Goal: Transaction & Acquisition: Purchase product/service

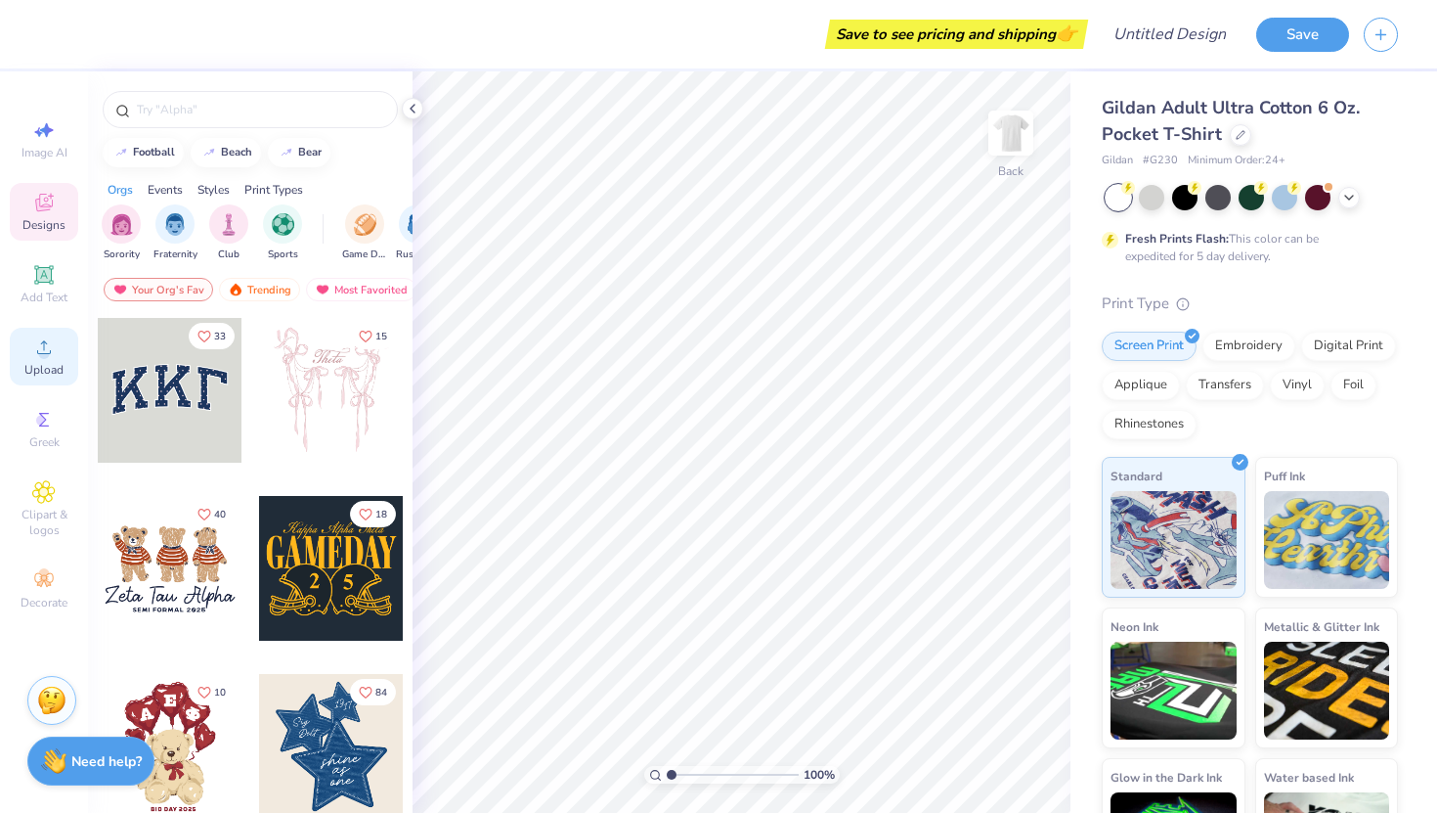
click at [58, 375] on span "Upload" at bounding box center [43, 370] width 39 height 16
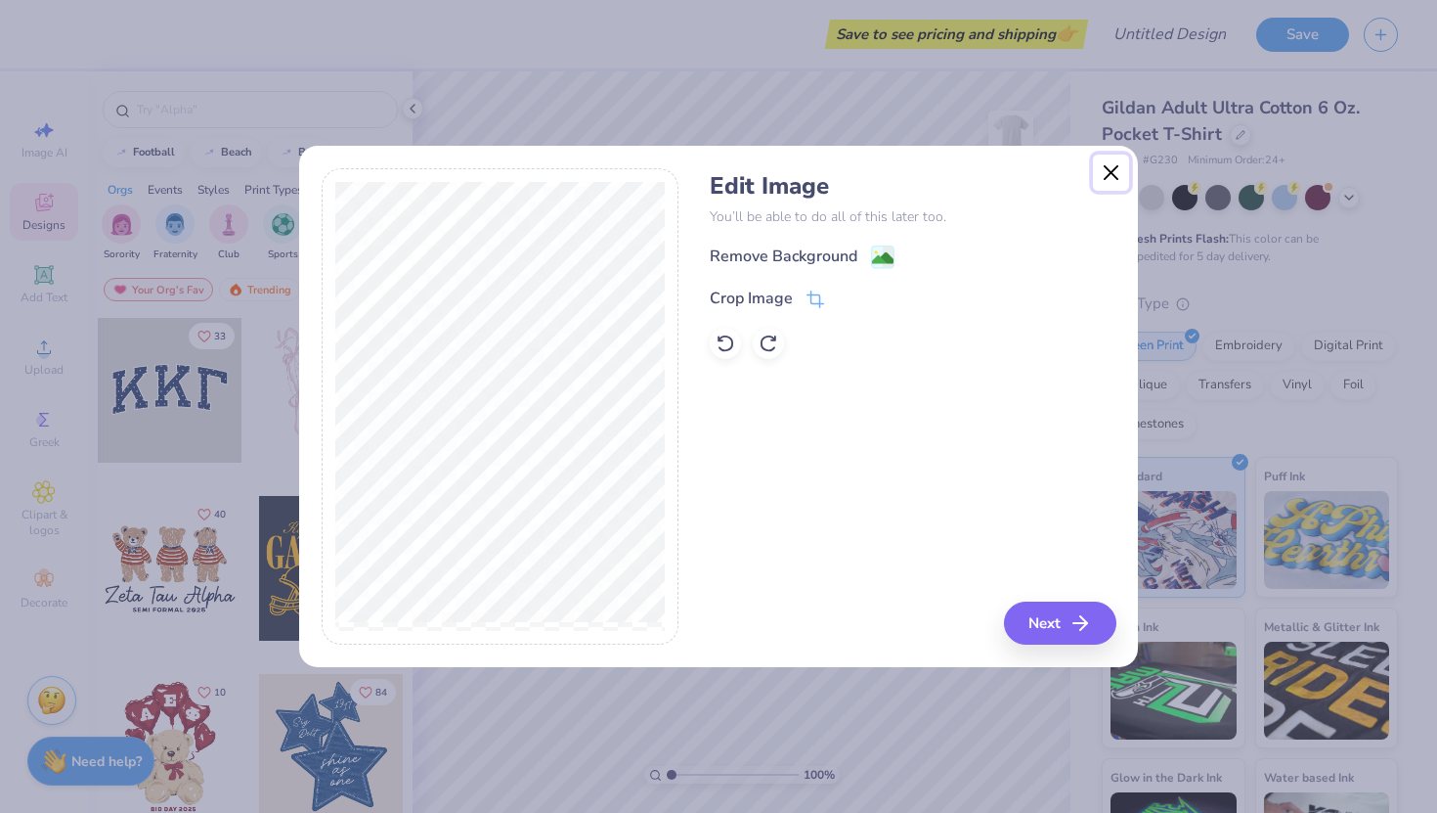
click at [1106, 165] on button "Close" at bounding box center [1111, 172] width 37 height 37
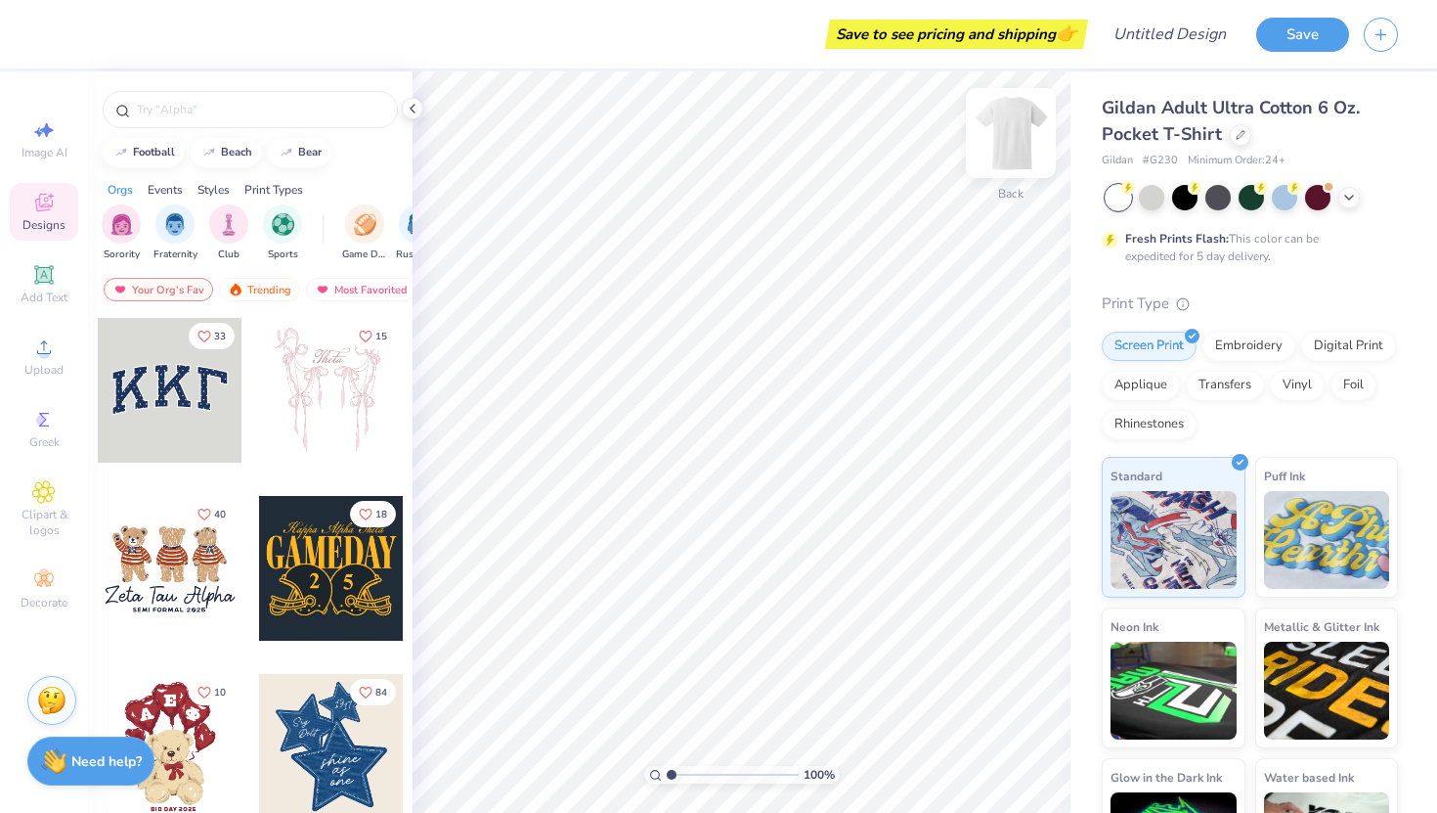
click at [1017, 144] on img at bounding box center [1011, 133] width 78 height 78
click at [52, 351] on icon at bounding box center [43, 346] width 23 height 23
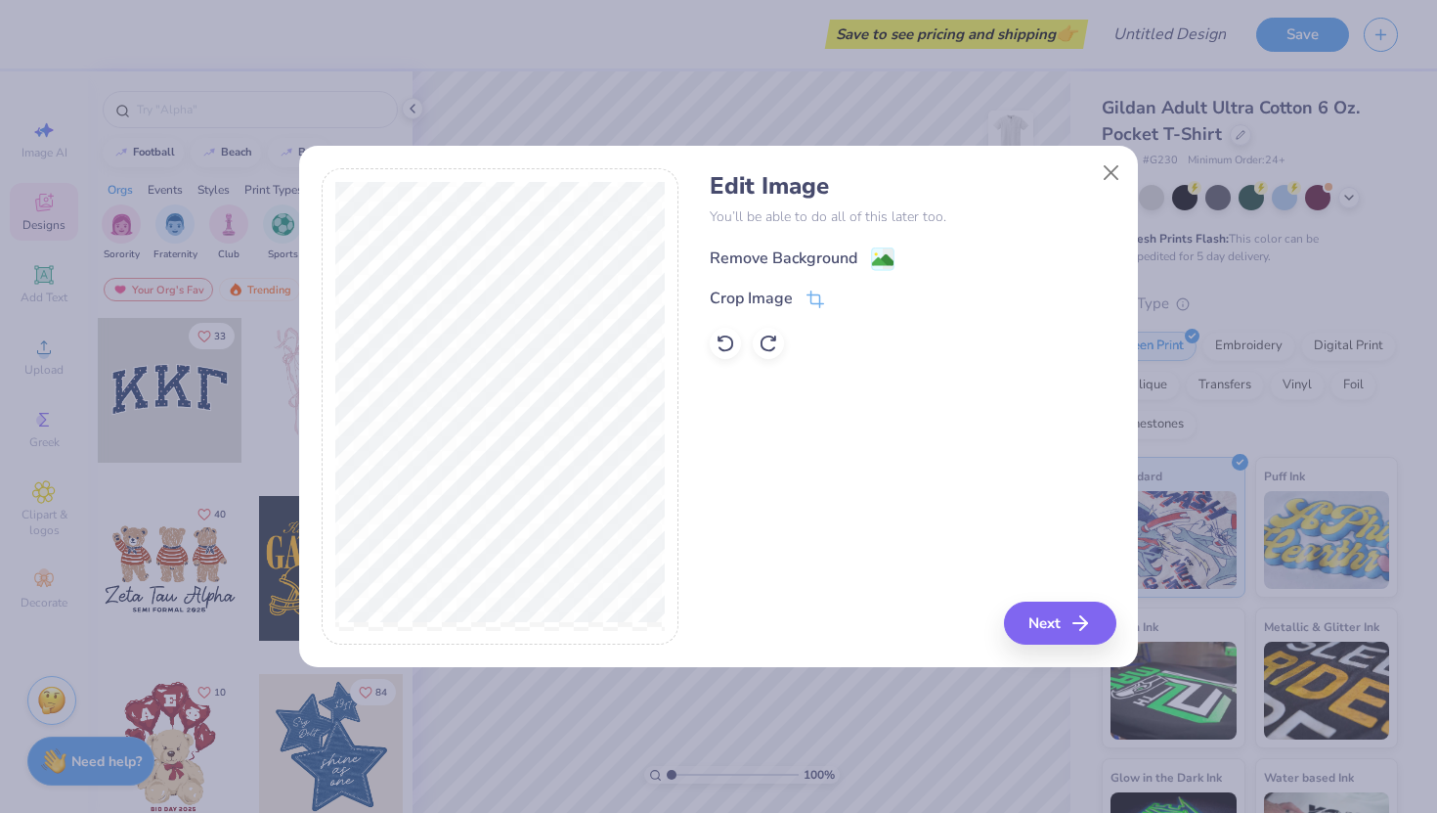
click at [875, 256] on image at bounding box center [883, 260] width 22 height 22
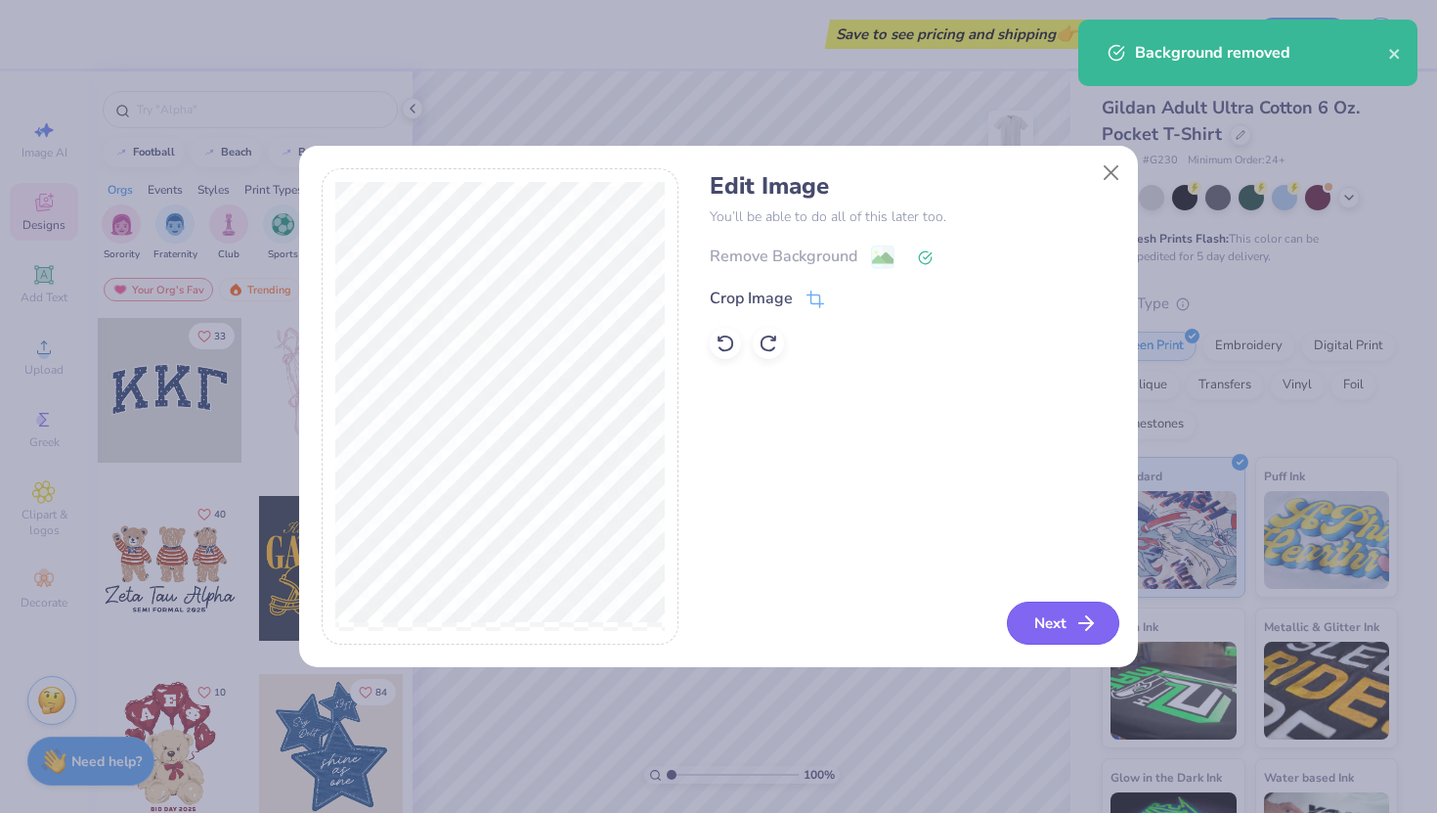
click at [1096, 620] on icon "button" at bounding box center [1086, 622] width 23 height 23
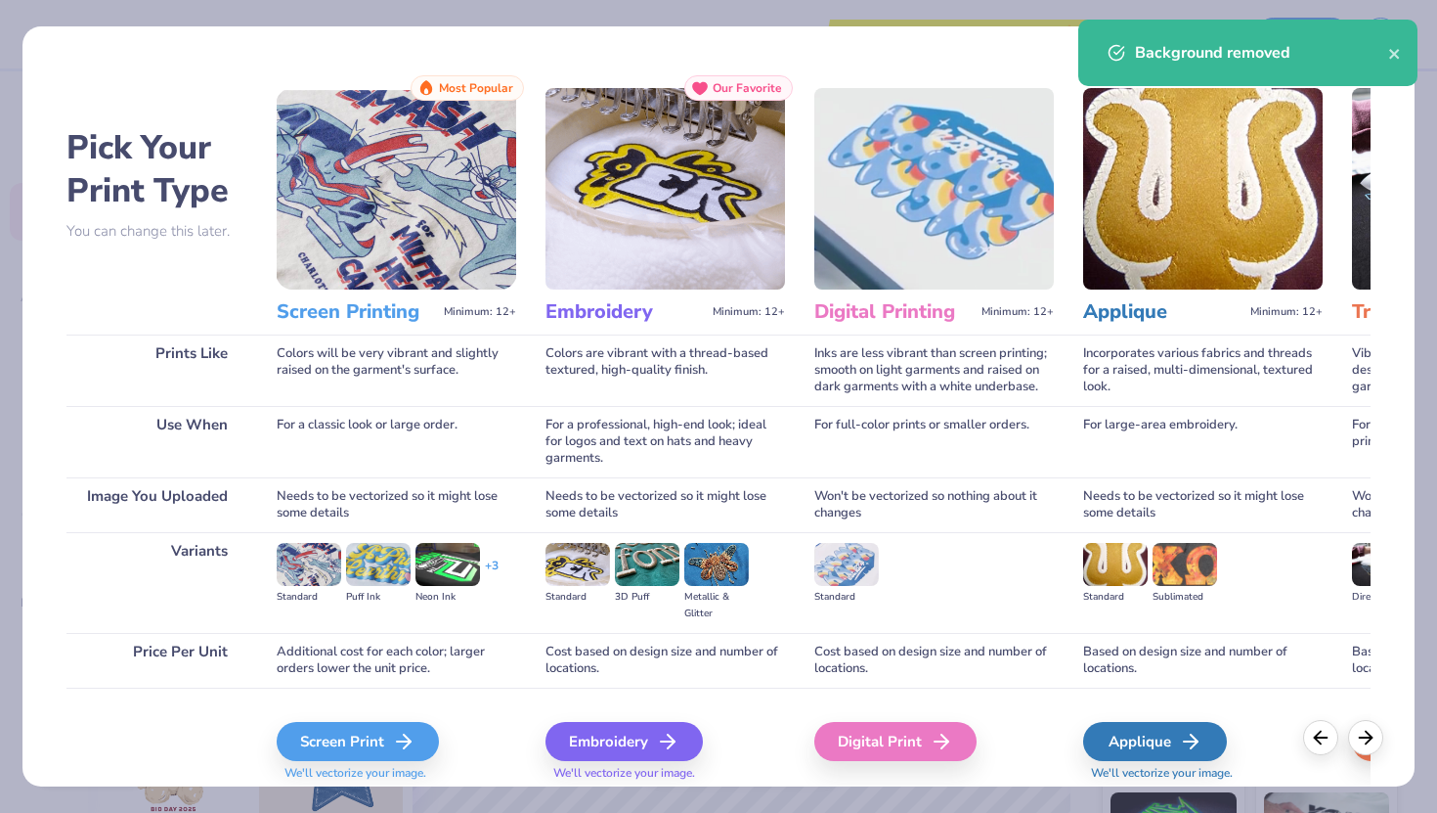
scroll to position [65, 0]
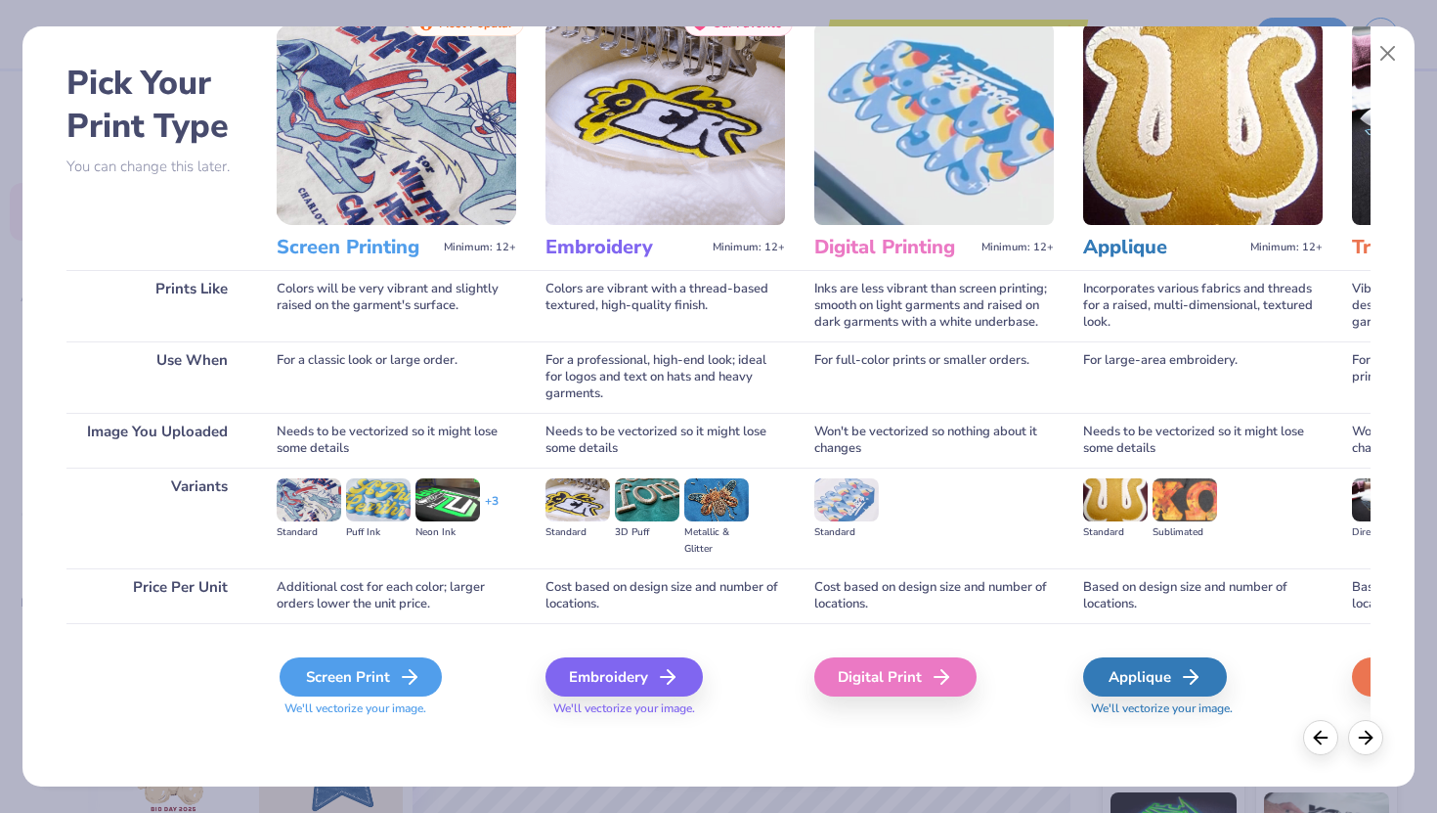
click at [419, 681] on icon at bounding box center [409, 676] width 23 height 23
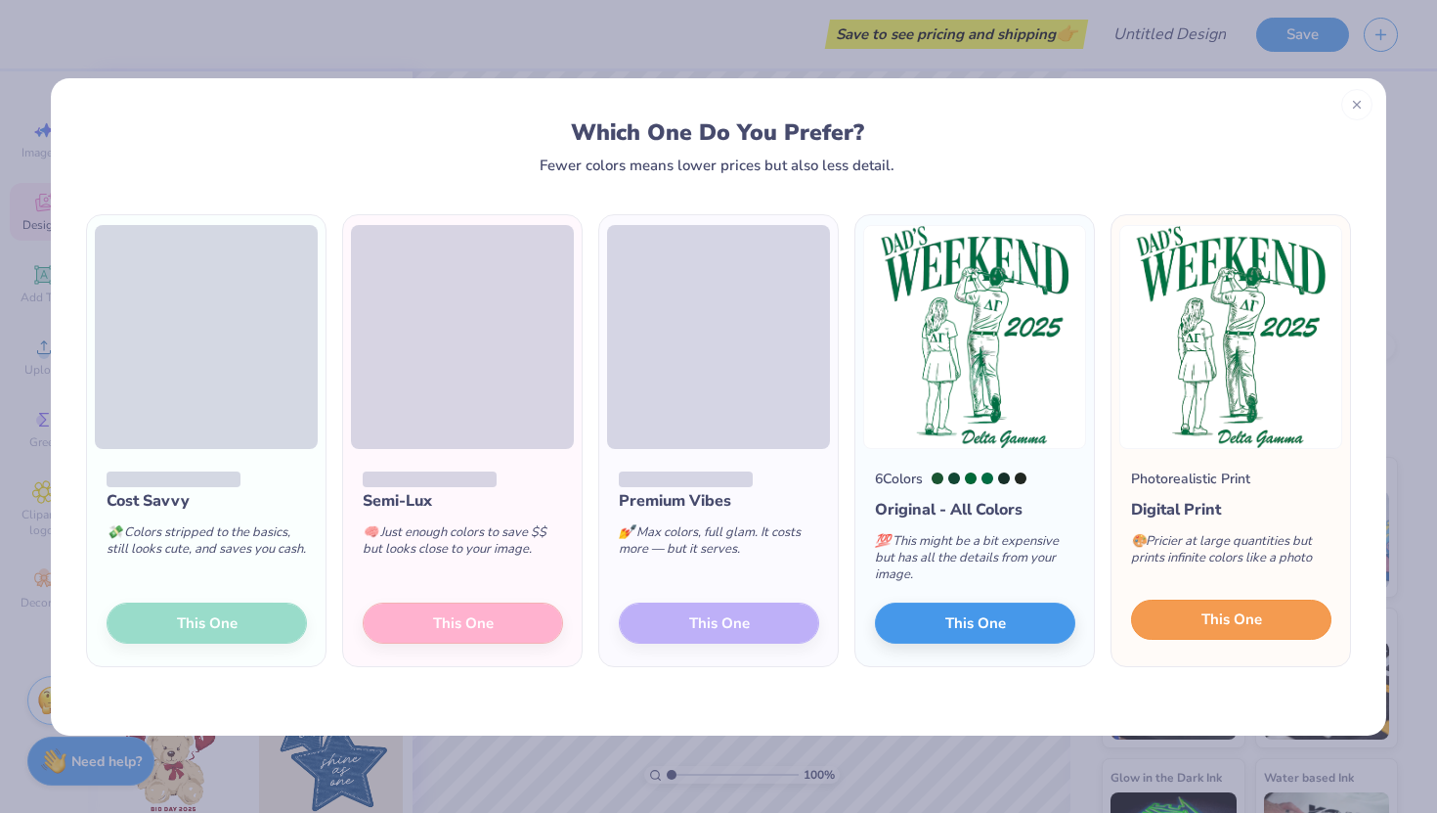
click at [1229, 627] on span "This One" at bounding box center [1232, 619] width 61 height 22
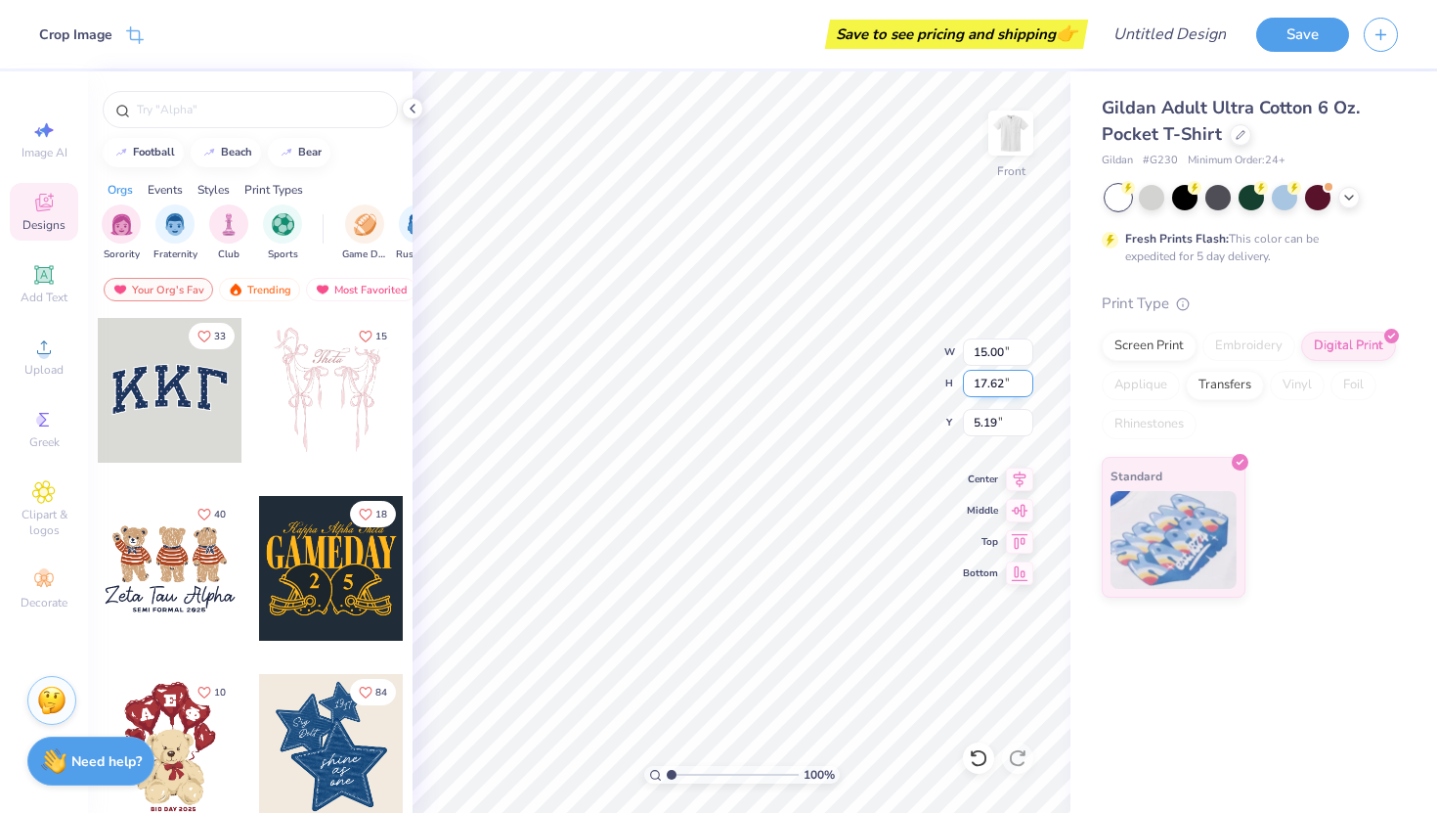
type input "3.00"
type input "13.13"
type input "15.43"
type input "3.00"
click at [1011, 136] on img at bounding box center [1011, 133] width 78 height 78
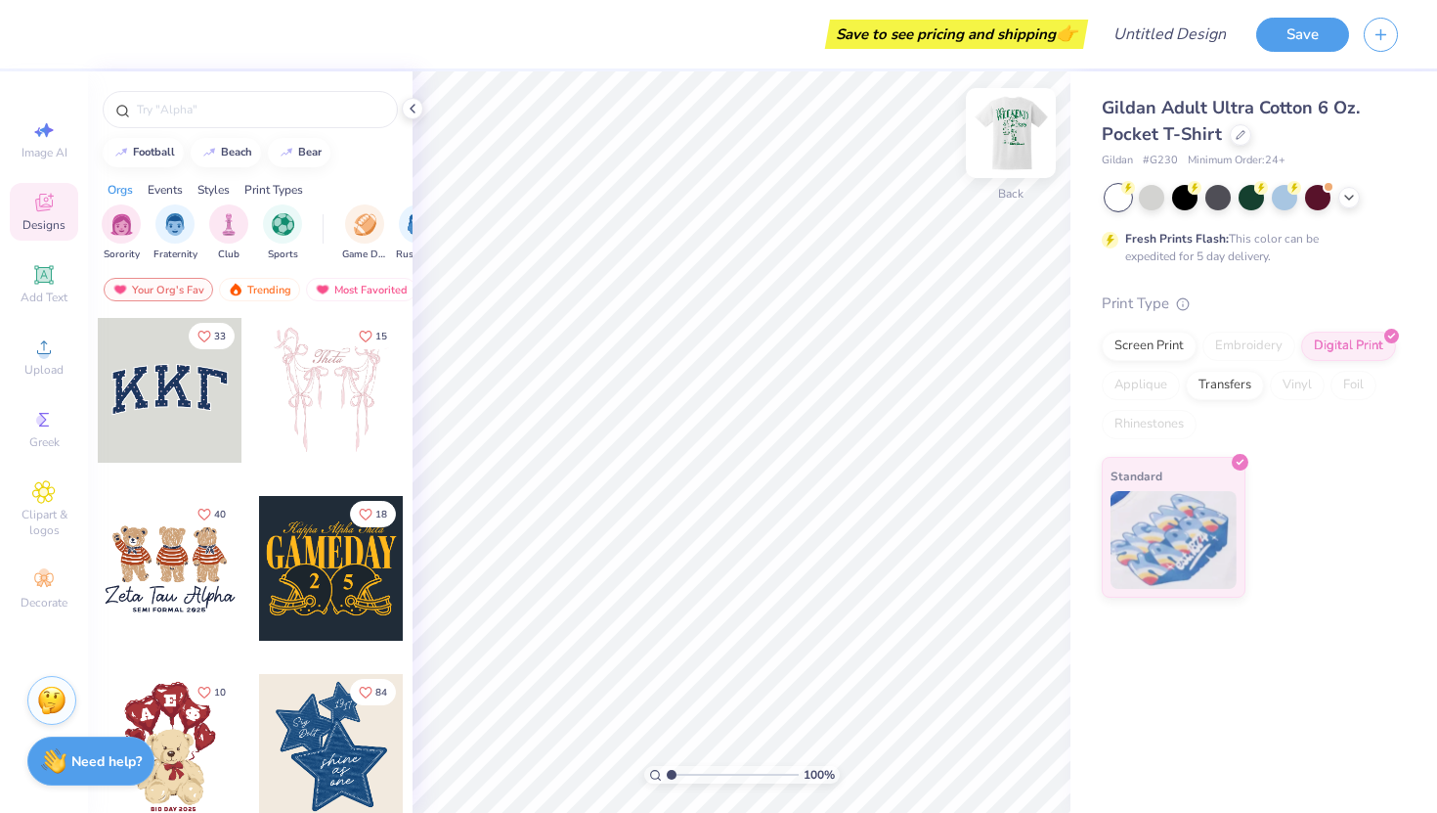
click at [1003, 147] on img at bounding box center [1011, 133] width 78 height 78
click at [1183, 42] on input "Design Title" at bounding box center [1194, 34] width 96 height 39
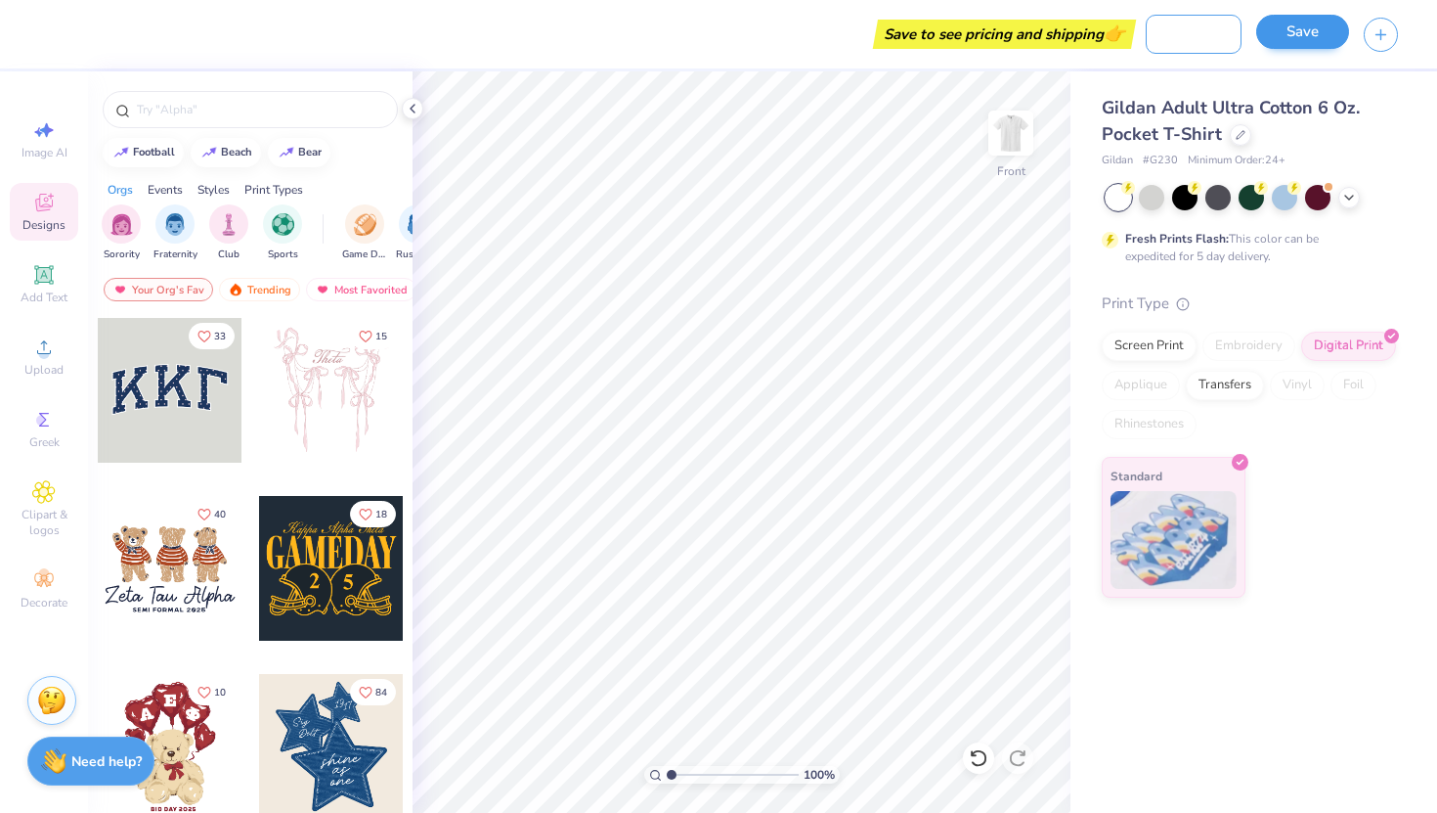
type input "Dad's Weekend Merch"
click at [1265, 27] on button "Save" at bounding box center [1302, 32] width 93 height 34
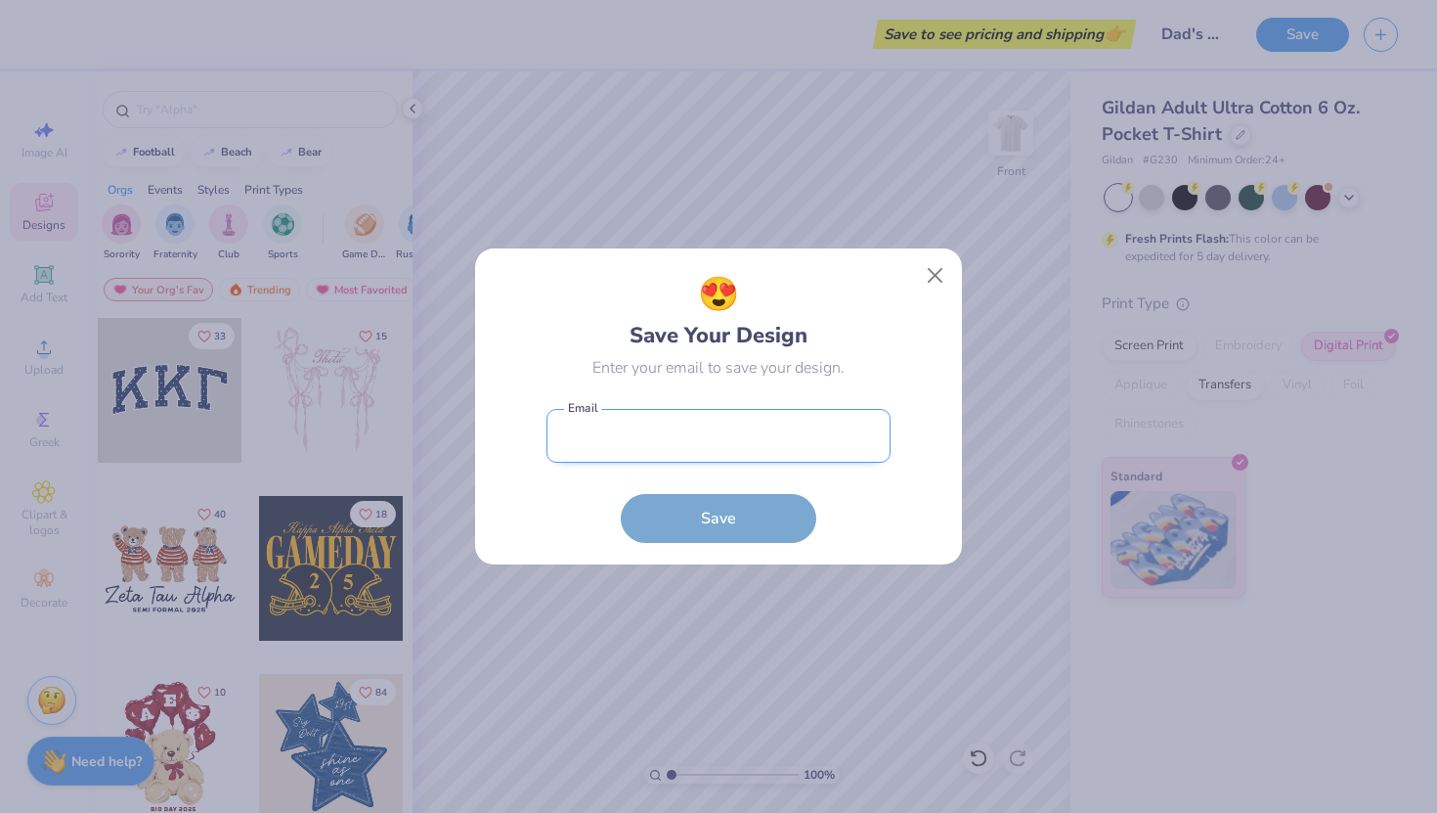
click at [785, 445] on input "email" at bounding box center [719, 436] width 344 height 54
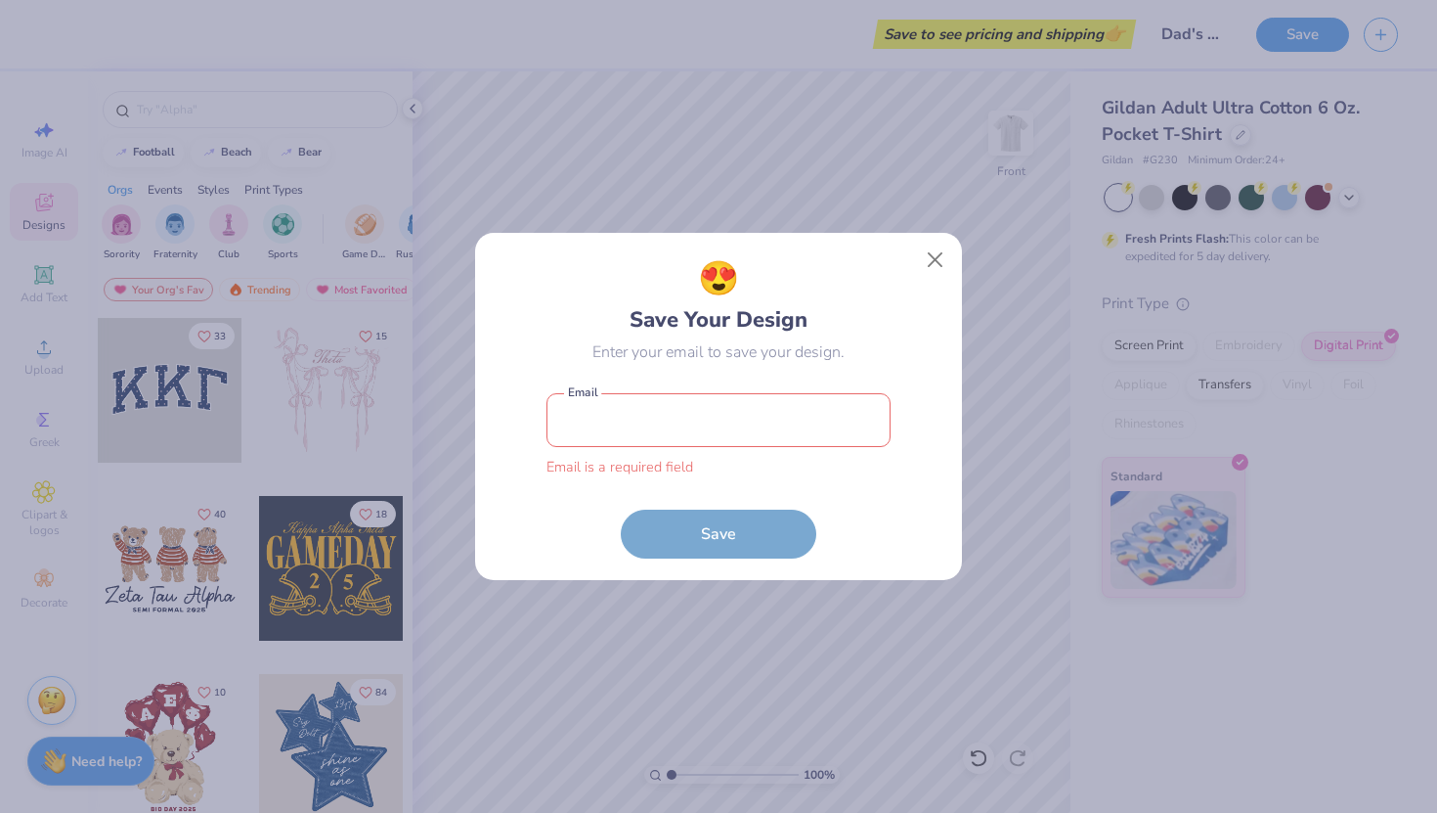
type input "tamburlm@miamioh.edu"
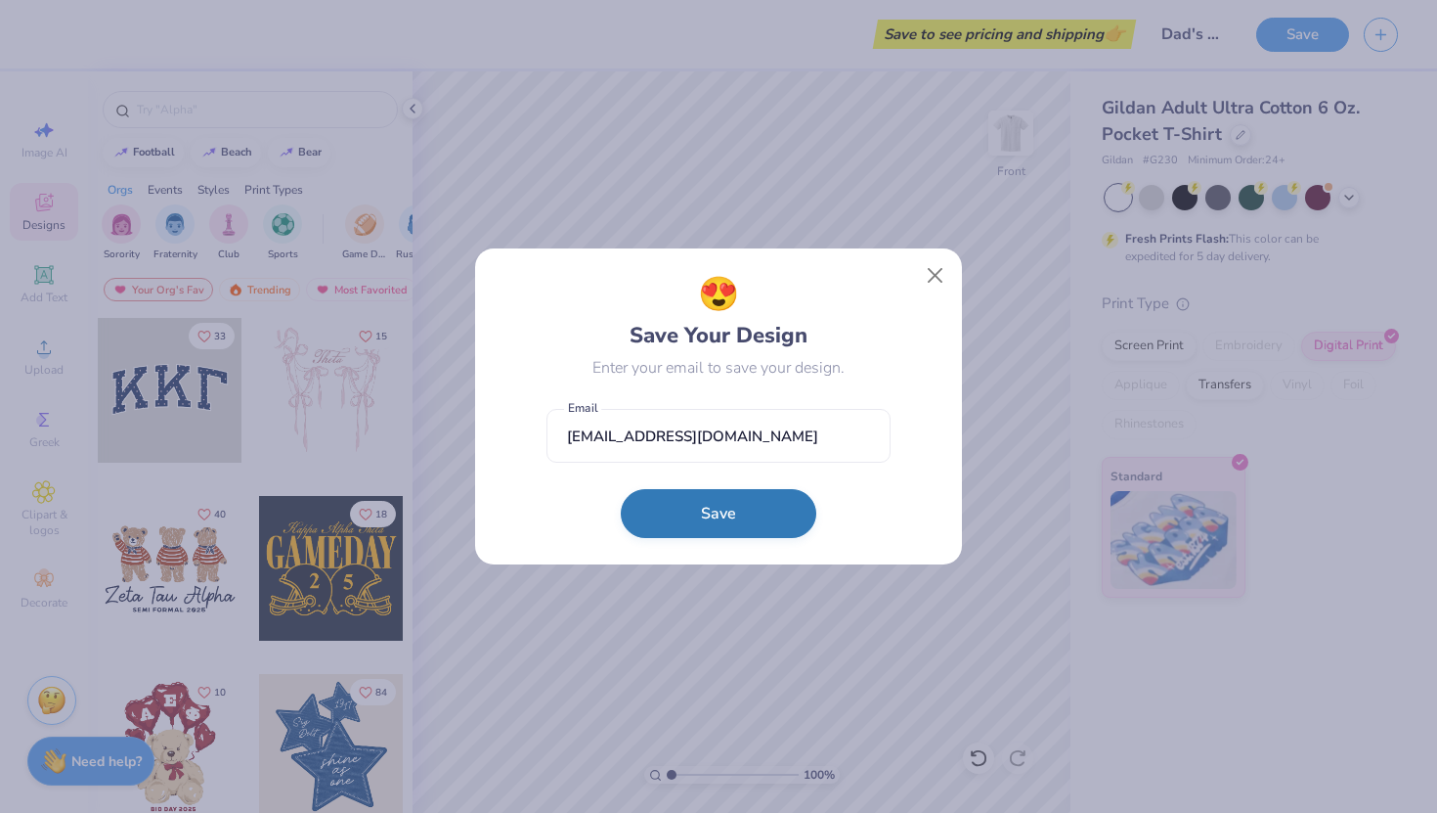
click at [726, 522] on button "Save" at bounding box center [719, 513] width 196 height 49
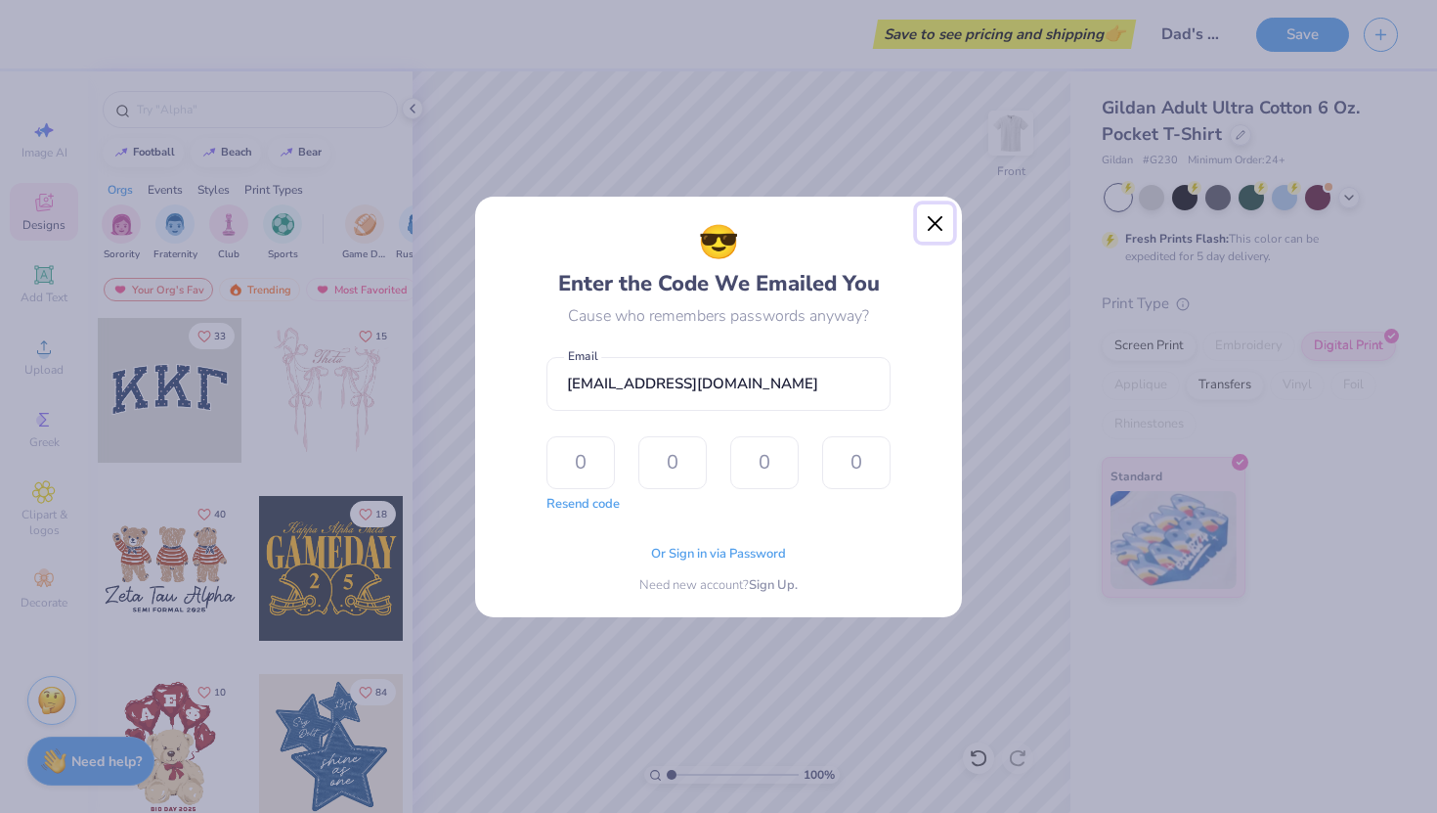
click at [935, 229] on button "Close" at bounding box center [935, 222] width 37 height 37
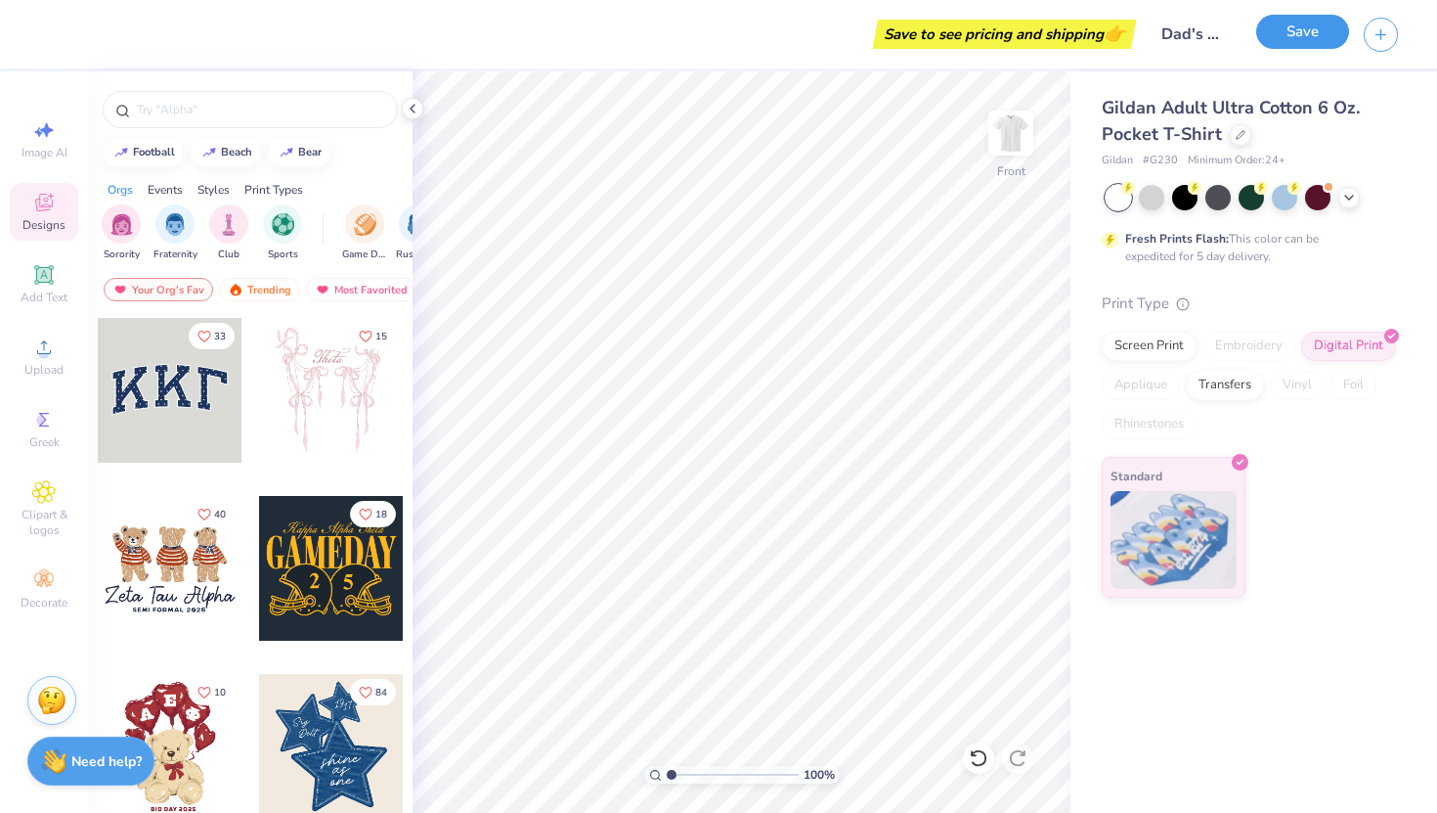
click at [1286, 34] on button "Save" at bounding box center [1302, 32] width 93 height 34
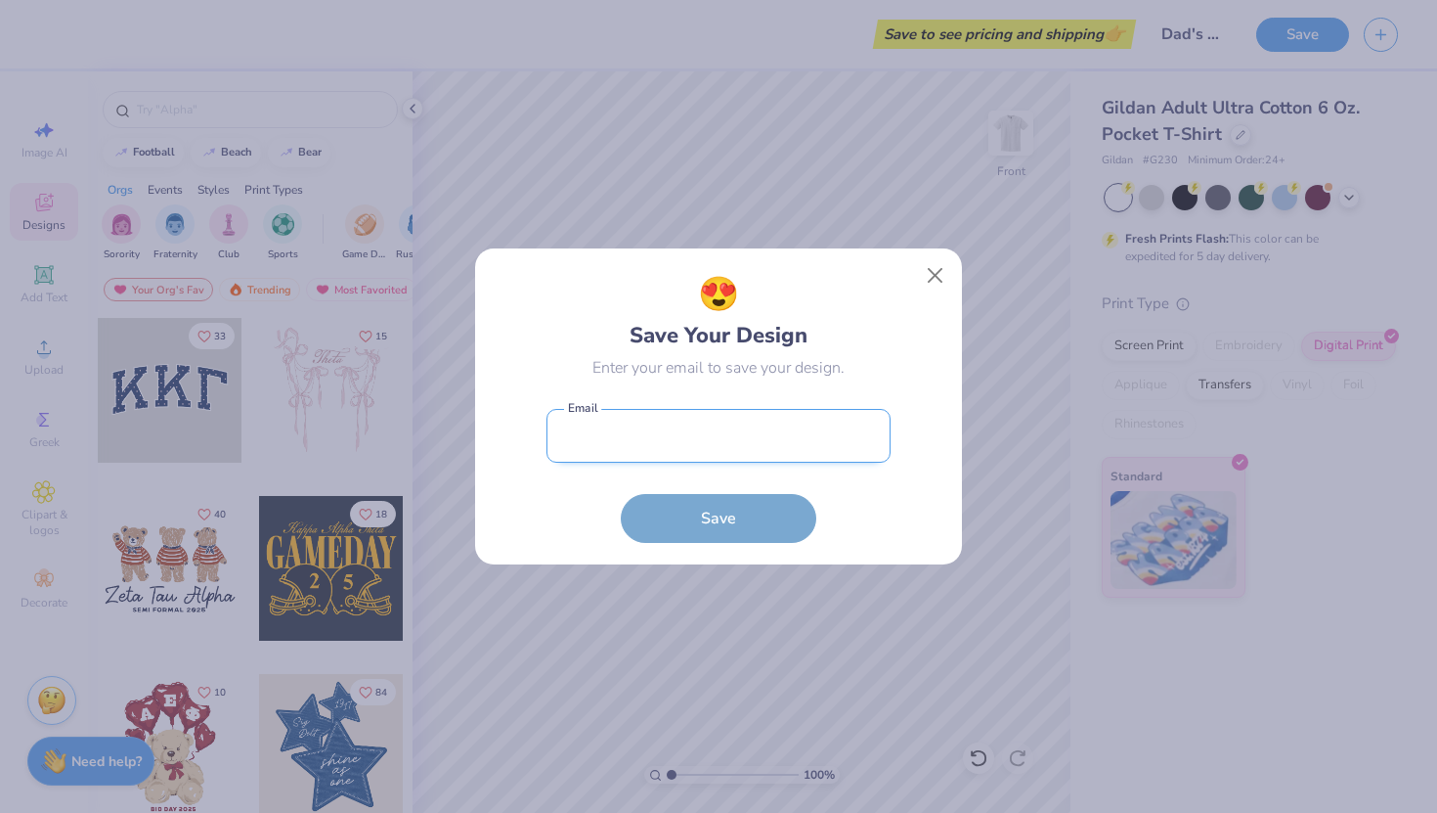
click at [724, 446] on input "email" at bounding box center [719, 436] width 344 height 54
type input "tamburlm@miamioh.edu"
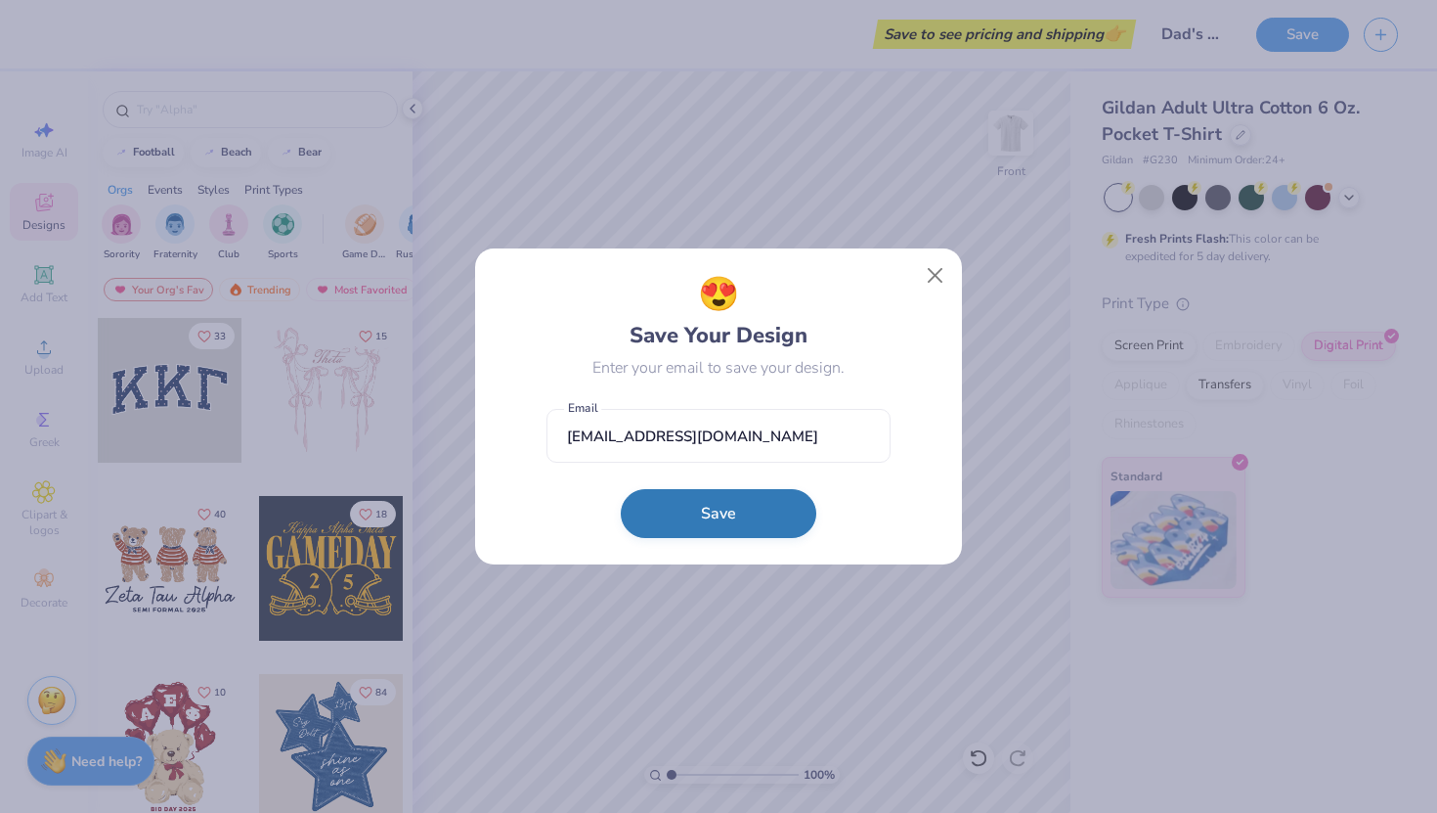
click at [724, 519] on button "Save" at bounding box center [719, 513] width 196 height 49
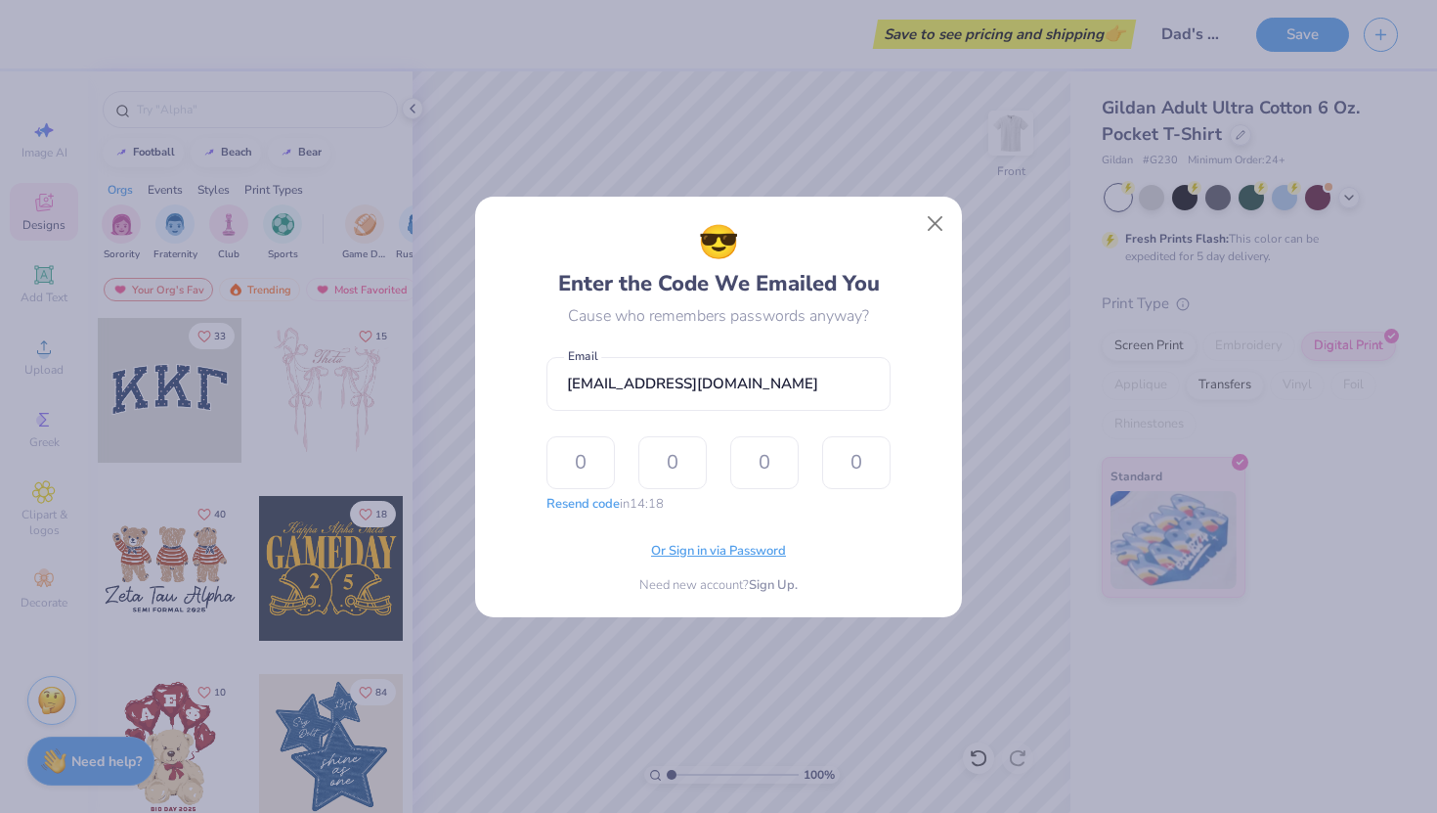
click at [722, 548] on span "Or Sign in via Password" at bounding box center [718, 552] width 135 height 20
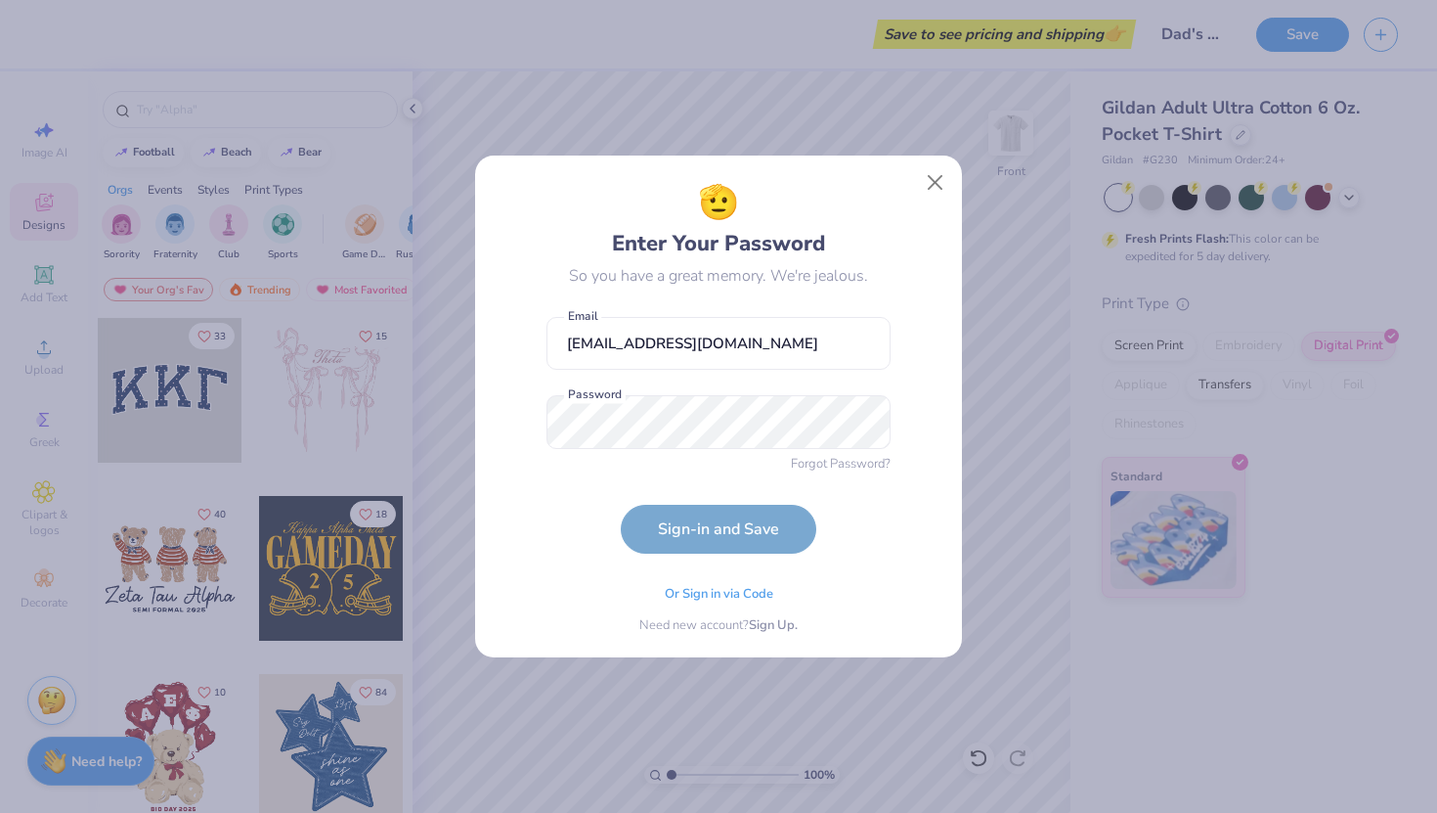
click at [742, 384] on form "tamburlm@miamioh.edu Email Password is a required field Password Forgot Passwor…" at bounding box center [719, 430] width 344 height 247
click at [759, 519] on button "Sign-in and Save" at bounding box center [719, 524] width 196 height 49
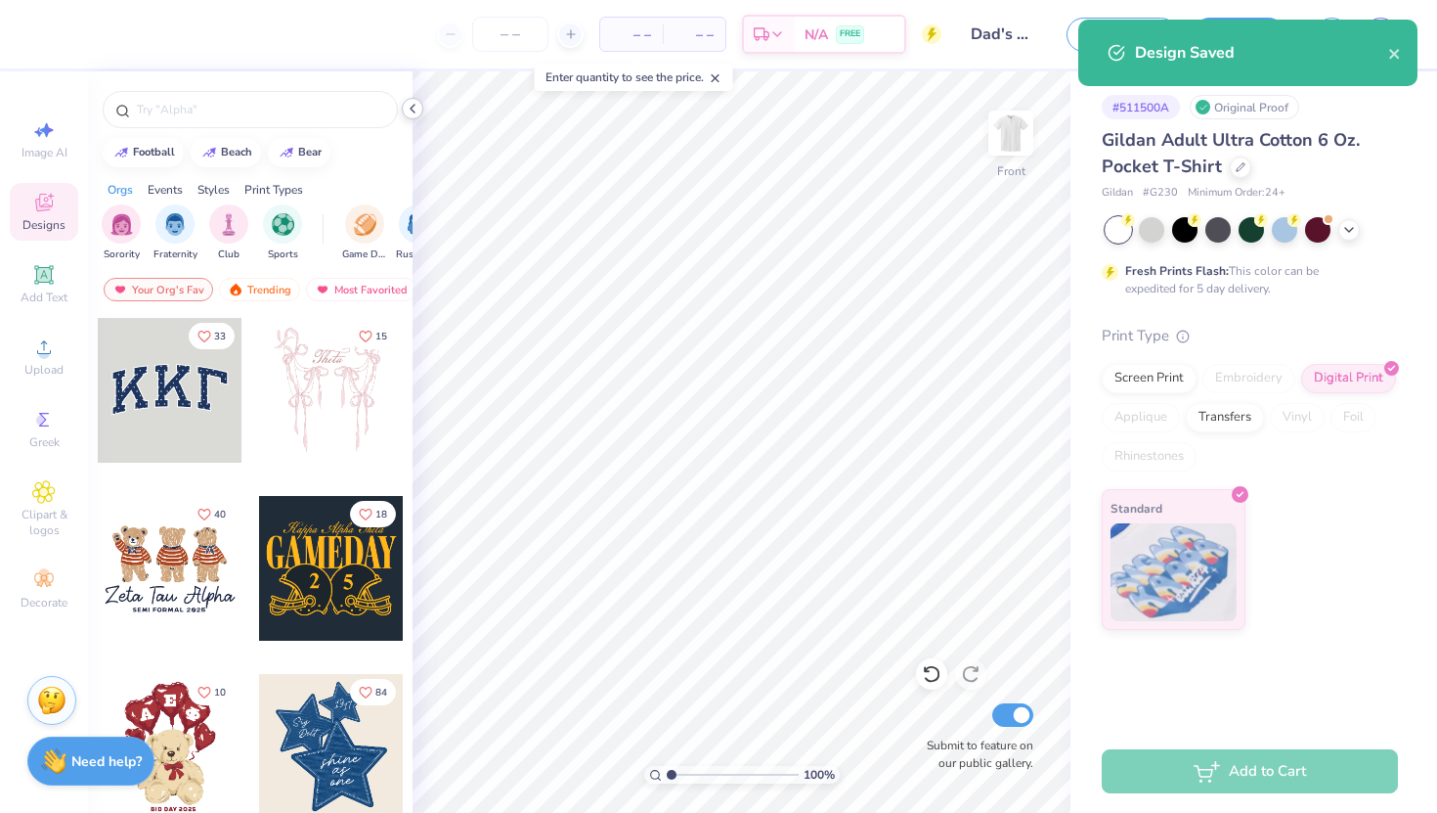
click at [420, 102] on div at bounding box center [413, 109] width 22 height 22
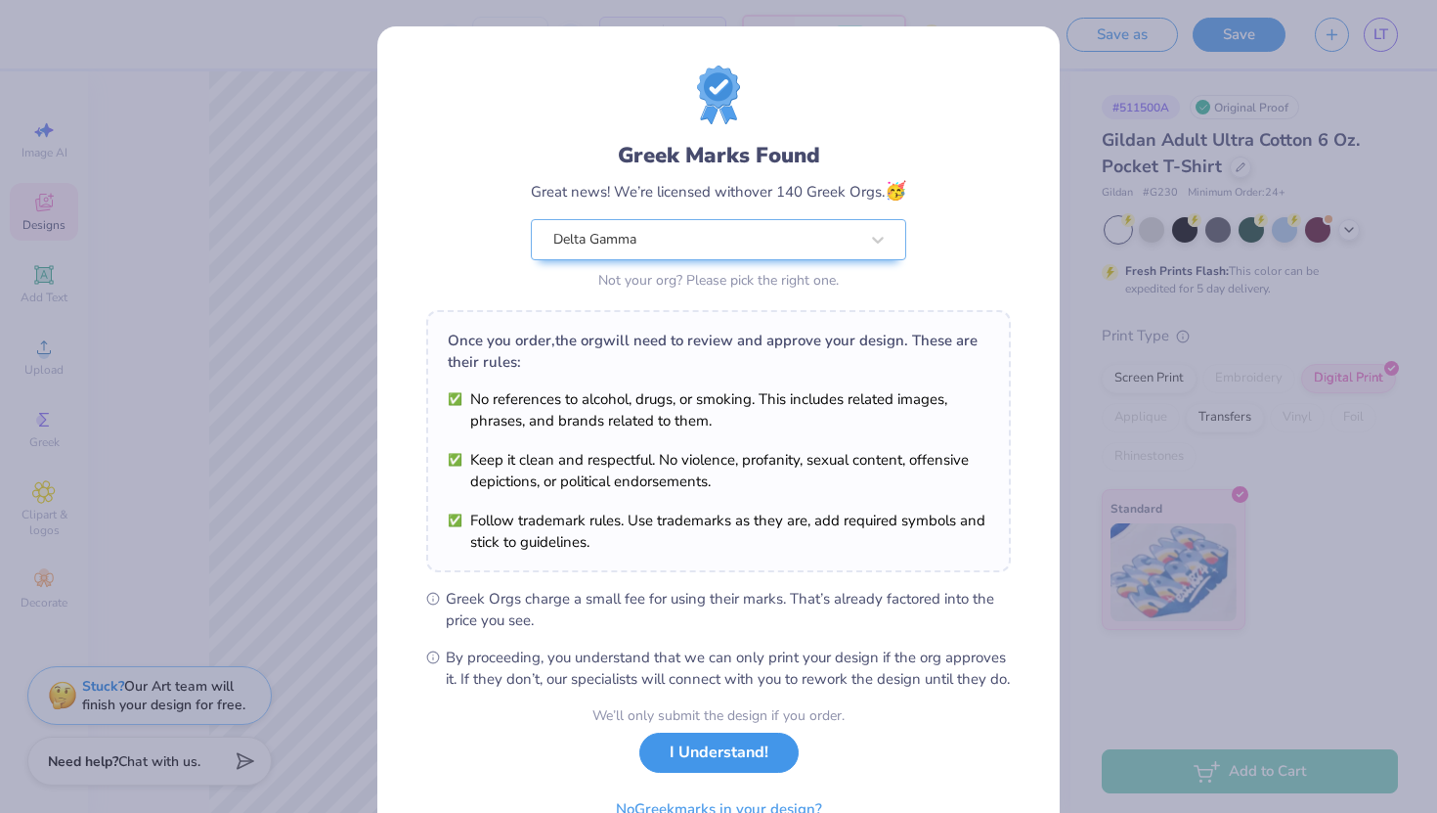
click at [765, 772] on button "I Understand!" at bounding box center [718, 752] width 159 height 40
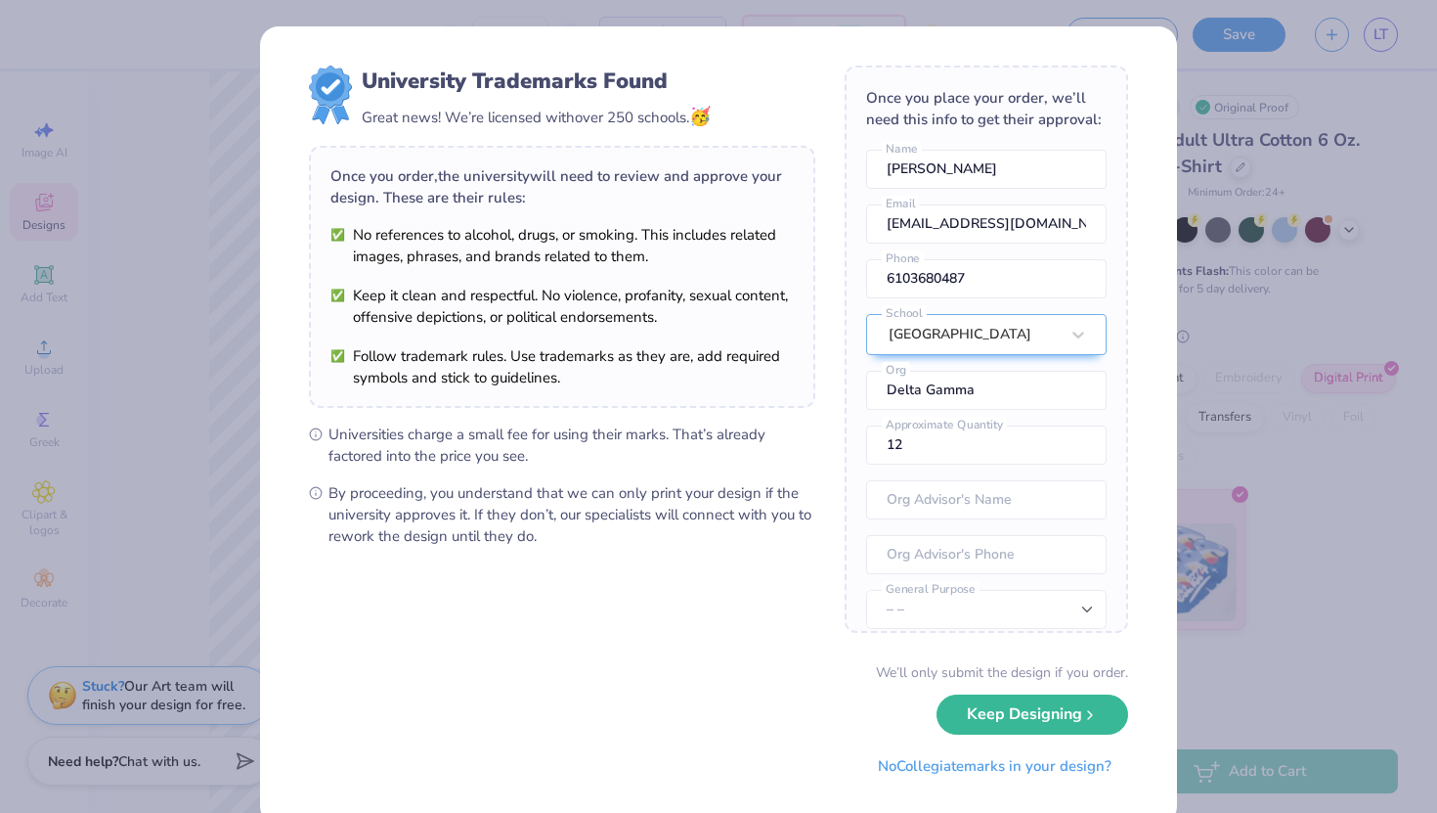
click at [1077, 680] on div "We’ll only submit the design if you order." at bounding box center [1002, 672] width 252 height 21
click at [1071, 729] on button "Keep Designing" at bounding box center [1033, 709] width 192 height 40
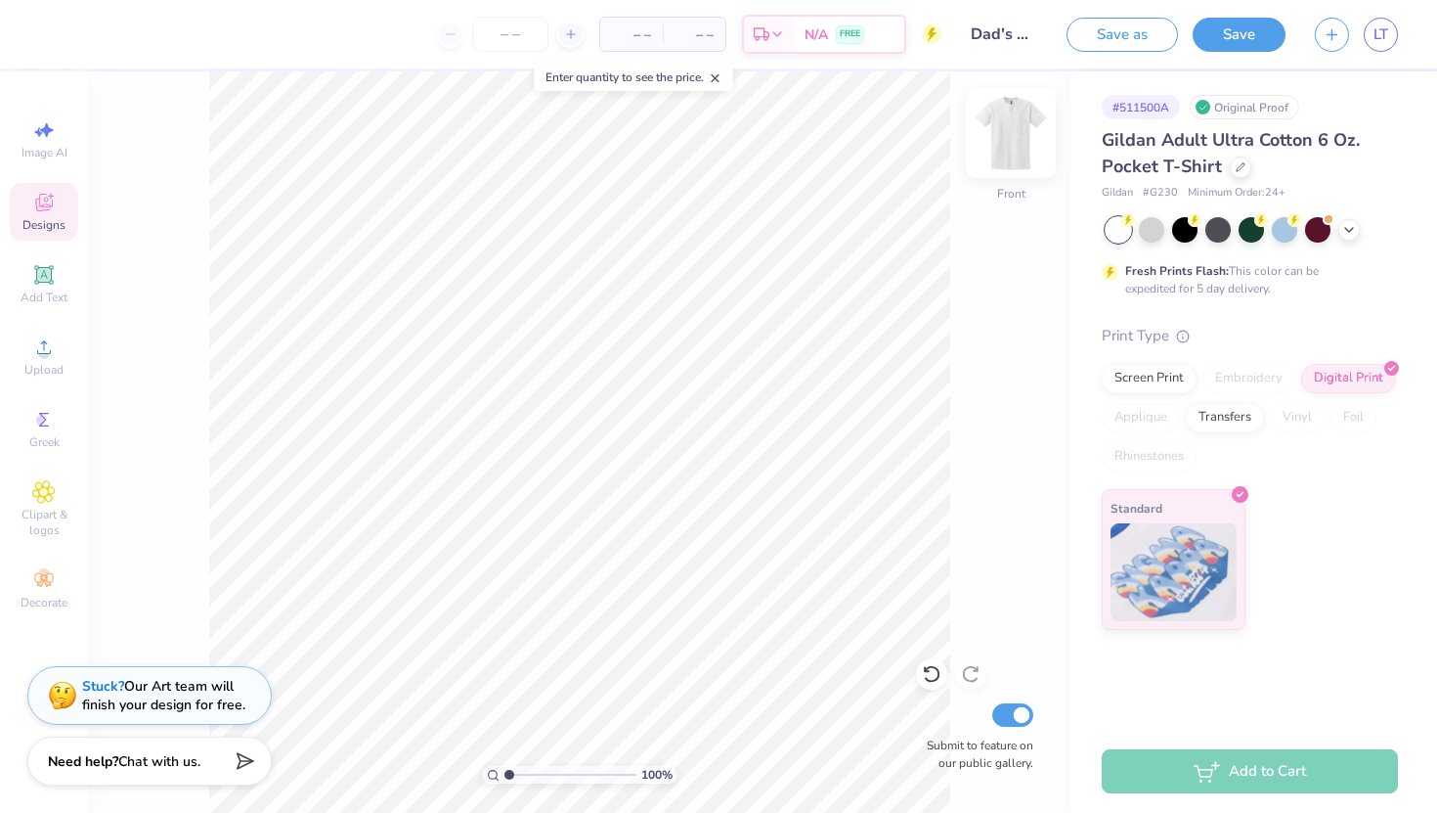
click at [1015, 128] on img at bounding box center [1011, 133] width 78 height 78
click at [54, 440] on span "Greek" at bounding box center [44, 442] width 30 height 16
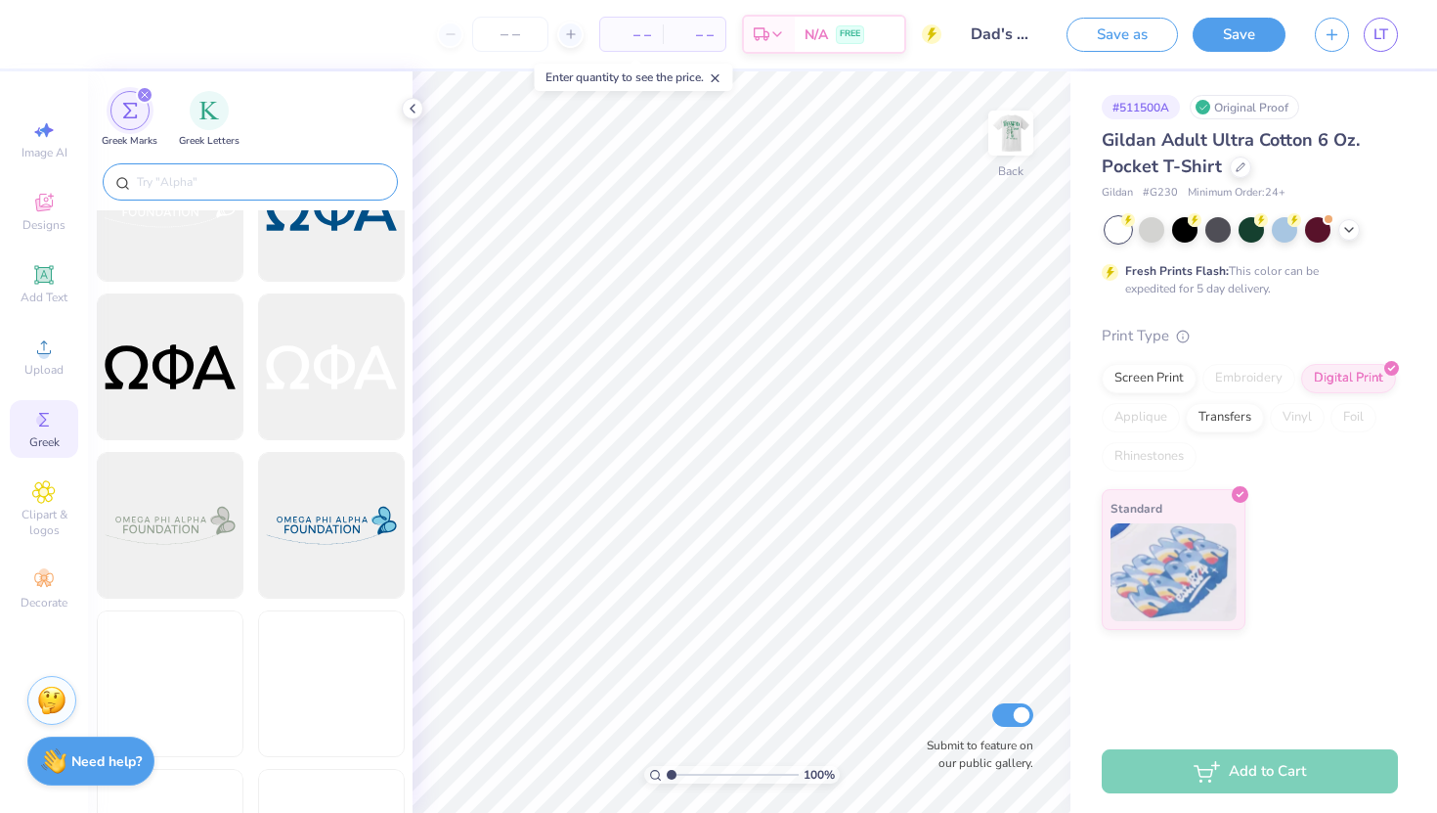
scroll to position [4000, 0]
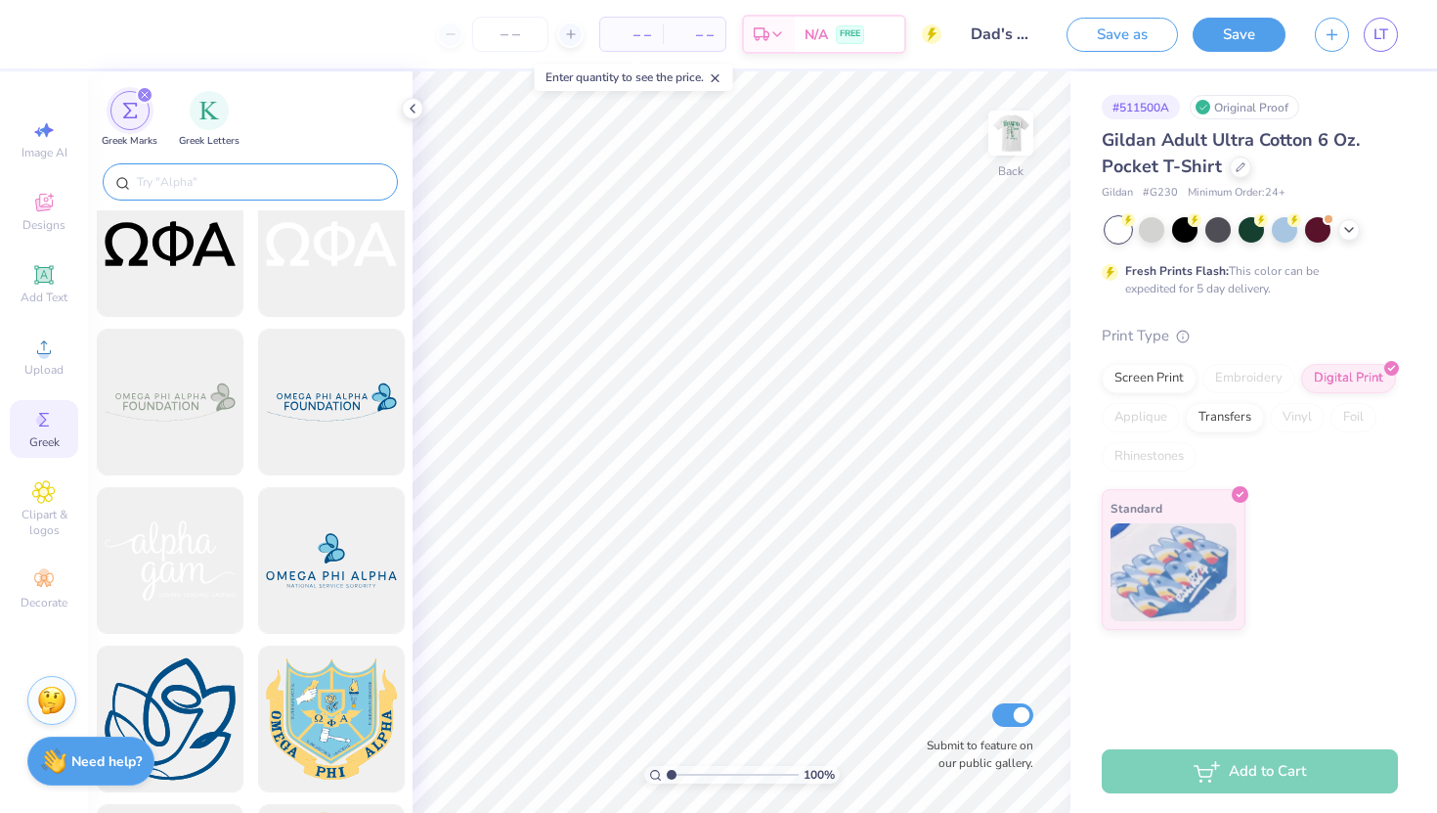
click at [318, 183] on input "text" at bounding box center [260, 182] width 250 height 20
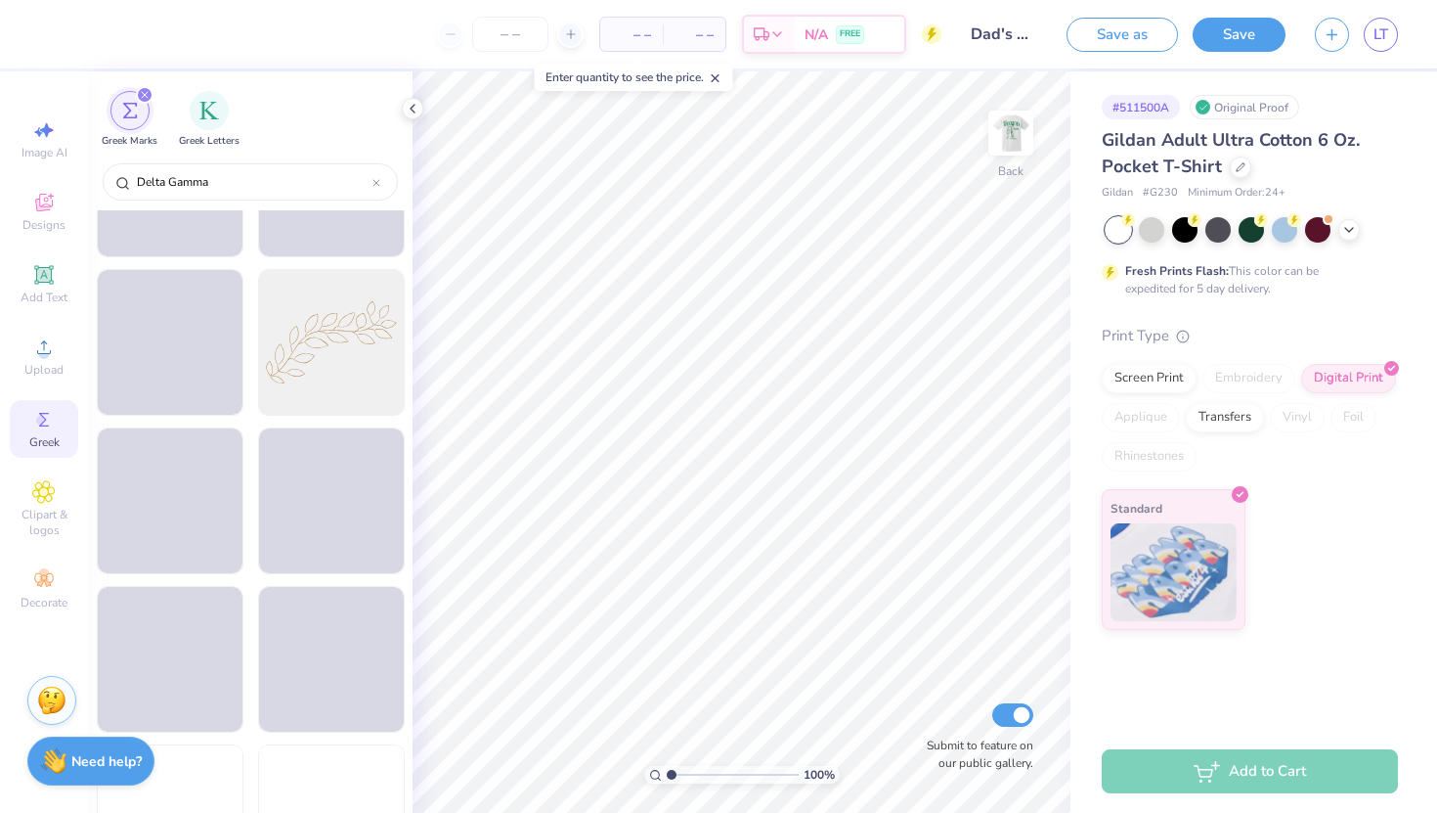
scroll to position [7569, 0]
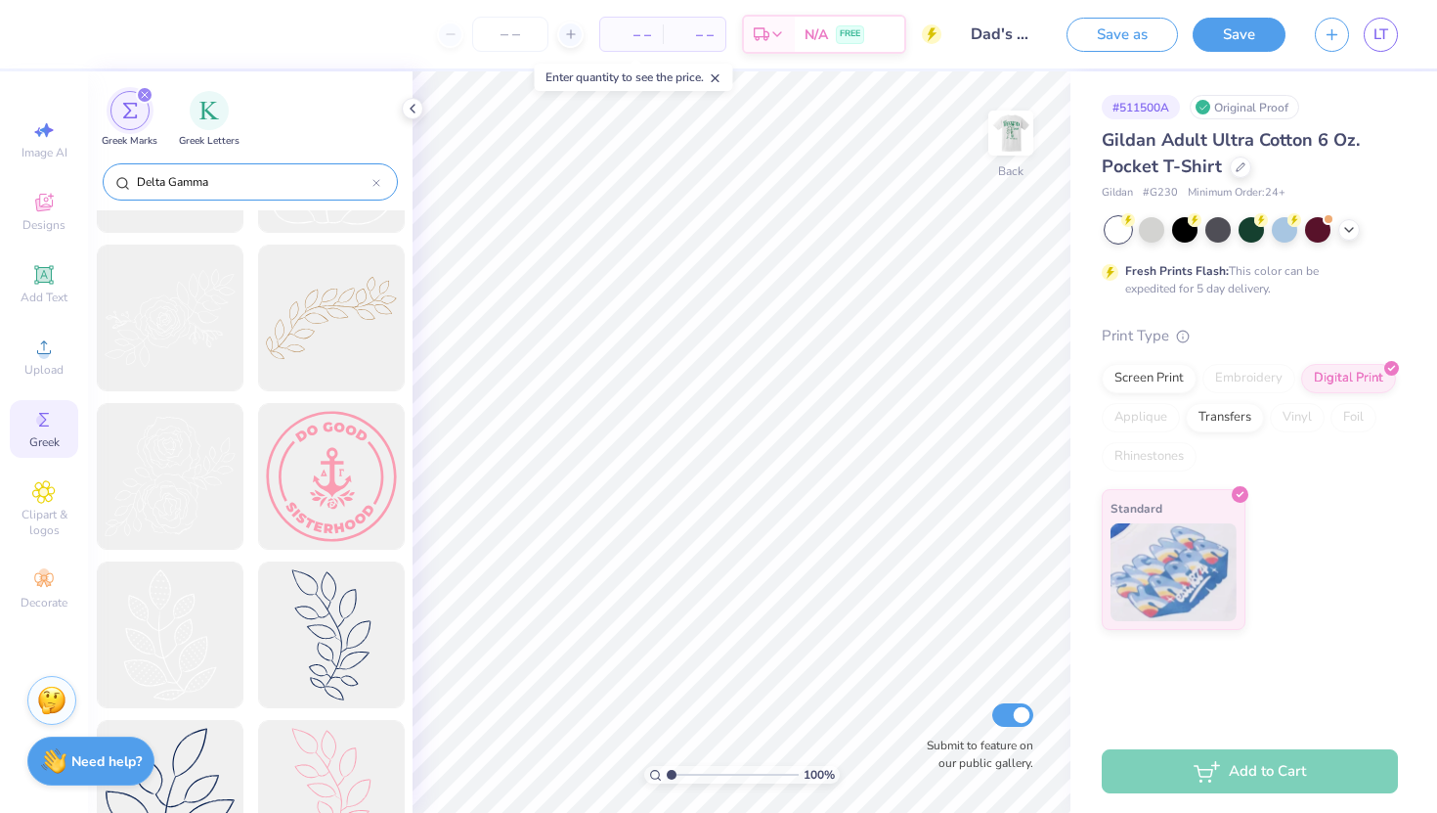
drag, startPoint x: 215, startPoint y: 182, endPoint x: 172, endPoint y: 188, distance: 43.4
click at [172, 188] on input "Delta Gamma" at bounding box center [254, 182] width 238 height 20
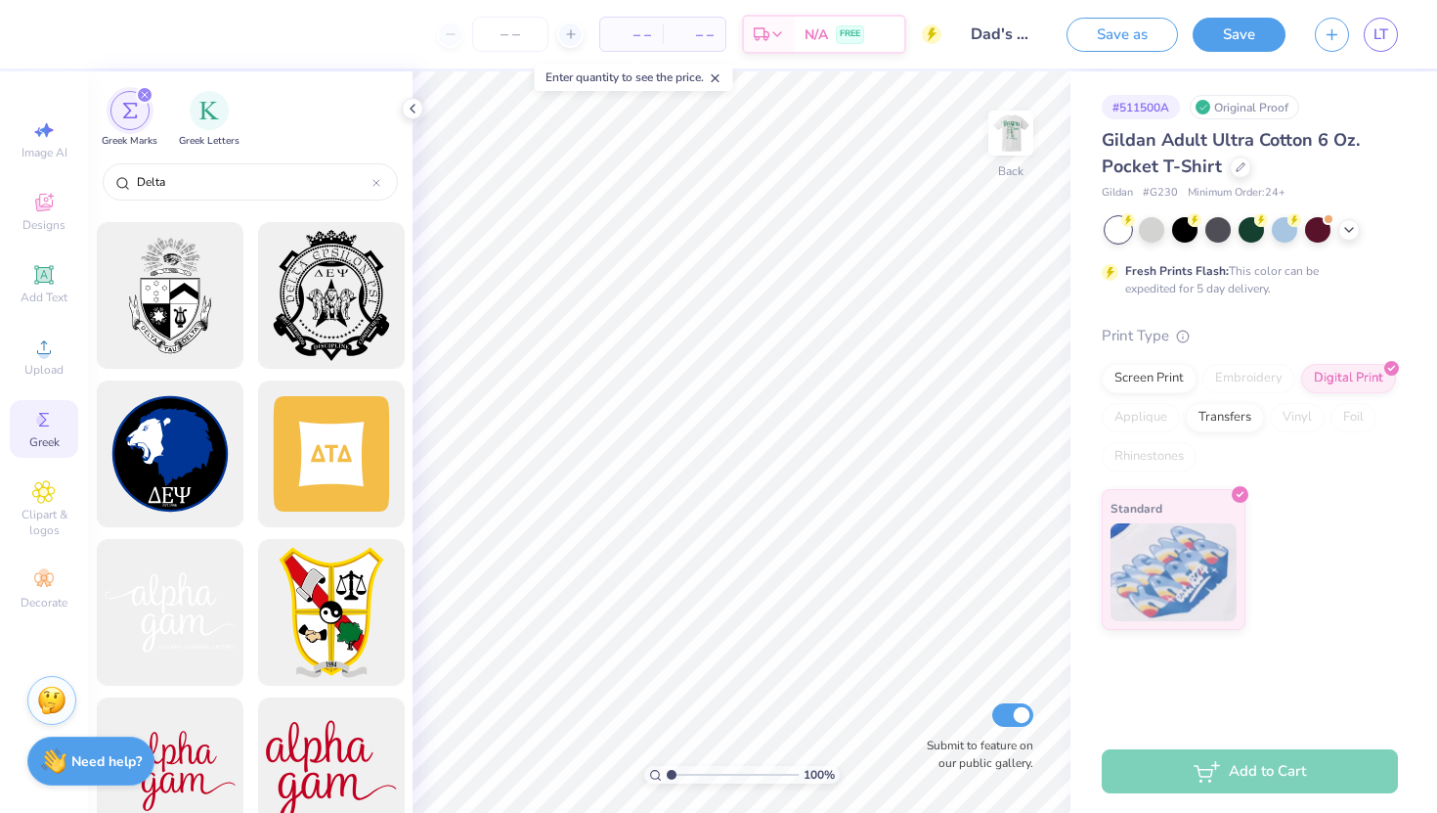
scroll to position [0, 0]
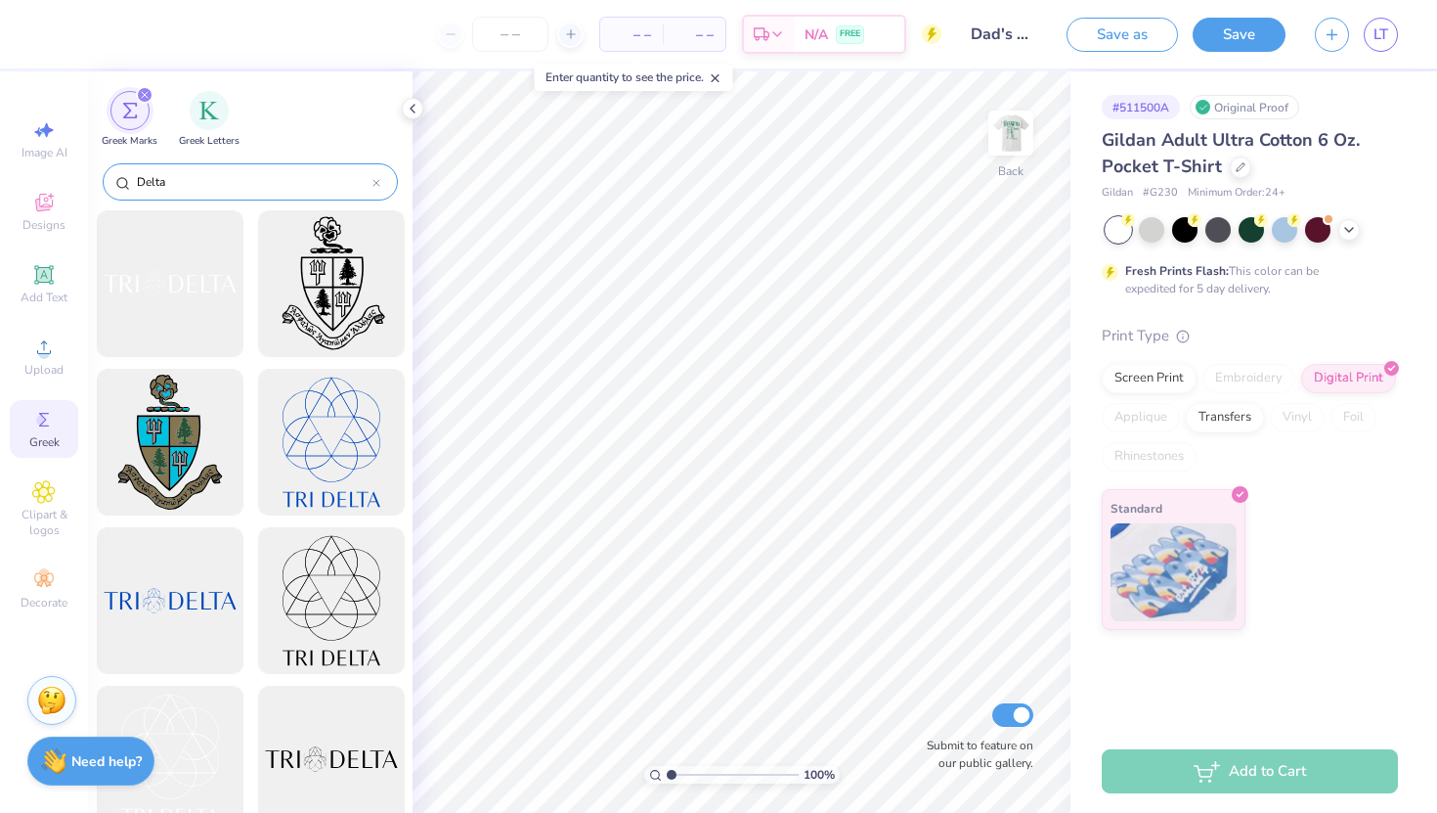
click at [188, 189] on input "Delta" at bounding box center [254, 182] width 238 height 20
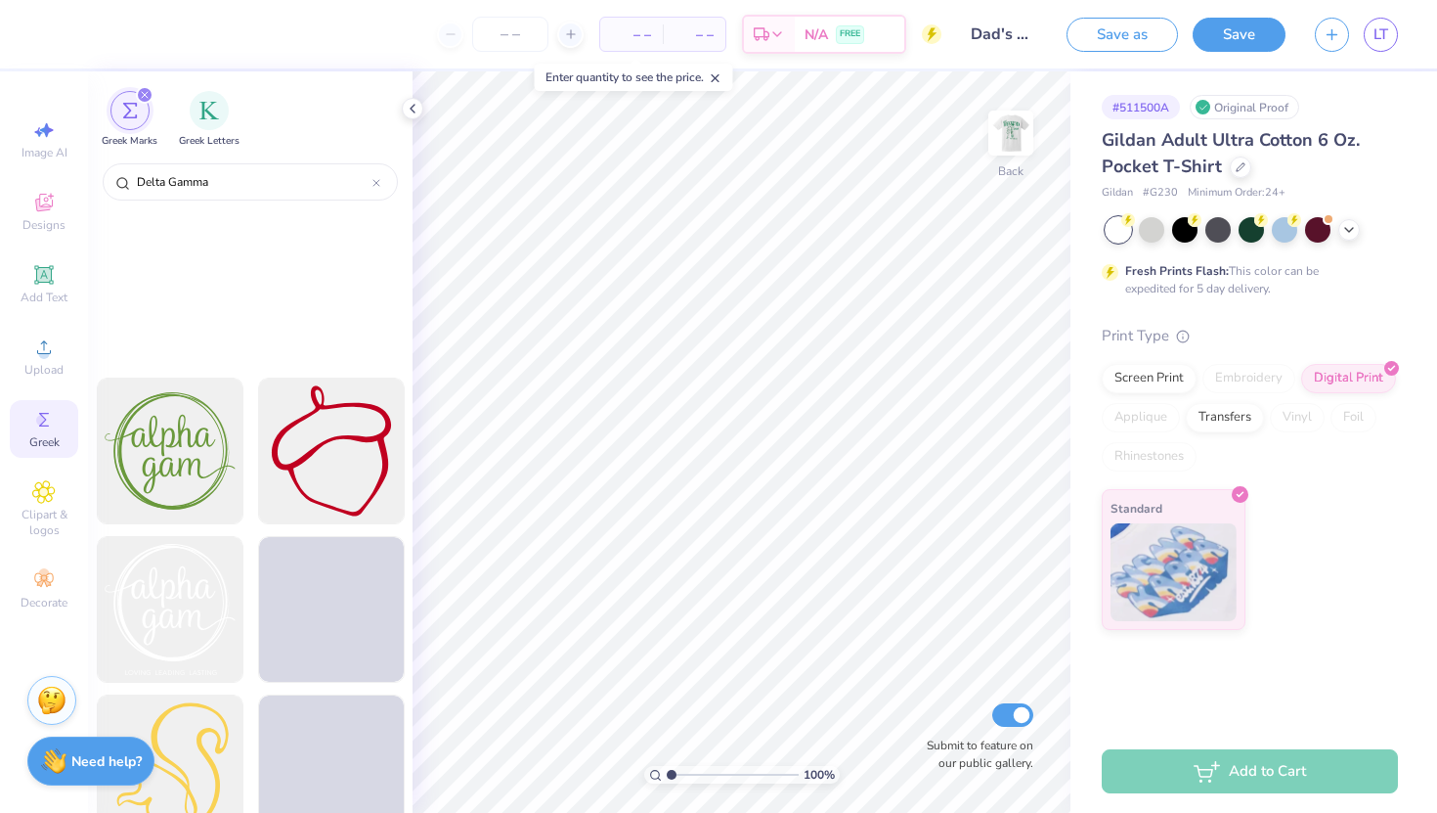
scroll to position [12386, 0]
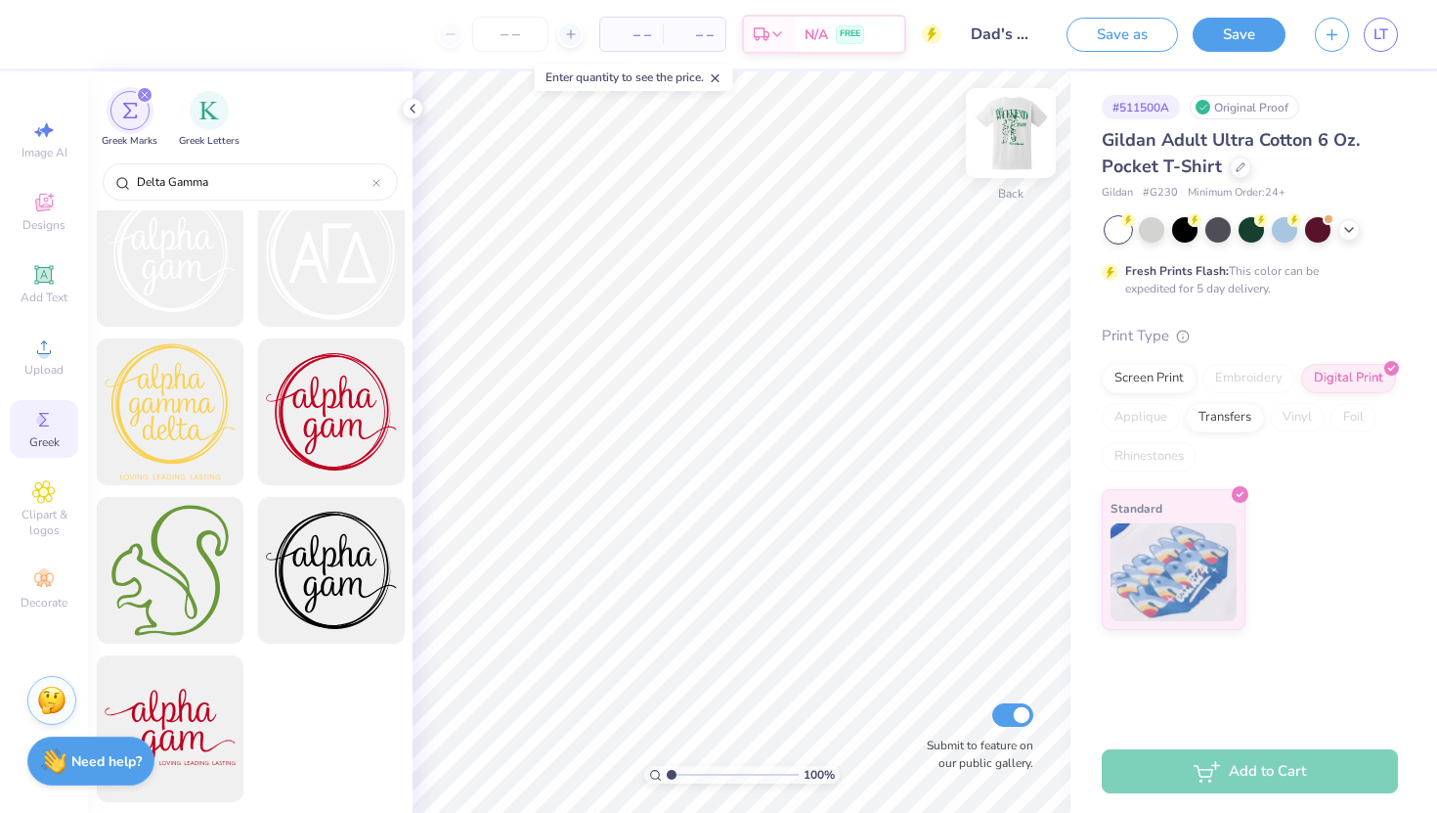
type input "Delta Gamma"
click at [1017, 121] on img at bounding box center [1011, 133] width 78 height 78
click at [1016, 121] on img at bounding box center [1011, 133] width 78 height 78
click at [1016, 121] on img at bounding box center [1010, 132] width 39 height 39
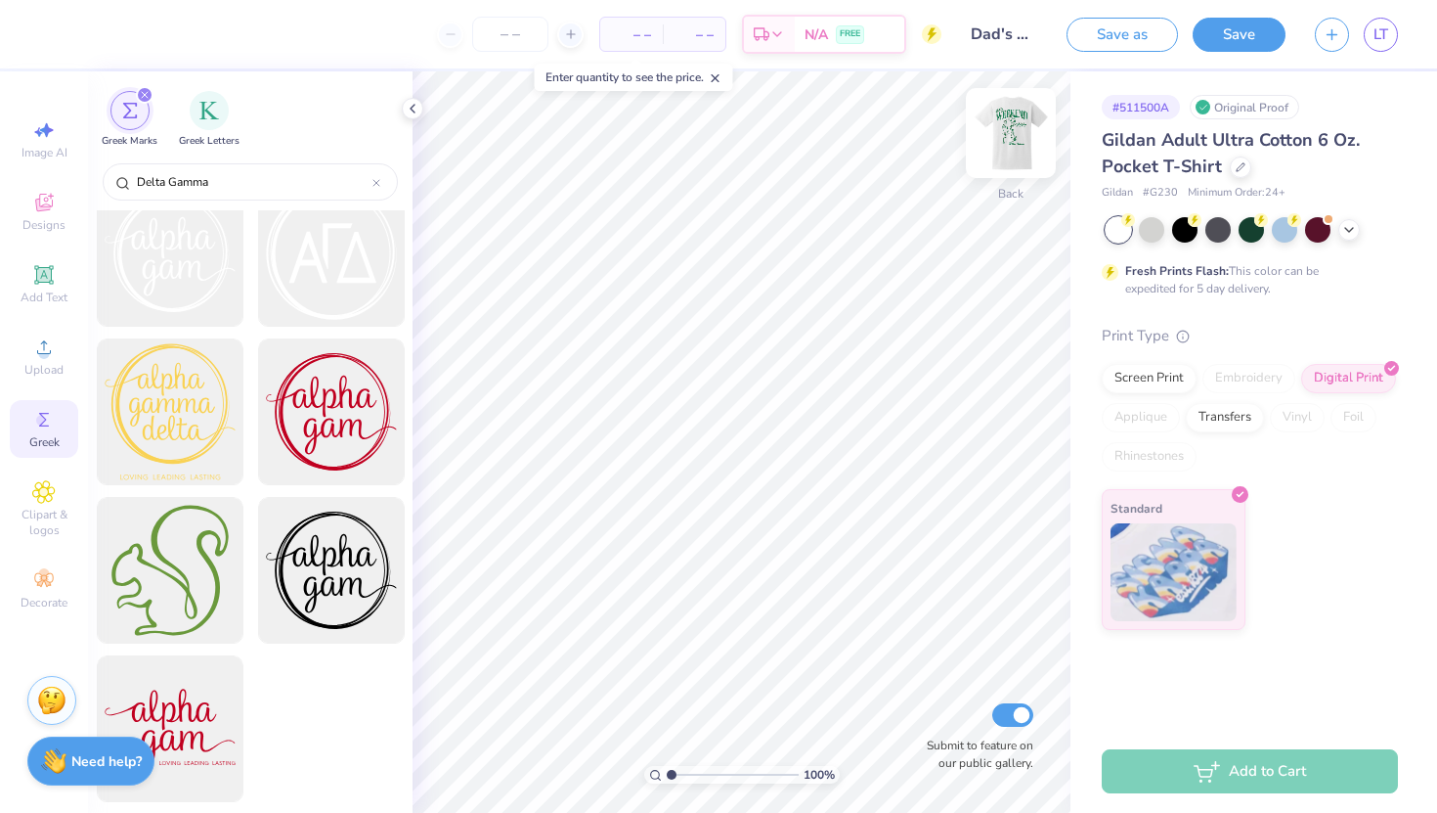
click at [1013, 134] on img at bounding box center [1011, 133] width 78 height 78
click at [220, 125] on div "Greek Letters" at bounding box center [209, 118] width 61 height 58
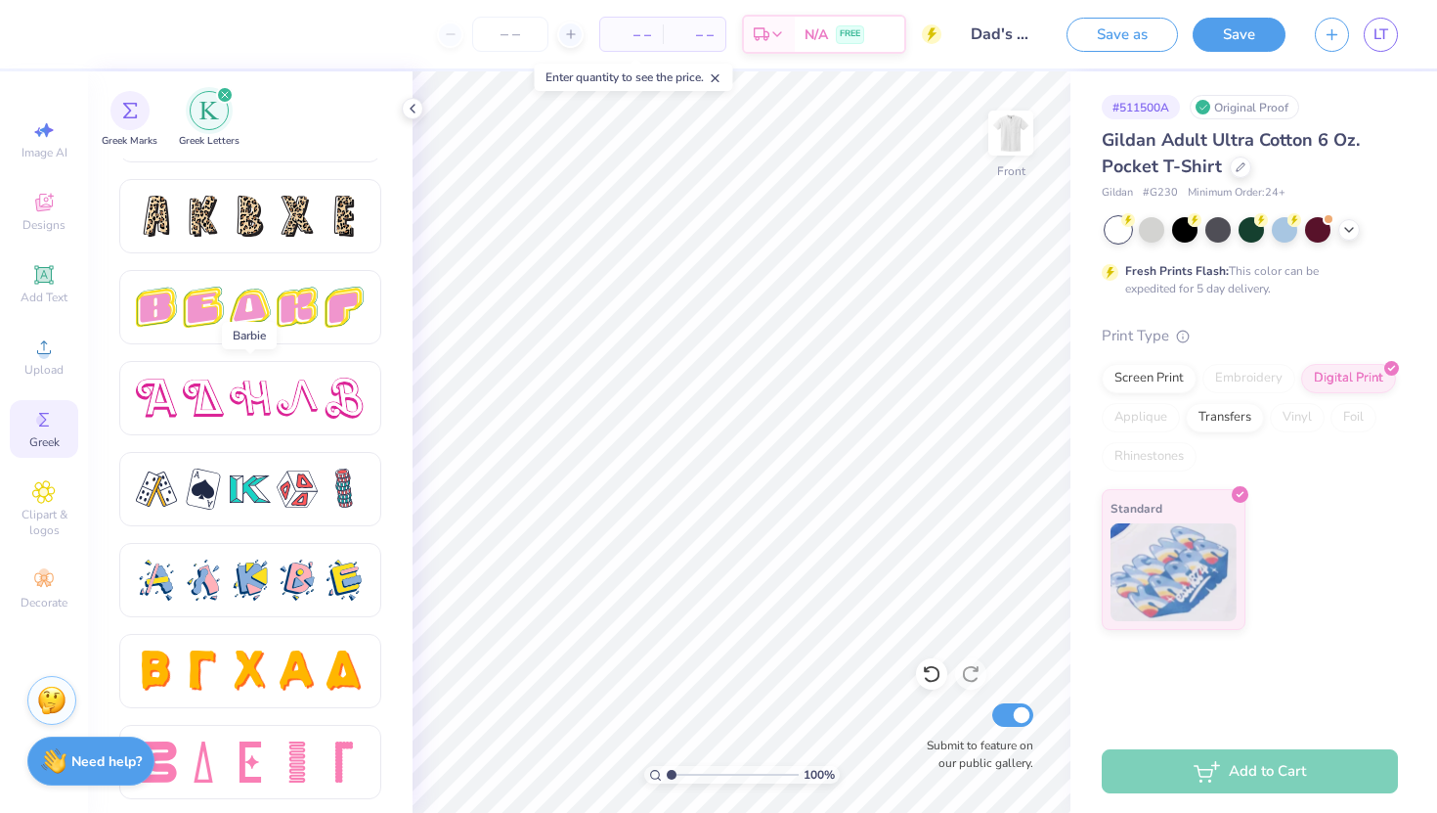
scroll to position [0, 0]
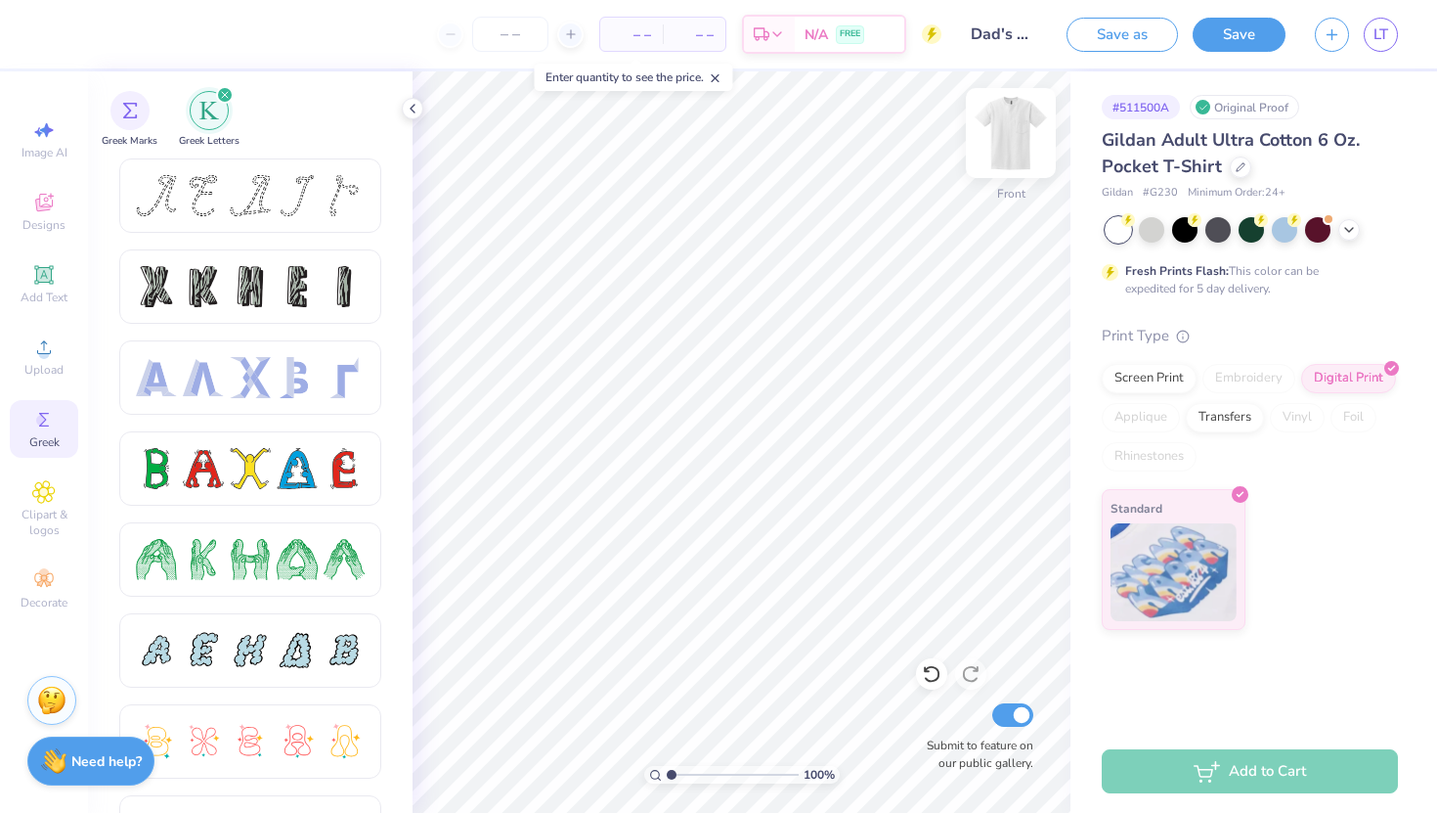
click at [1021, 147] on img at bounding box center [1011, 133] width 78 height 78
click at [1021, 147] on img at bounding box center [1010, 132] width 39 height 39
click at [1245, 161] on div at bounding box center [1241, 165] width 22 height 22
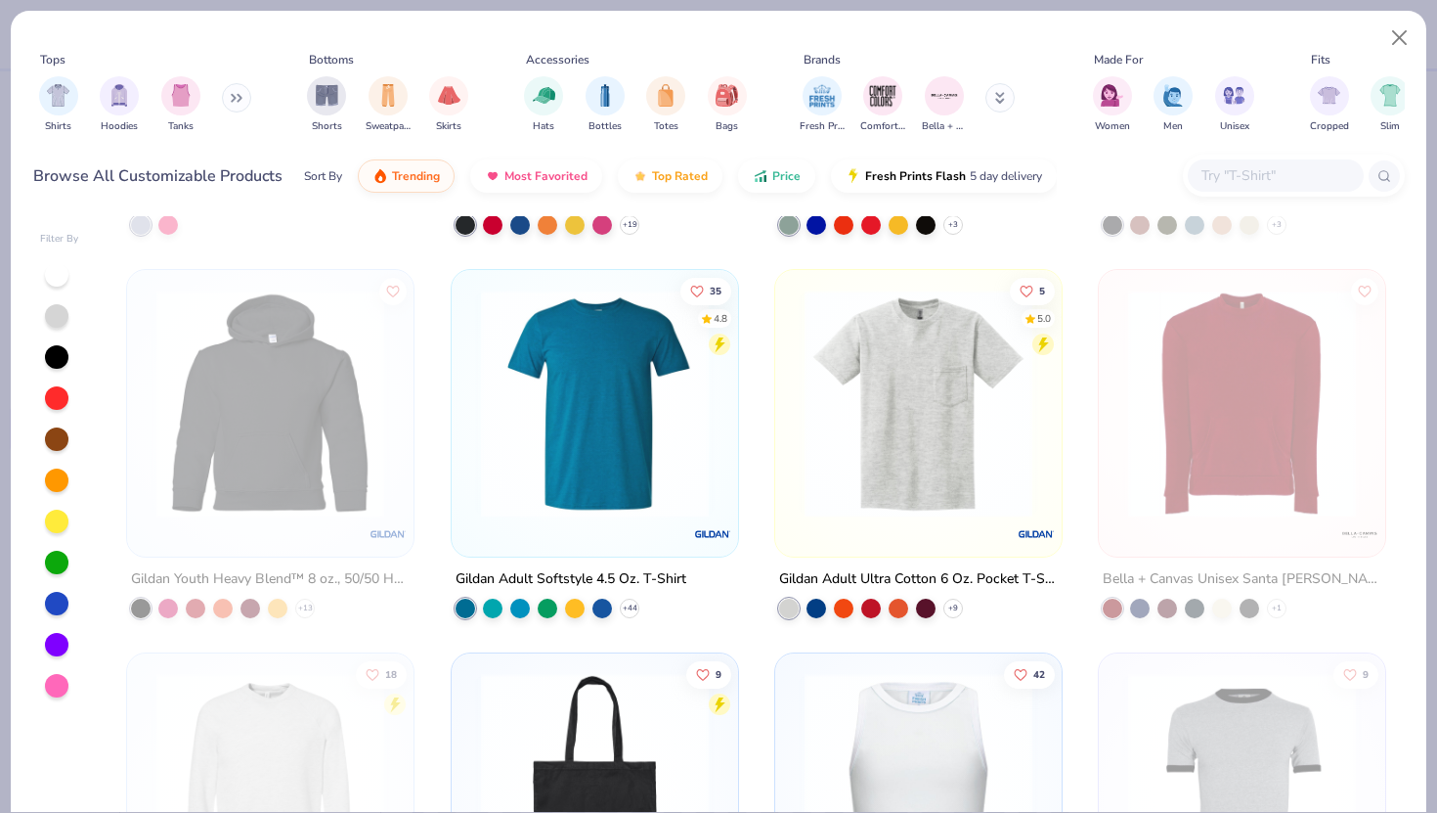
scroll to position [7283, 0]
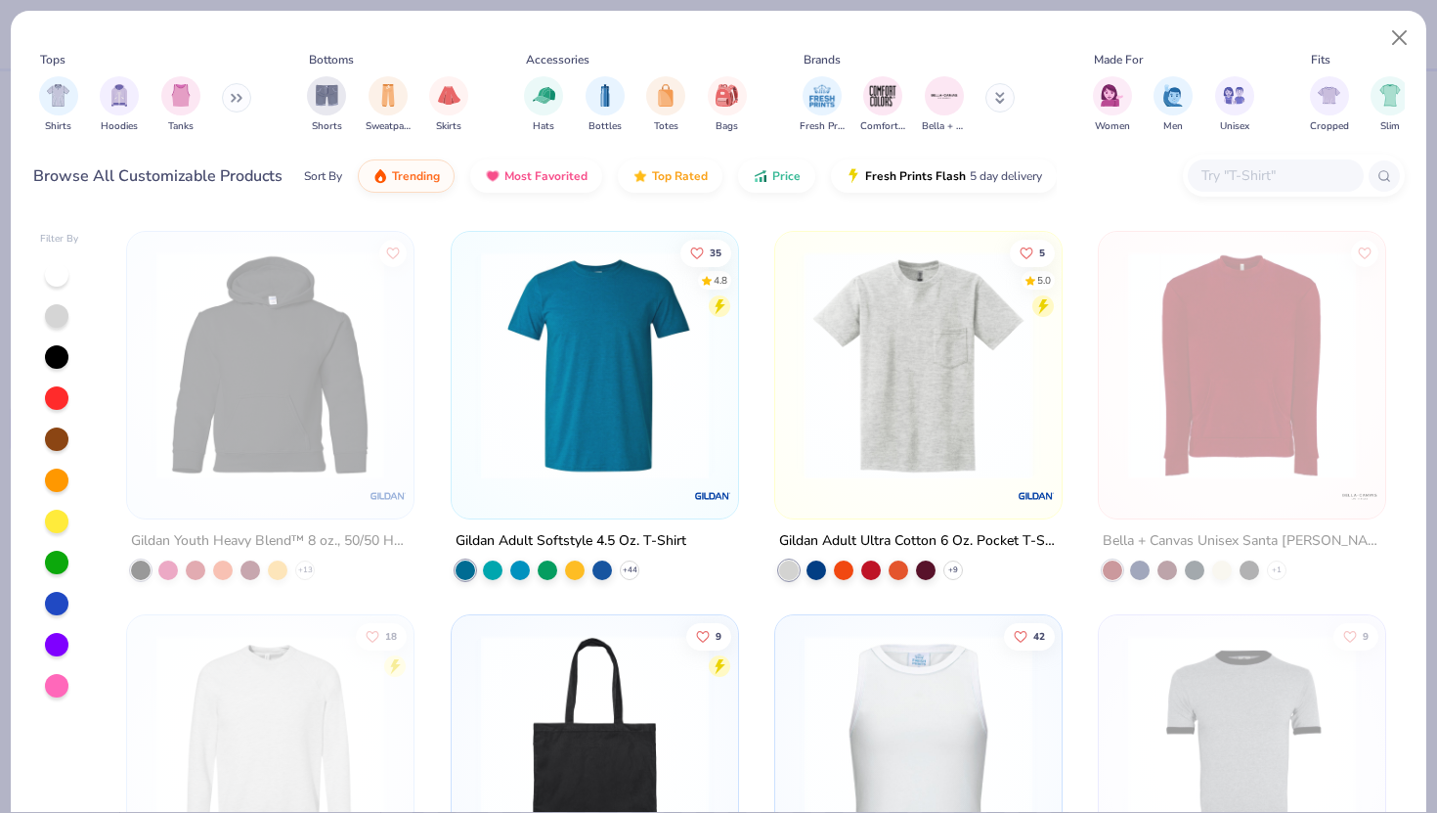
click at [991, 419] on img at bounding box center [918, 365] width 247 height 228
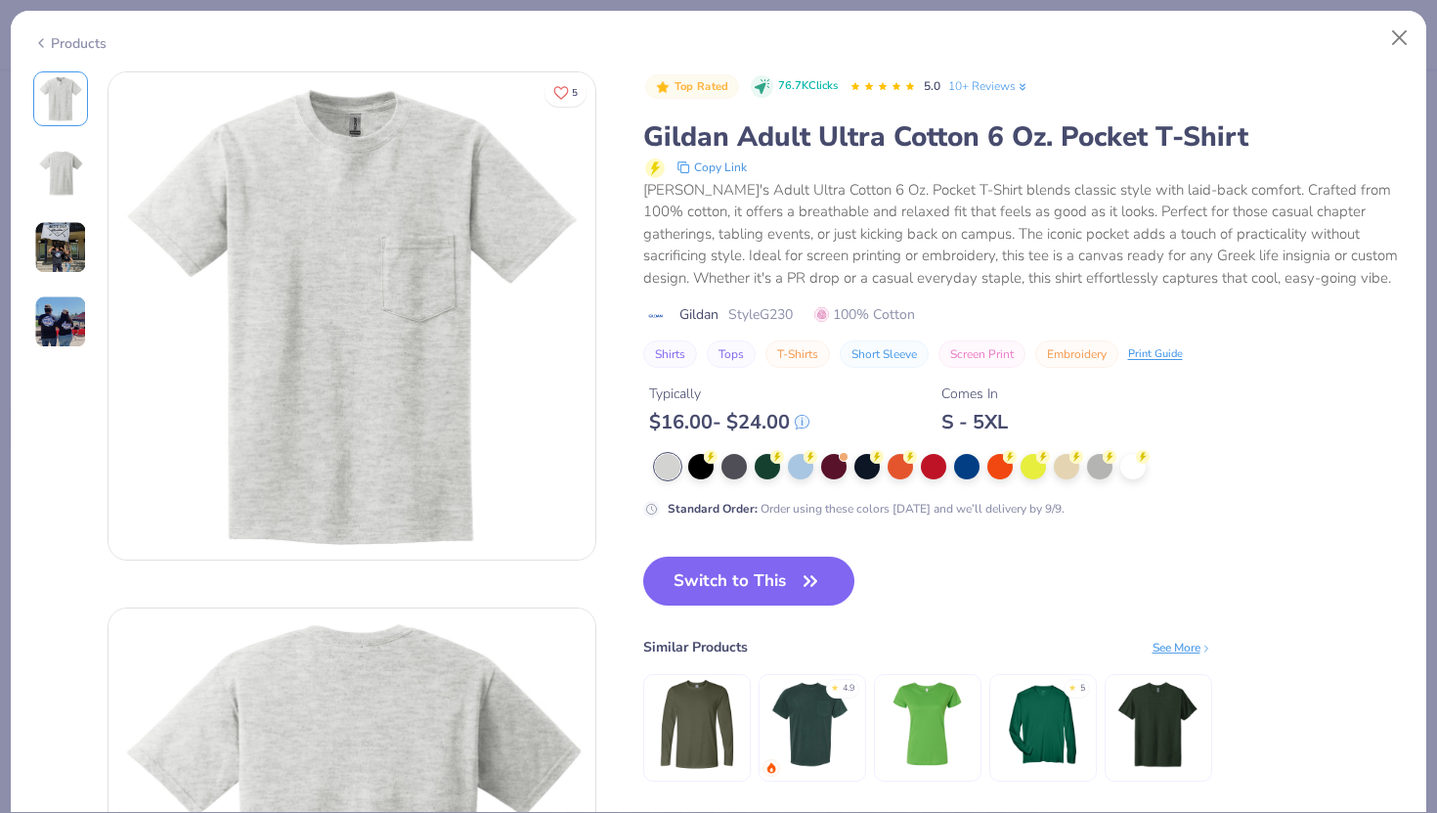
click at [58, 180] on img at bounding box center [60, 173] width 47 height 47
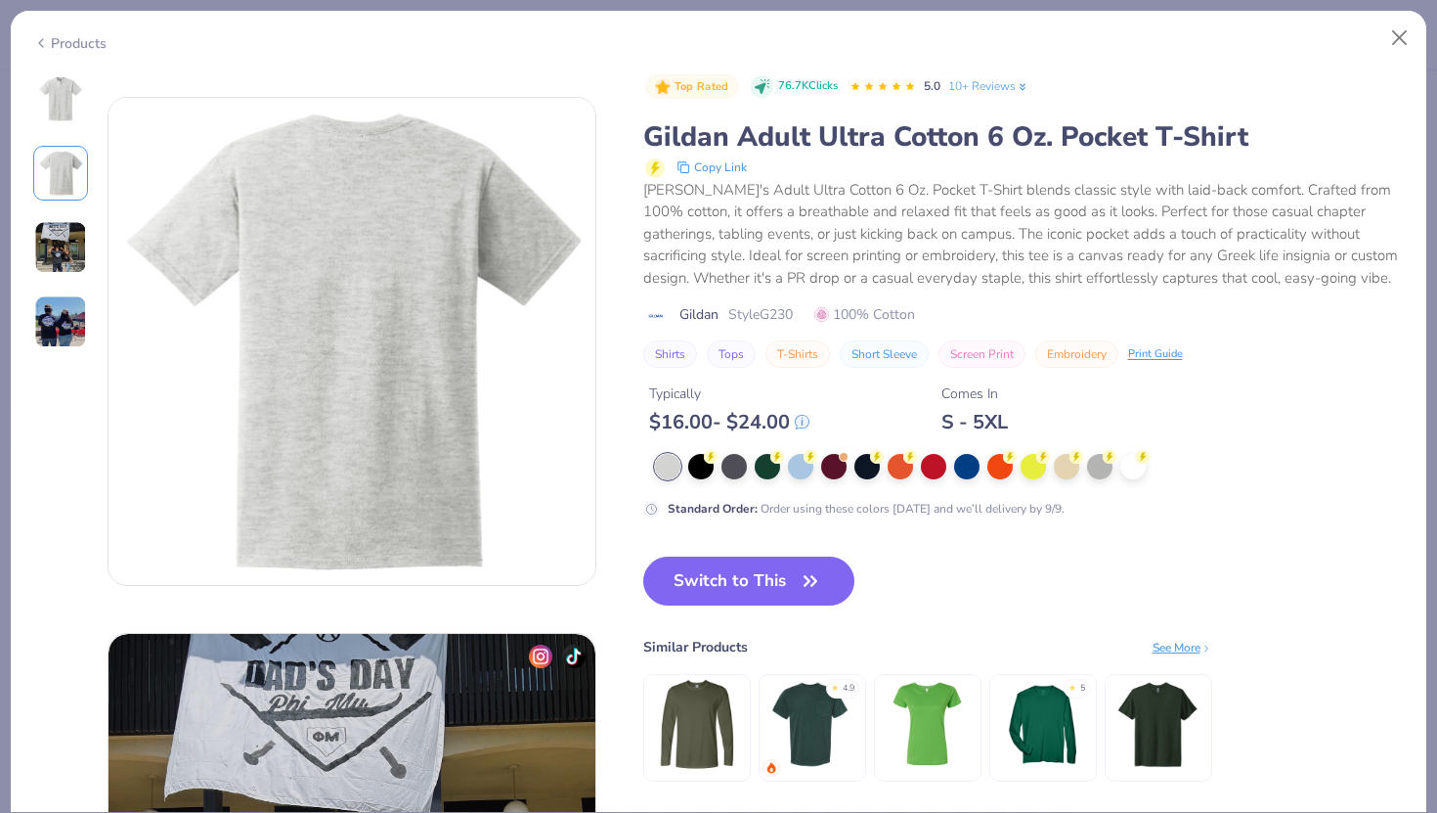
click at [50, 249] on img at bounding box center [60, 247] width 53 height 53
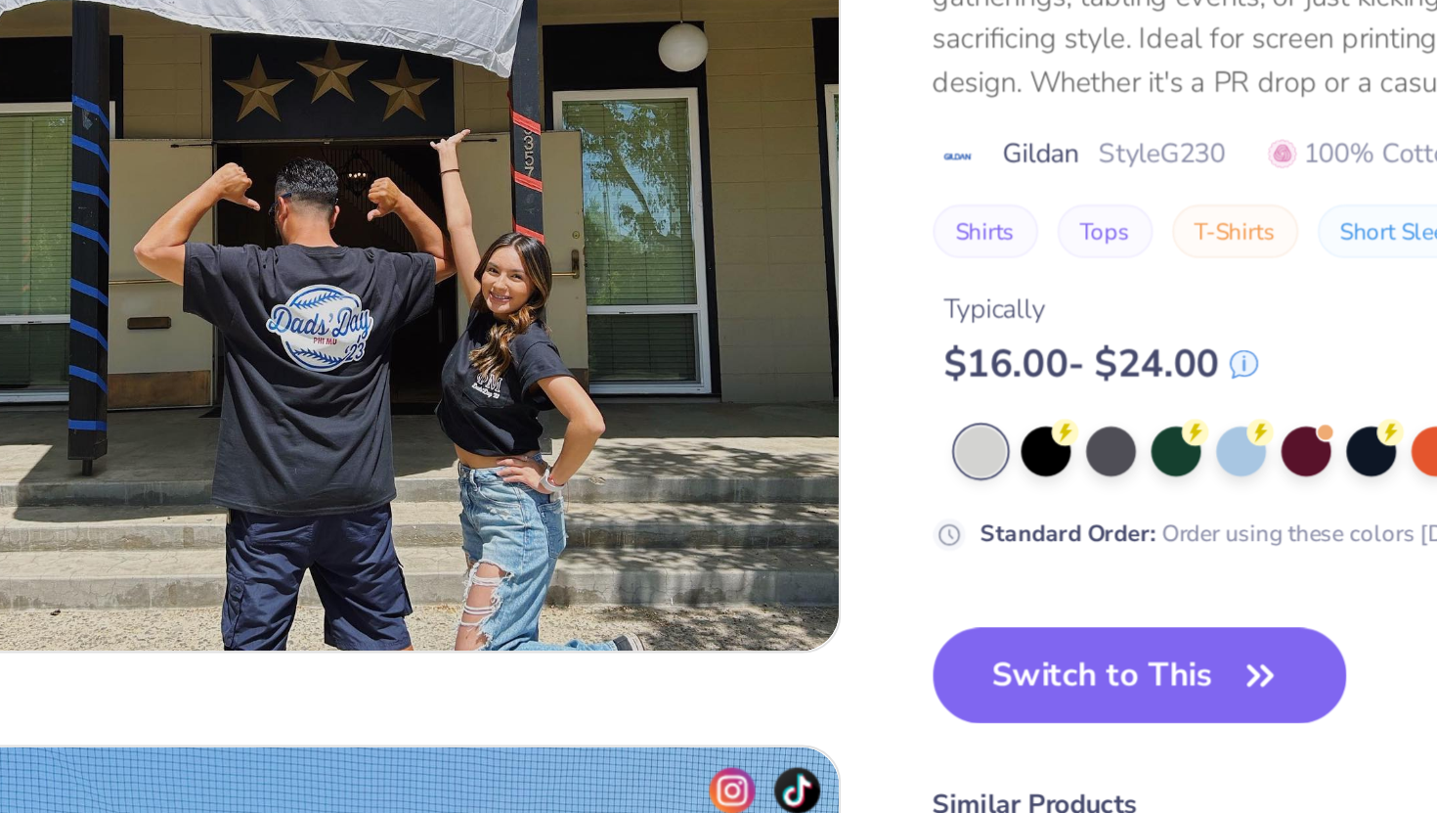
scroll to position [1062, 0]
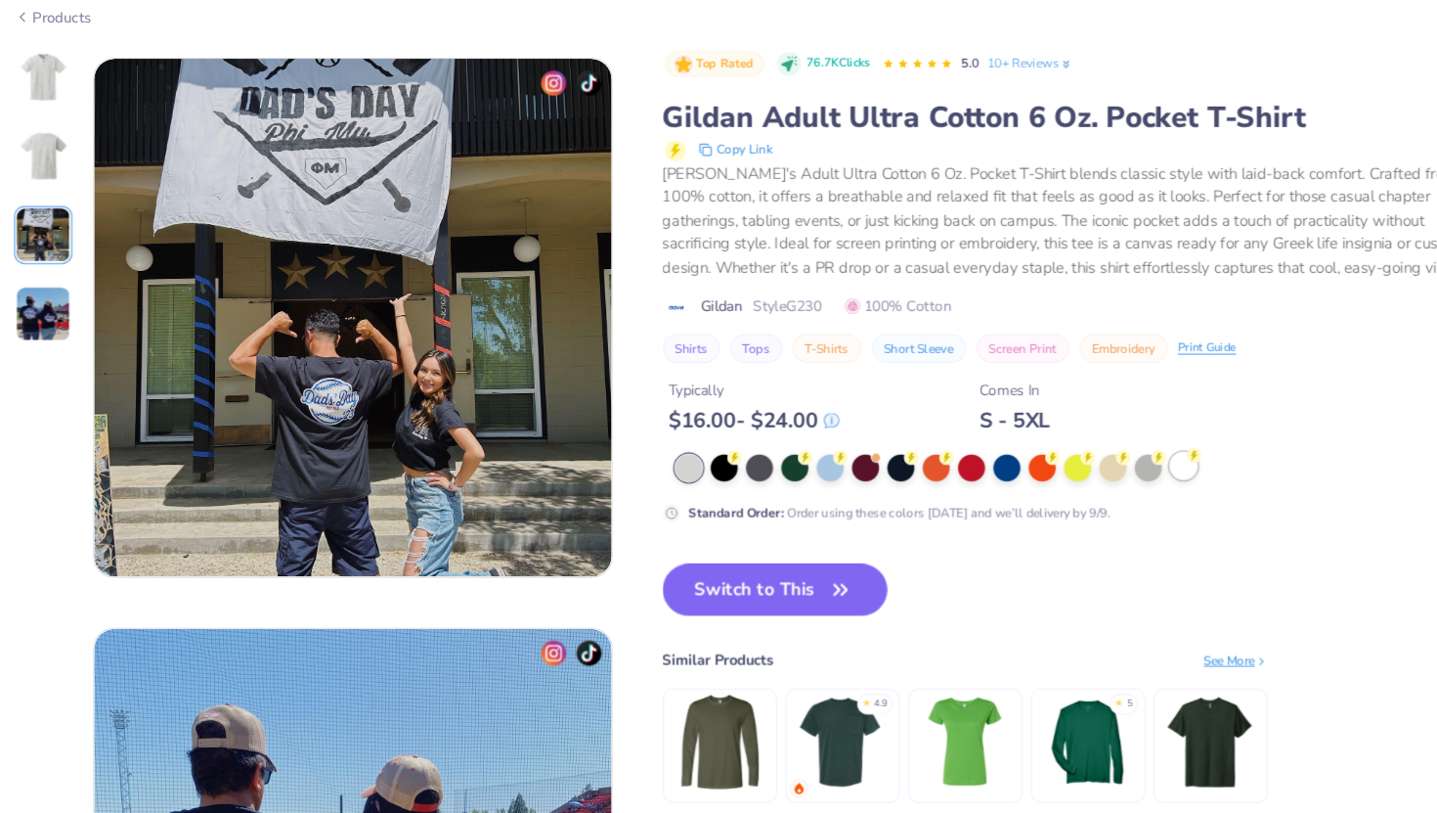
click at [1130, 476] on div at bounding box center [1133, 464] width 25 height 25
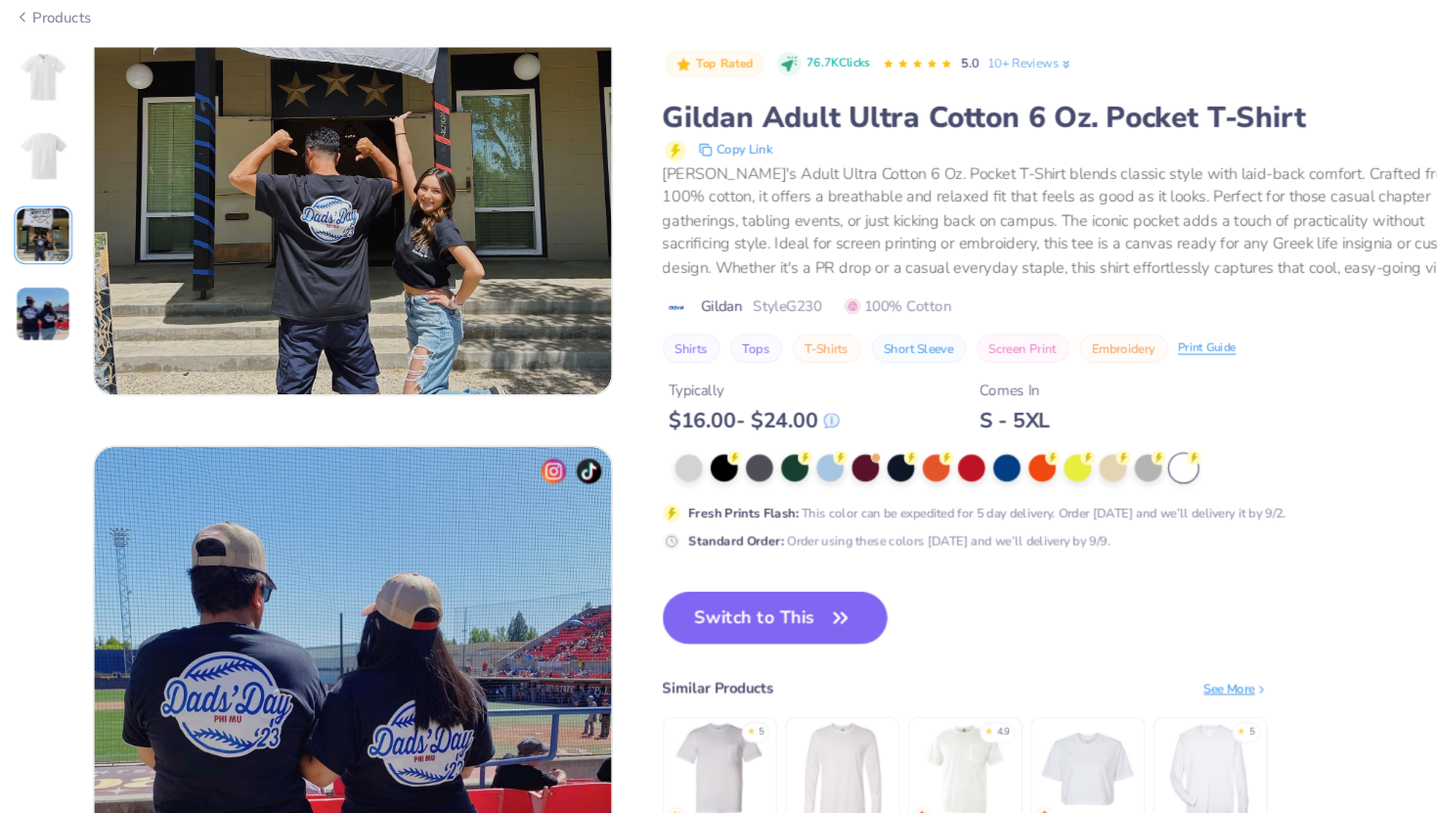
scroll to position [1246, 0]
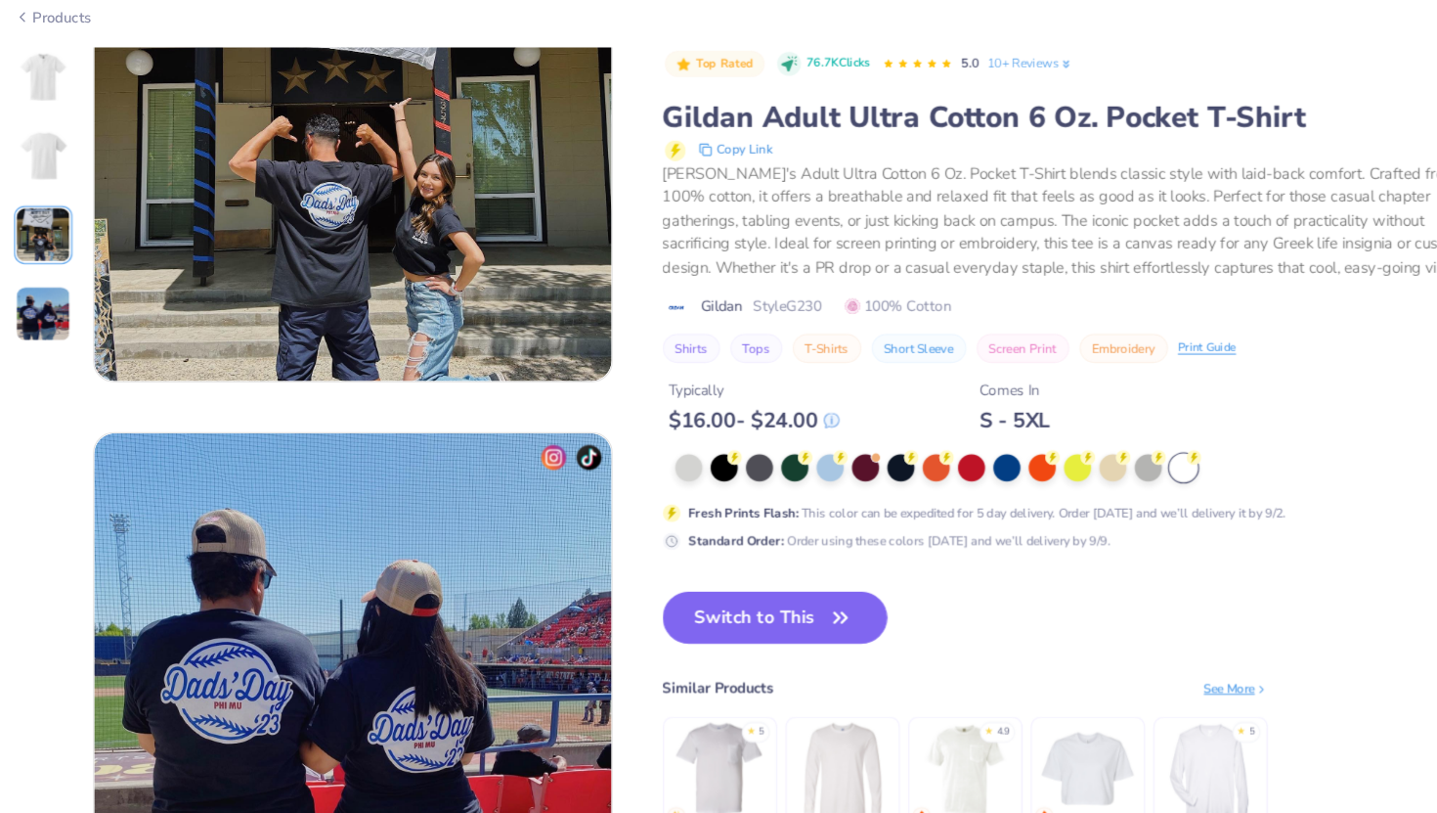
click at [677, 759] on img at bounding box center [696, 750] width 93 height 93
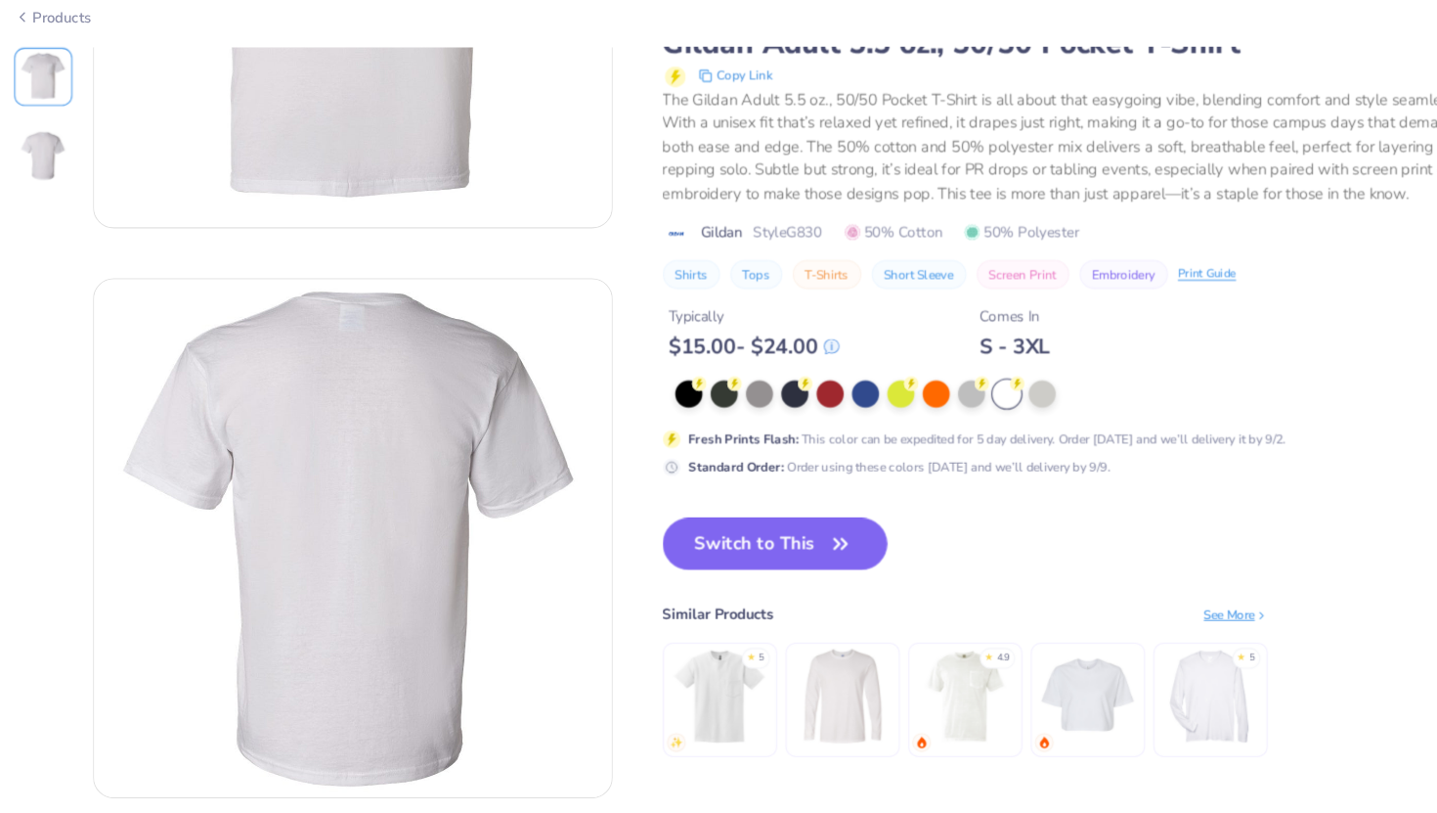
scroll to position [338, 0]
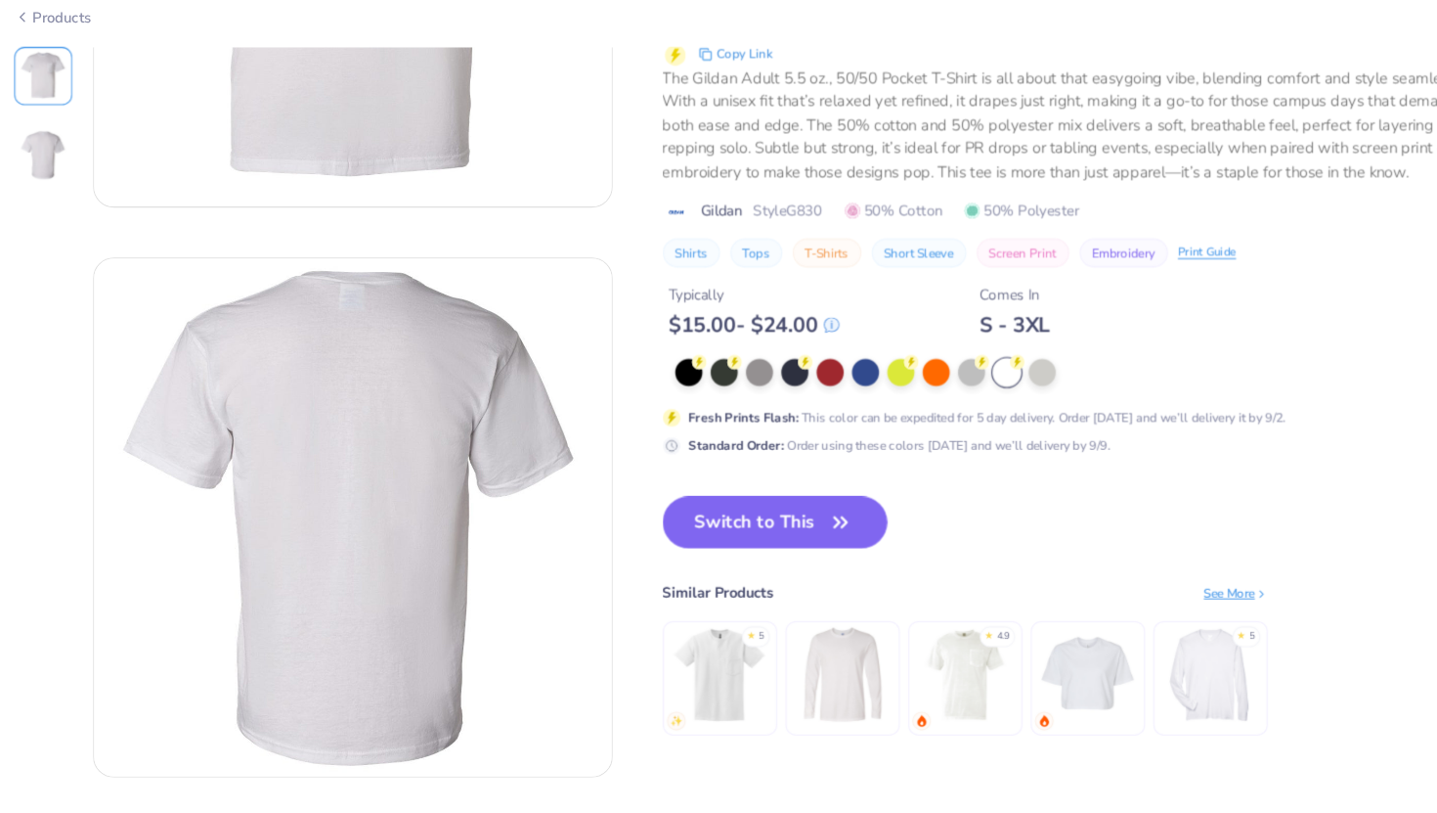
click at [939, 658] on img at bounding box center [927, 660] width 93 height 93
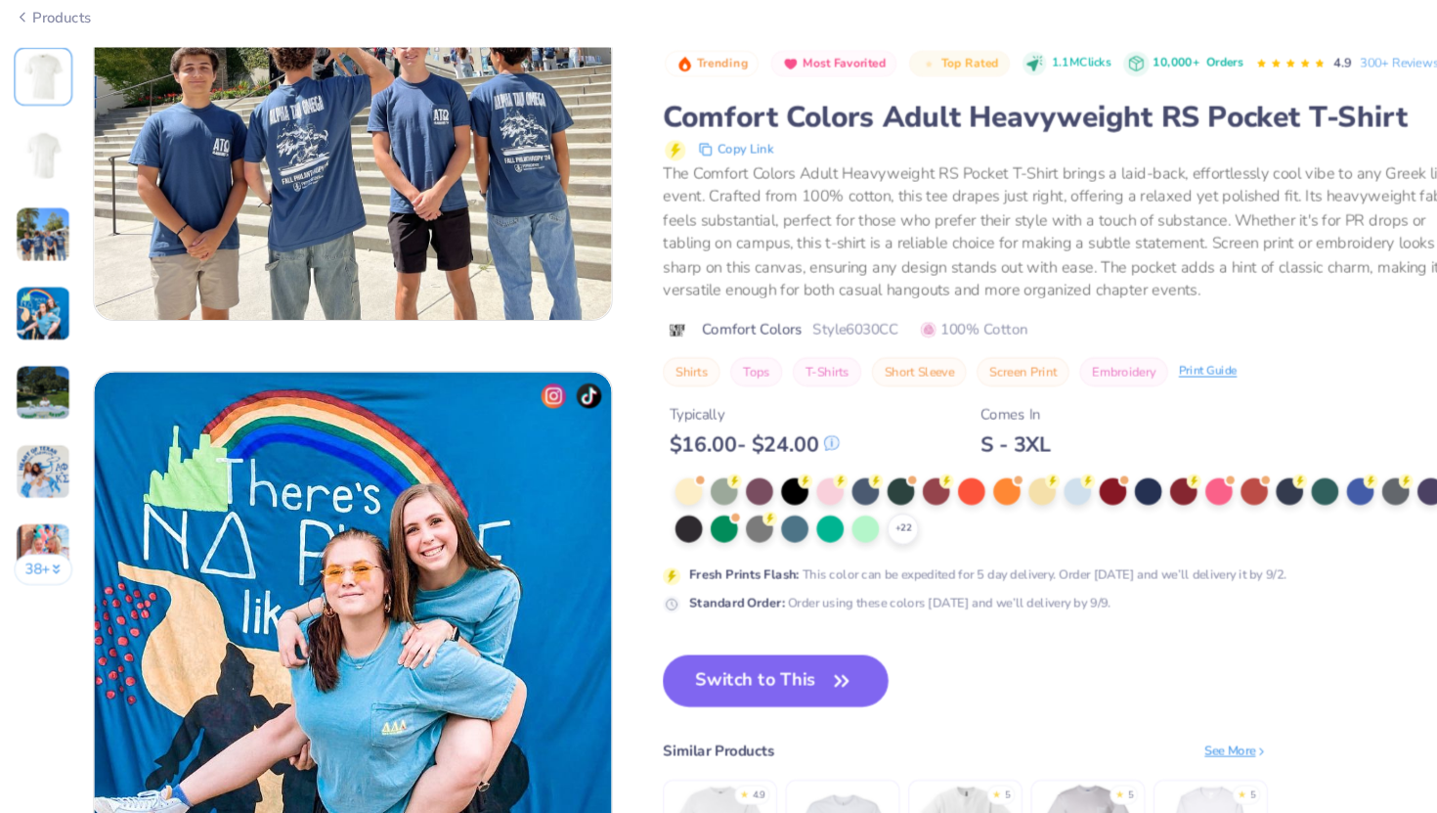
scroll to position [872, 0]
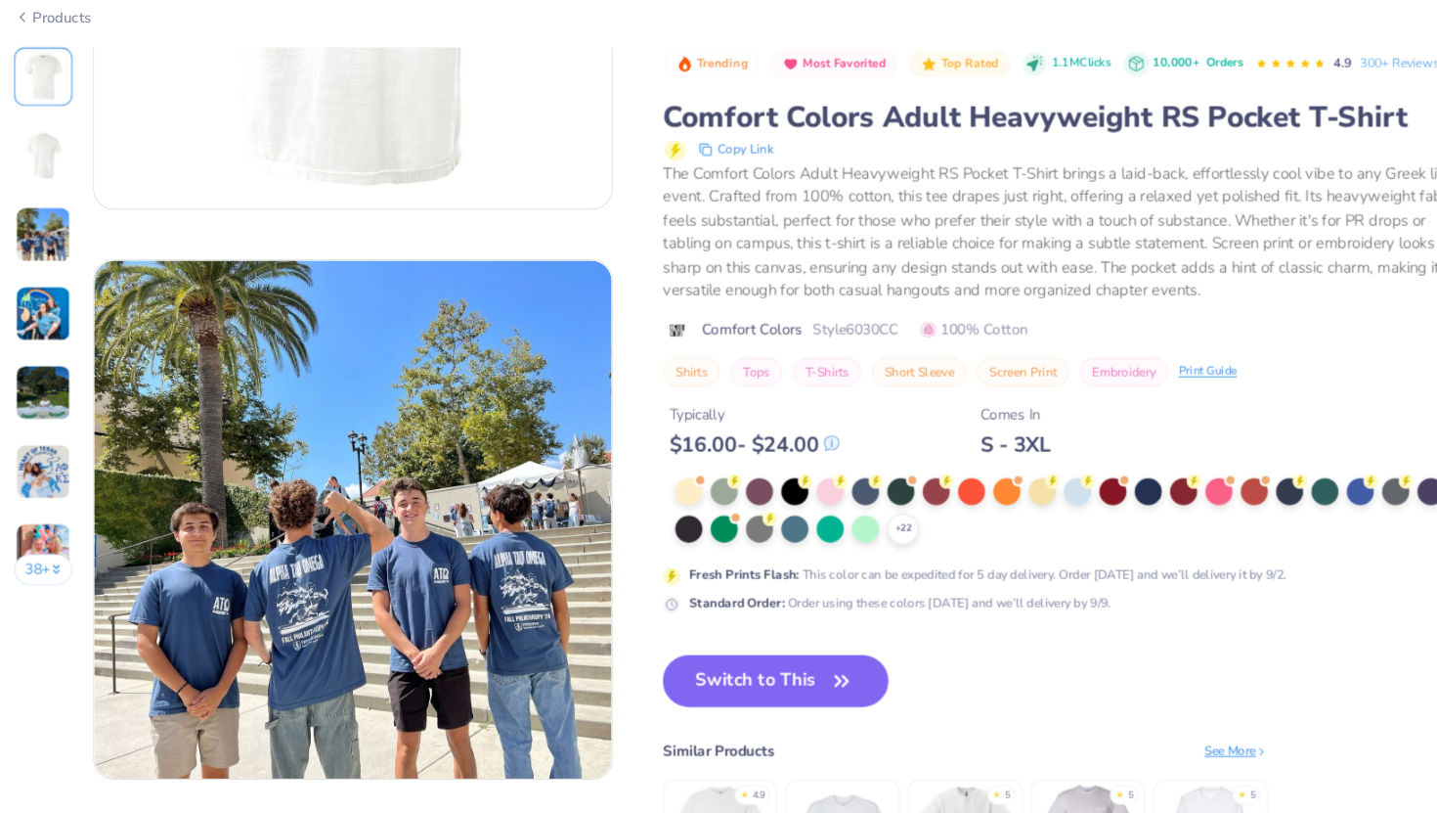
click at [60, 540] on img at bounding box center [60, 544] width 53 height 53
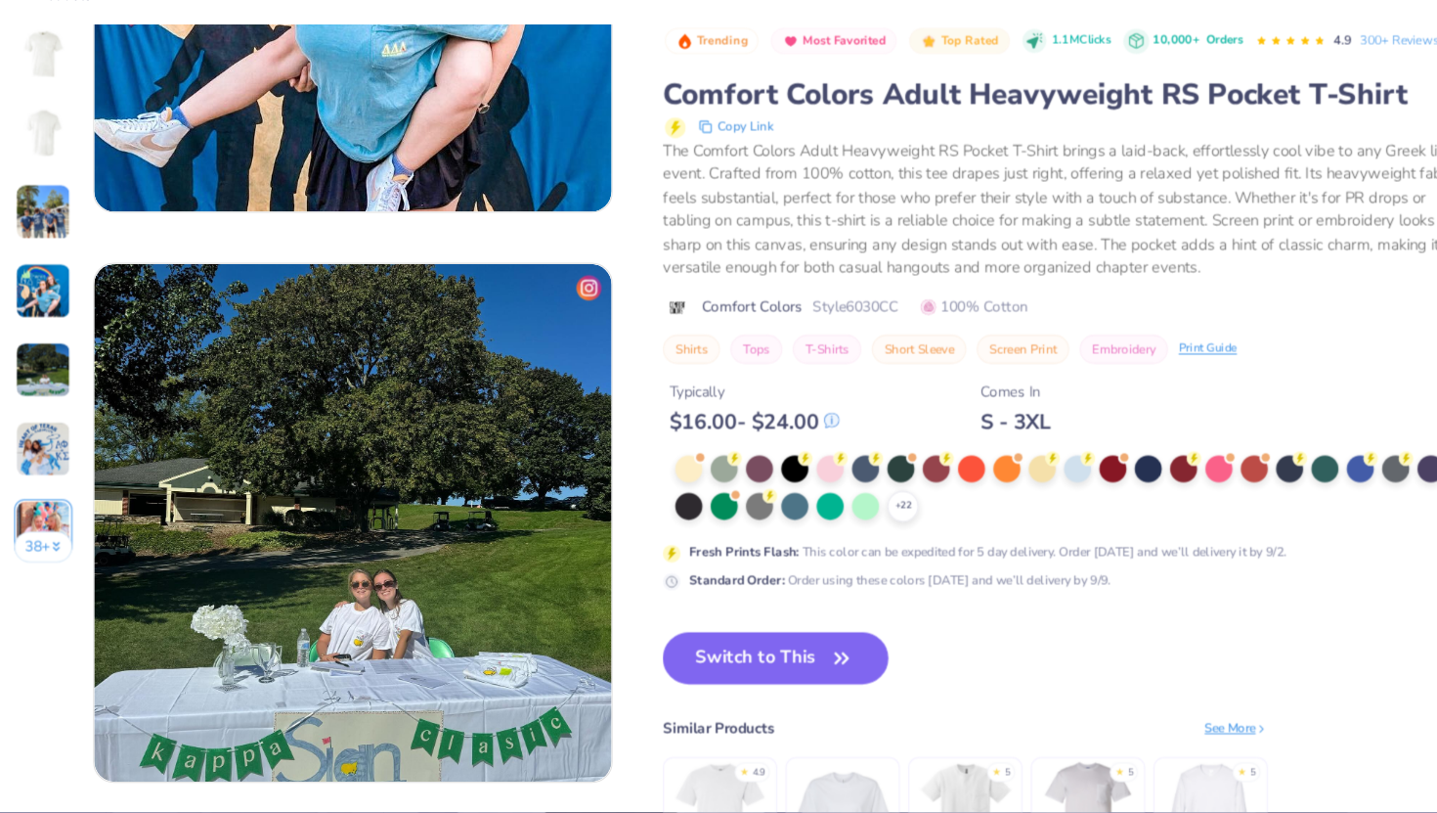
scroll to position [0, 0]
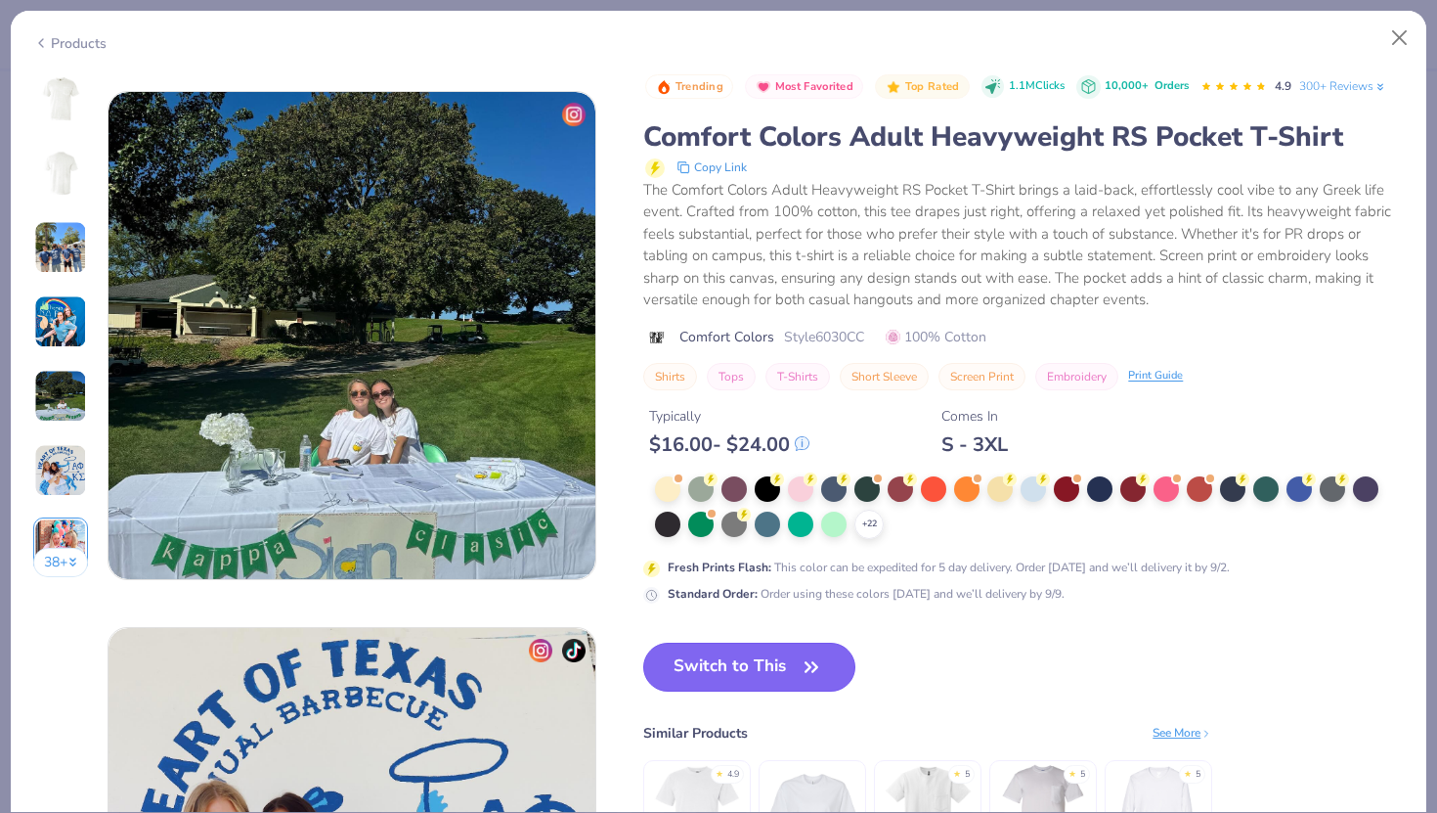
click at [799, 678] on icon "button" at bounding box center [811, 666] width 27 height 27
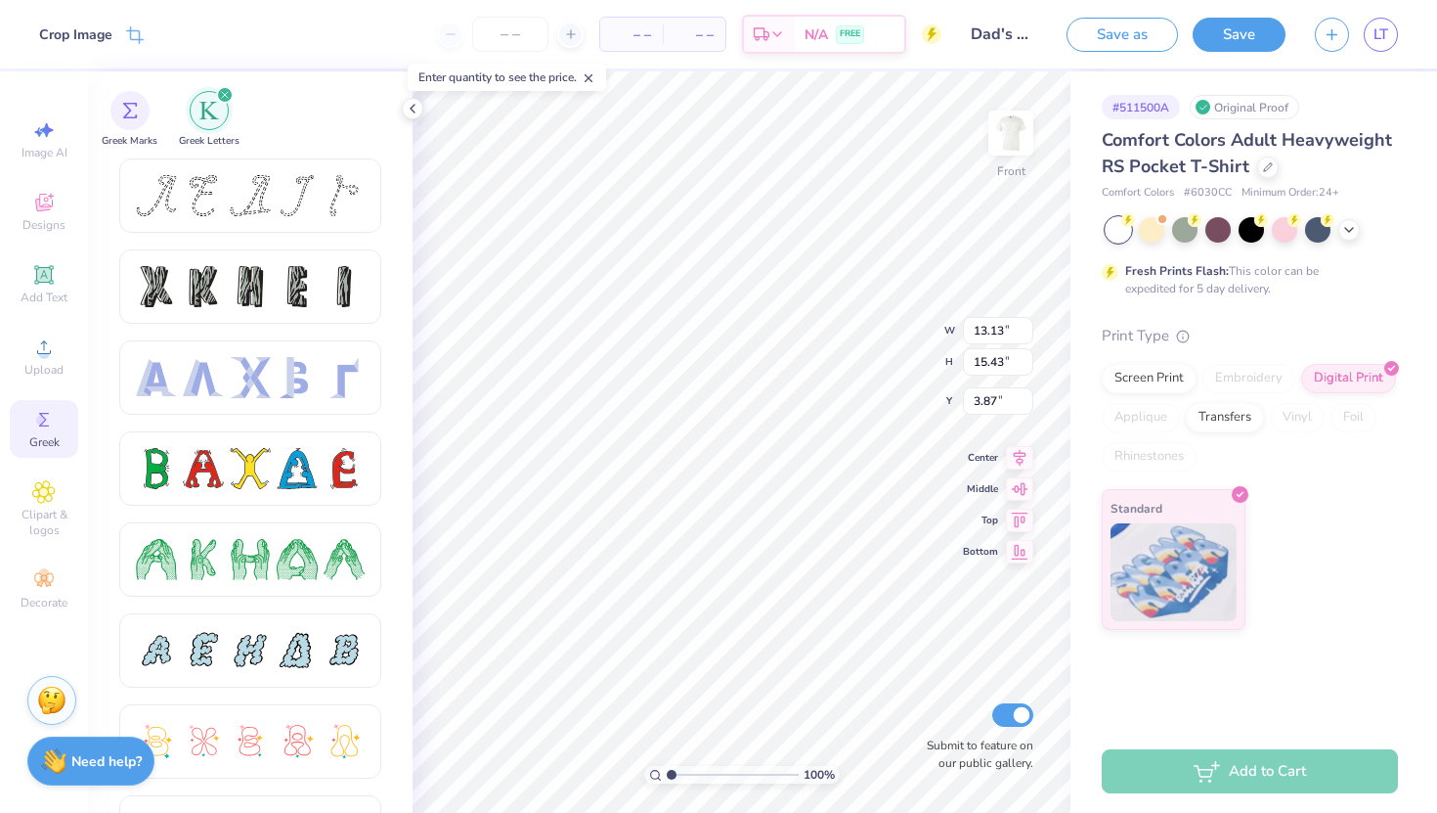
type input "3.94"
type input "3.99"
type input "4.02"
click at [45, 352] on icon at bounding box center [43, 346] width 23 height 23
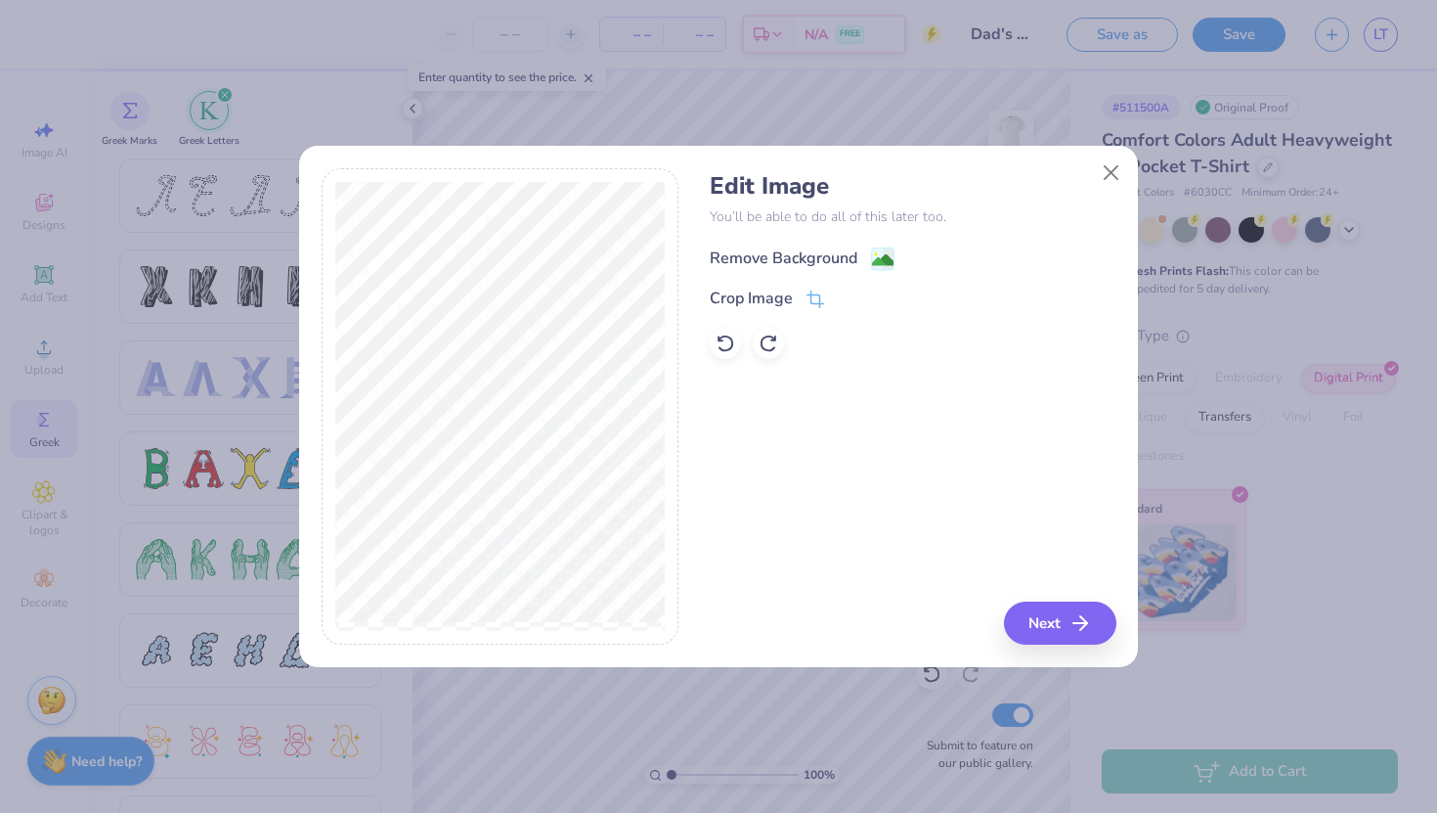
click at [866, 245] on div "Remove Background" at bounding box center [913, 256] width 406 height 24
click at [868, 249] on div "Remove Background" at bounding box center [802, 258] width 185 height 24
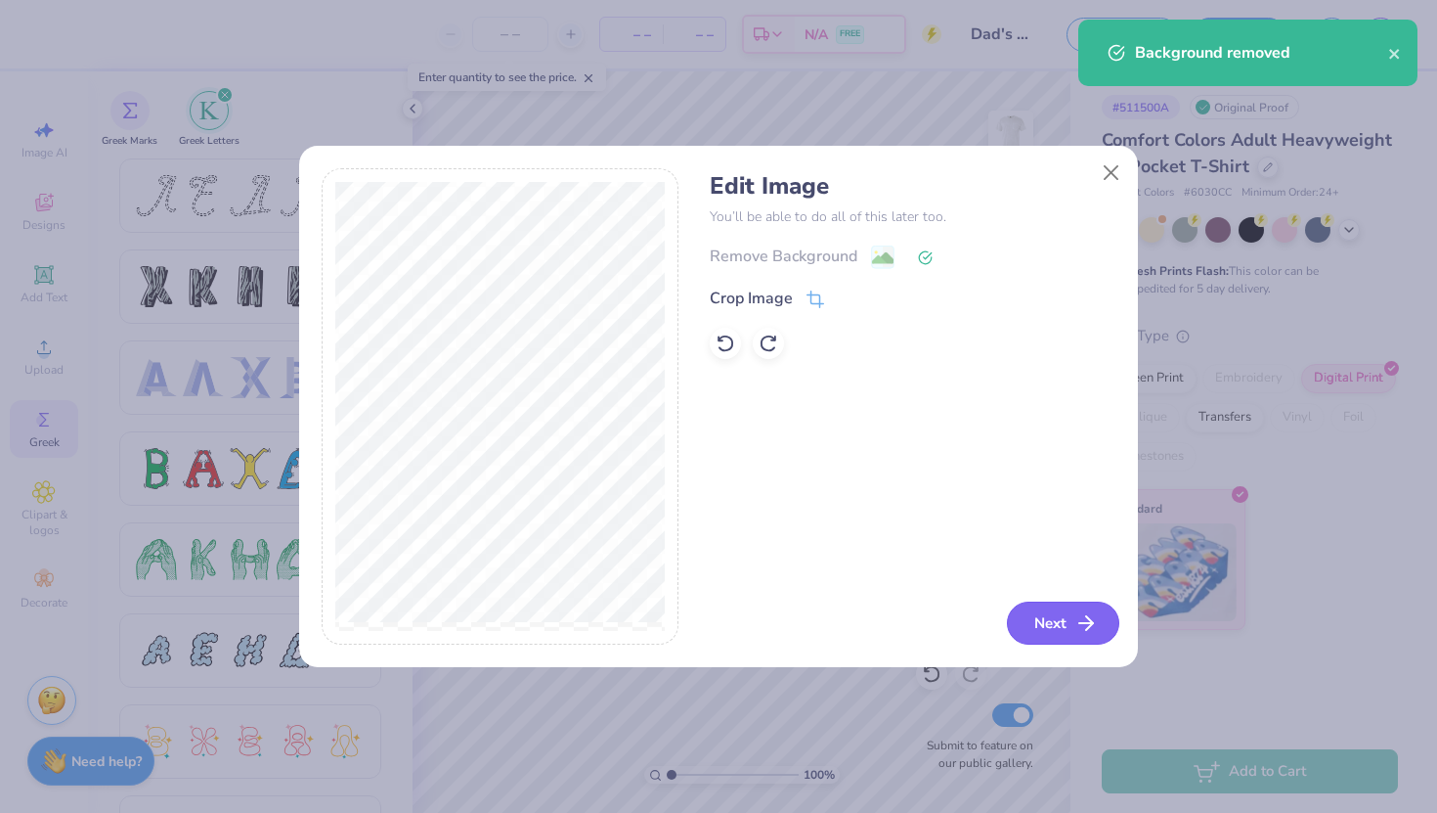
click at [1078, 628] on icon "button" at bounding box center [1086, 622] width 23 height 23
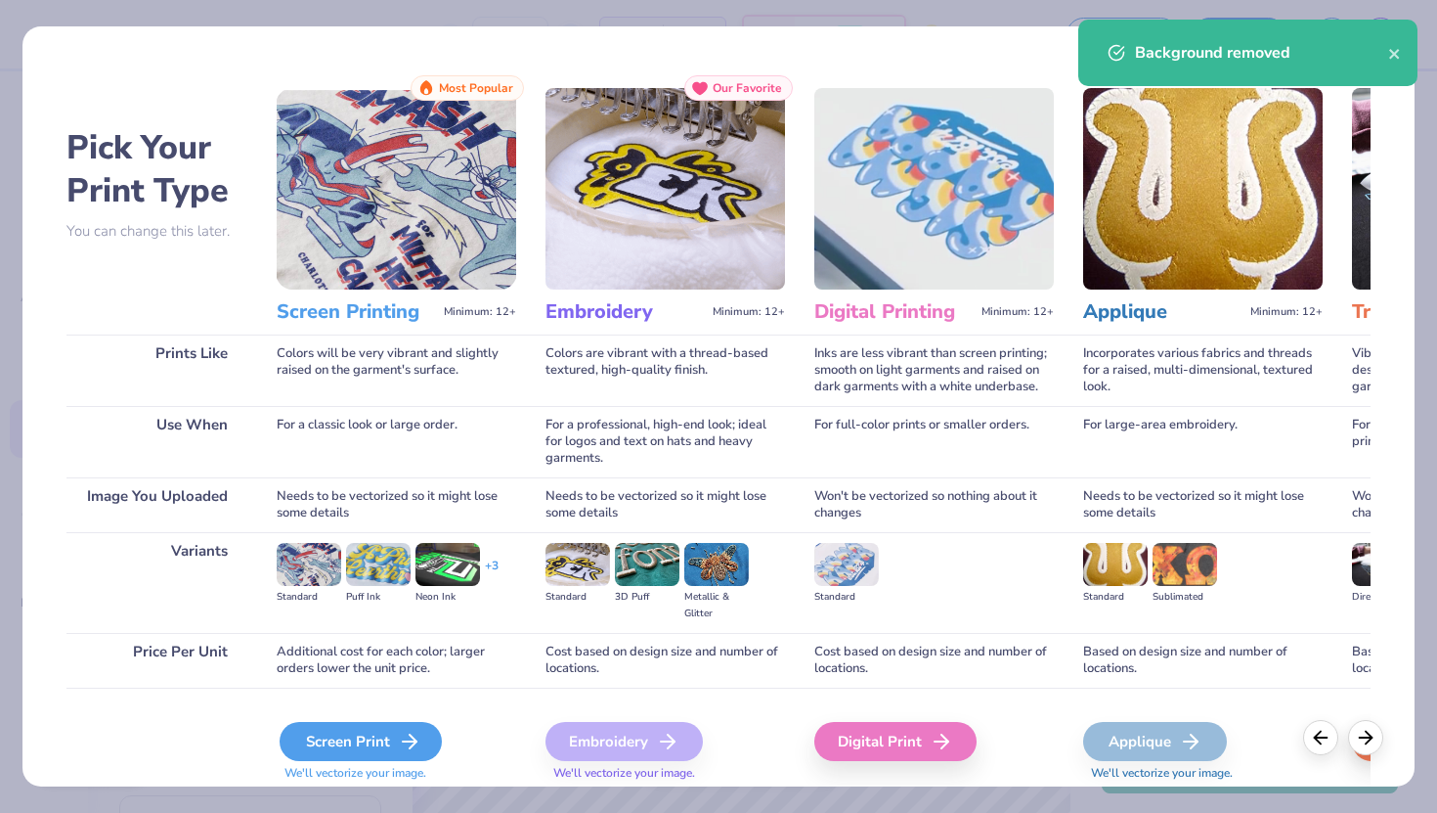
click at [351, 749] on div "Screen Print" at bounding box center [361, 741] width 162 height 39
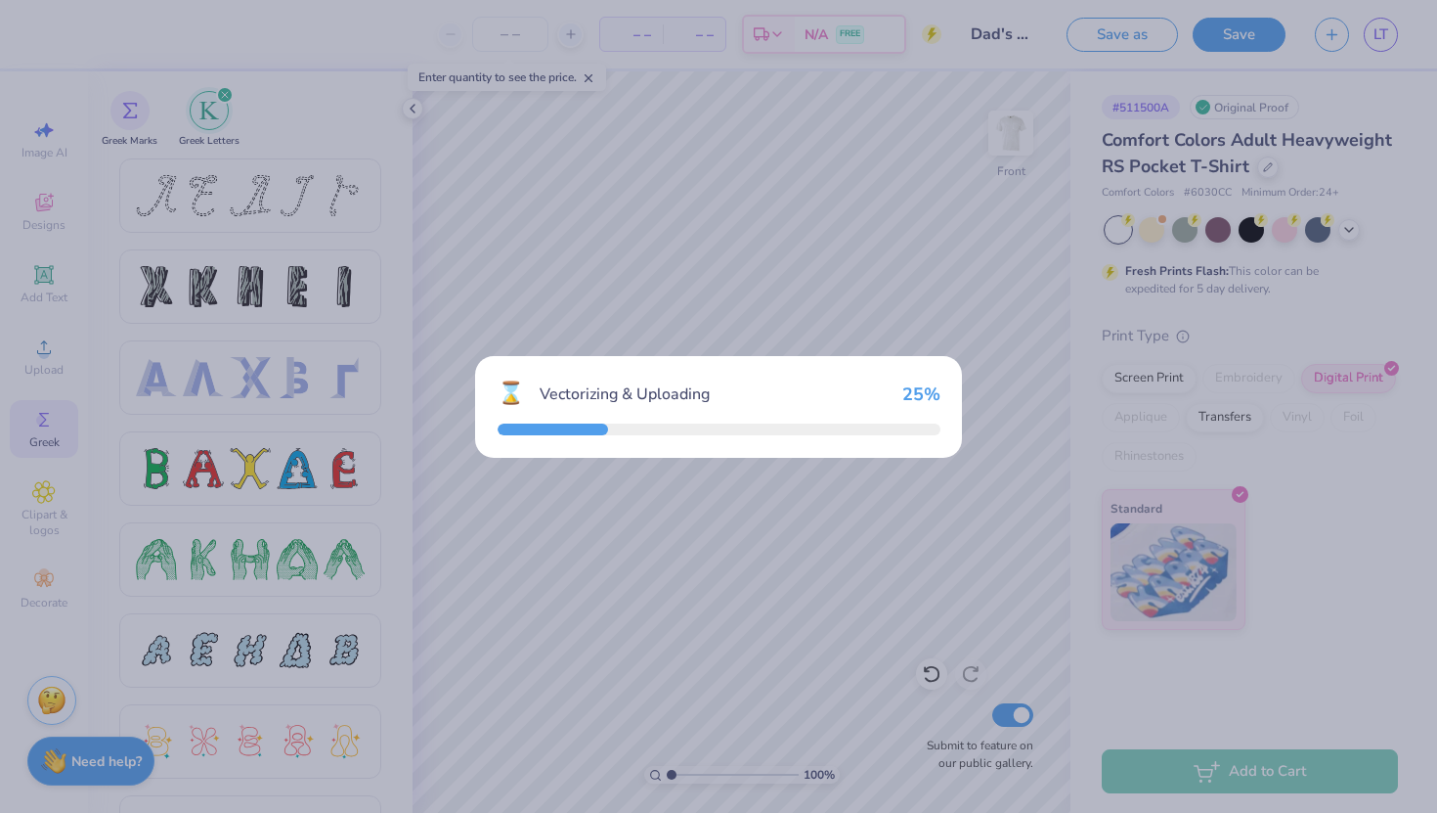
click at [1009, 140] on div "⌛ Vectorizing & Uploading 25 %" at bounding box center [718, 406] width 1437 height 813
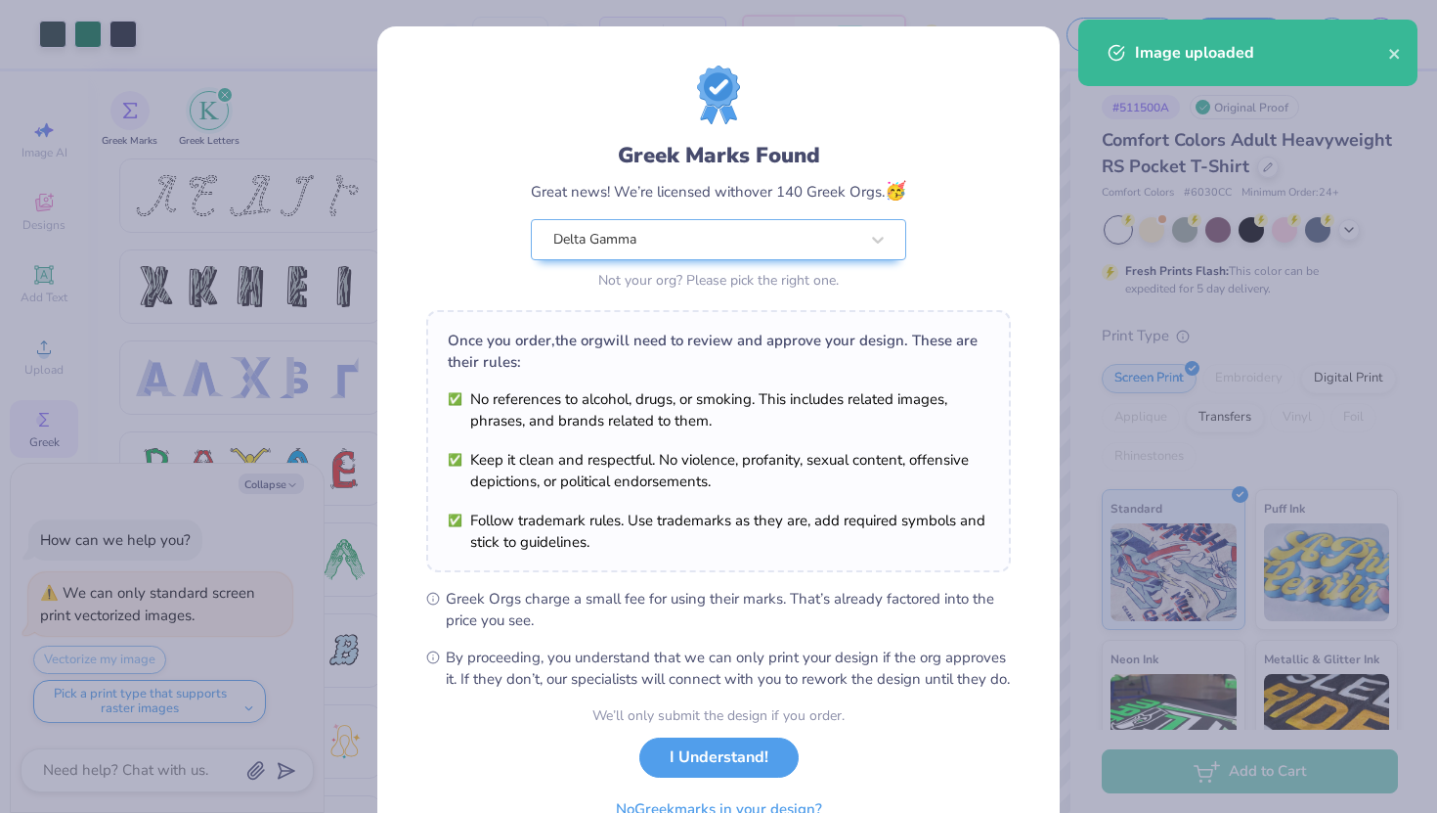
click at [802, 602] on body "Art colors – – Per Item – – Total Est. Delivery N/A FREE Design Title Dad's Wee…" at bounding box center [718, 406] width 1437 height 813
click at [712, 769] on button "I Understand!" at bounding box center [718, 752] width 159 height 40
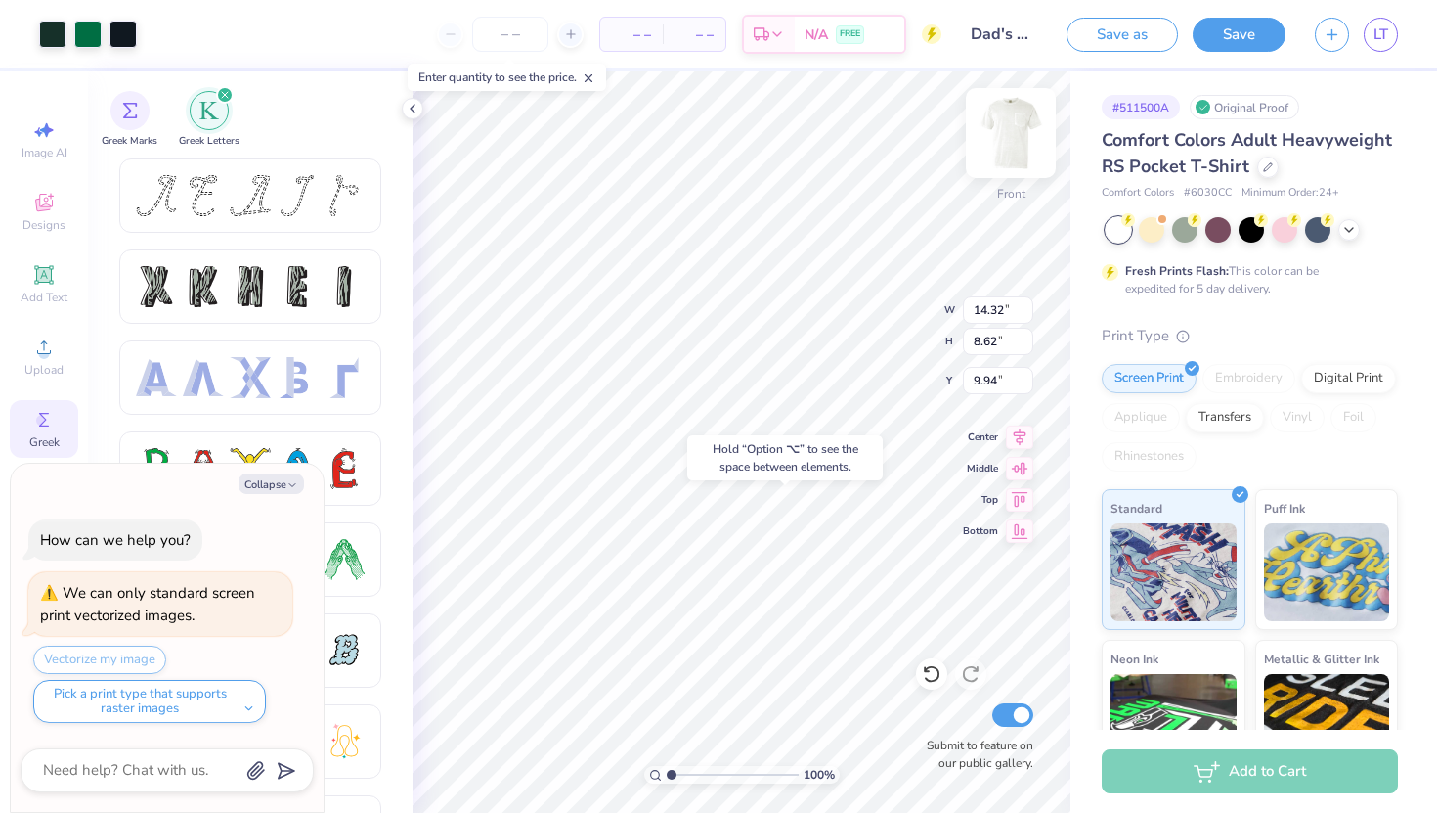
click at [1001, 134] on img at bounding box center [1011, 133] width 78 height 78
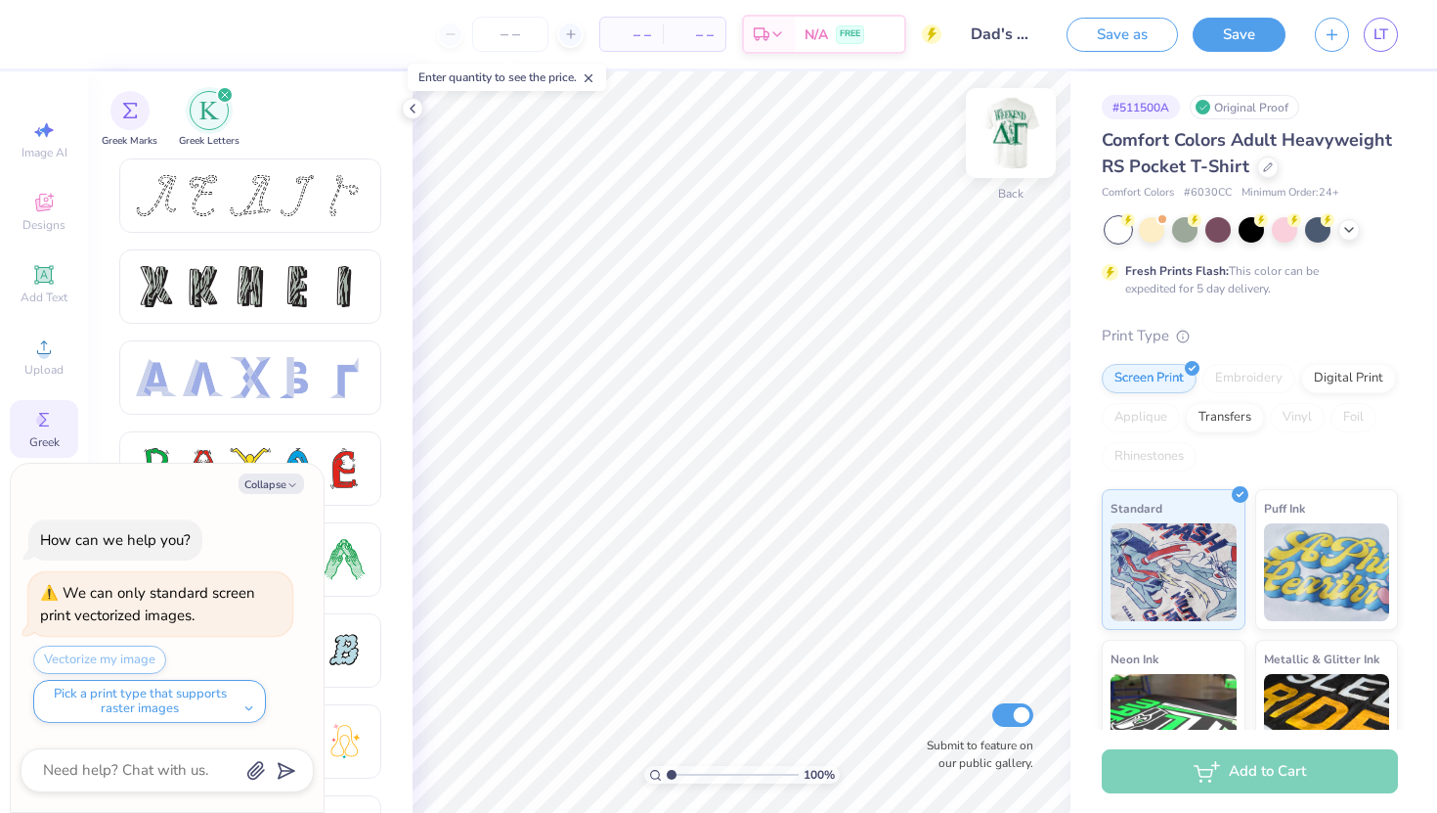
click at [1004, 156] on img at bounding box center [1011, 133] width 78 height 78
type textarea "x"
click at [1009, 120] on img at bounding box center [1011, 133] width 78 height 78
click at [1013, 155] on img at bounding box center [1011, 133] width 78 height 78
click at [1223, 43] on button "Save" at bounding box center [1239, 32] width 93 height 34
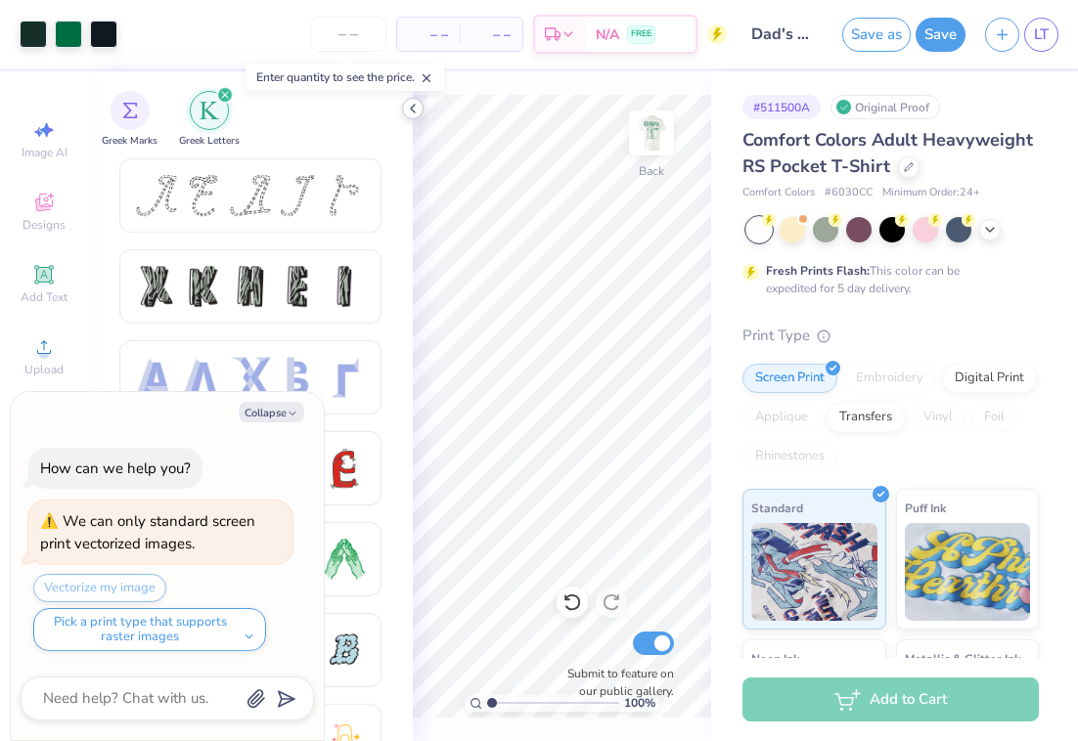
click at [412, 105] on icon at bounding box center [413, 109] width 16 height 16
type textarea "x"
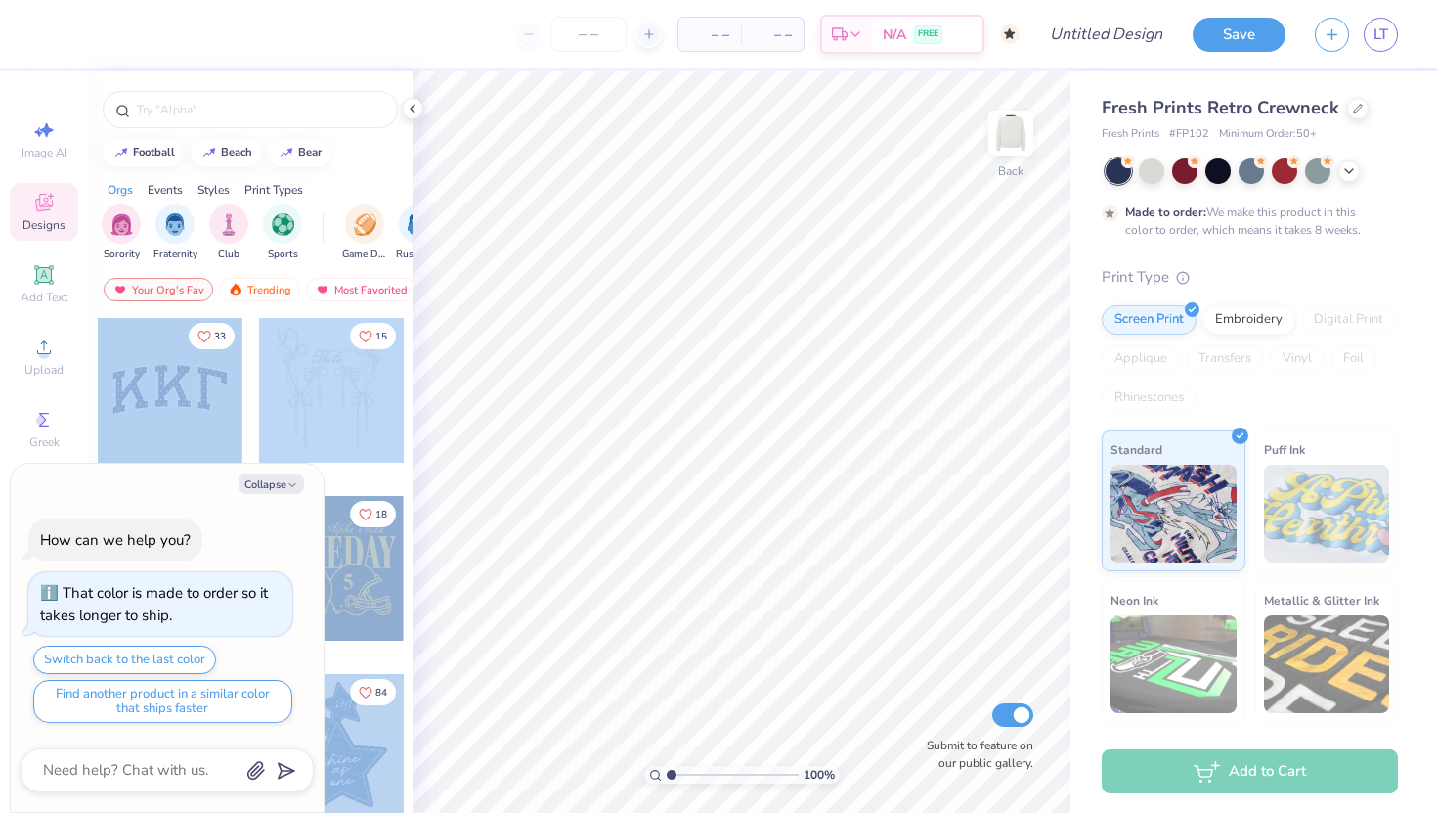
click at [523, 439] on div "– – Per Item – – Total Est. Delivery N/A FREE Design Title Save LT Image AI Des…" at bounding box center [718, 406] width 1437 height 813
click at [209, 411] on div at bounding box center [170, 390] width 145 height 145
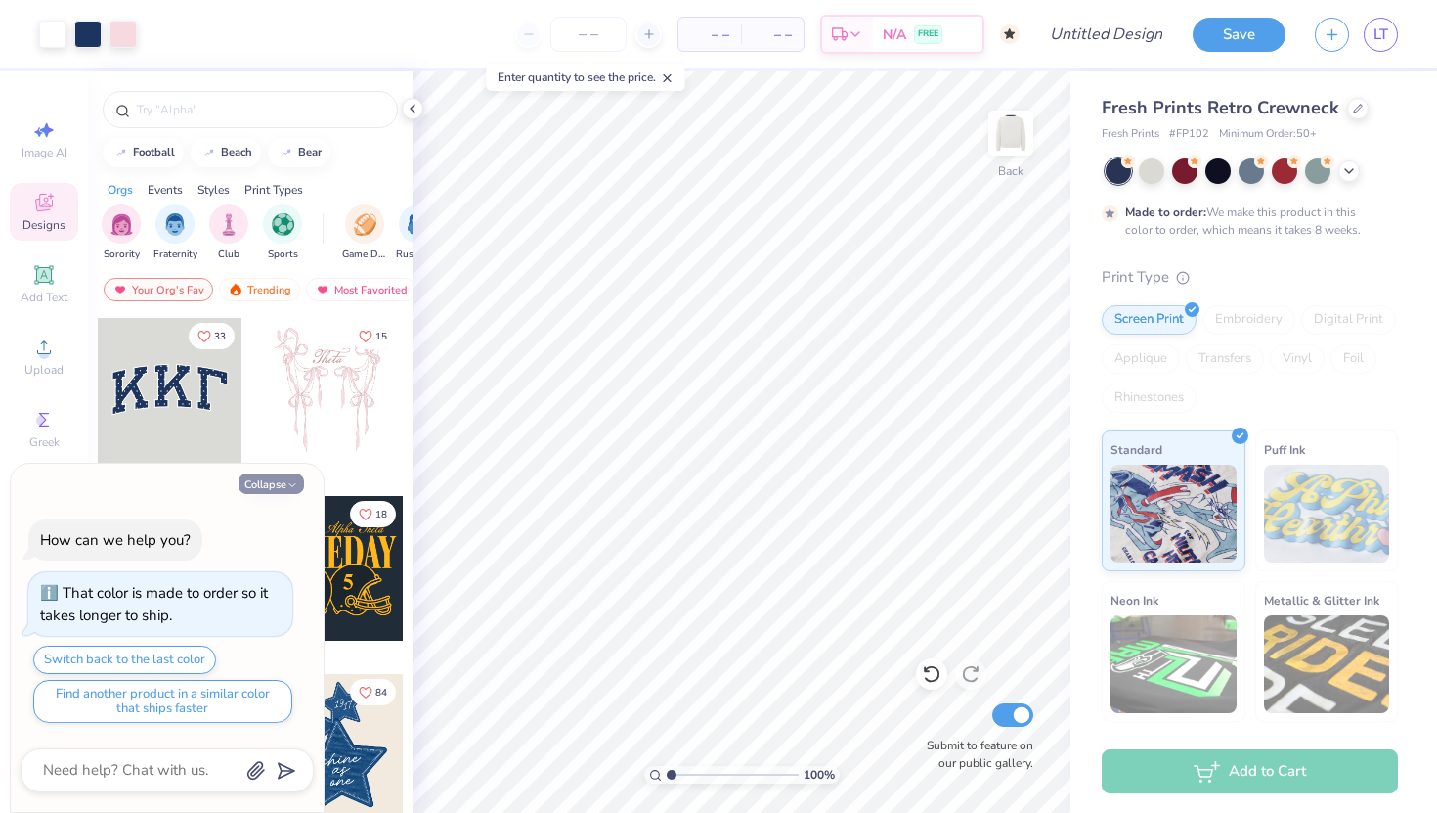
click at [271, 482] on button "Collapse" at bounding box center [272, 483] width 66 height 21
type textarea "x"
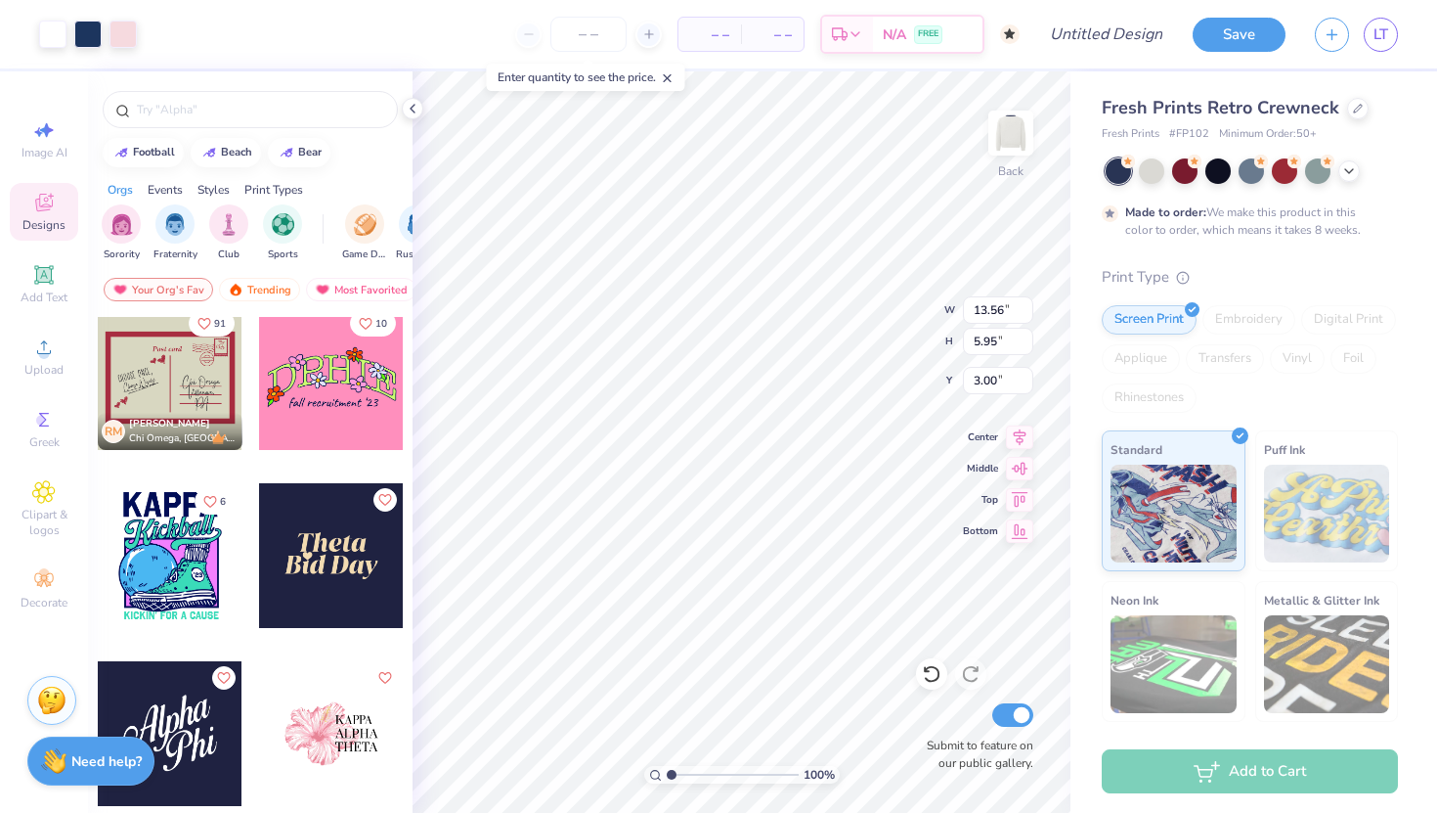
scroll to position [4264, 0]
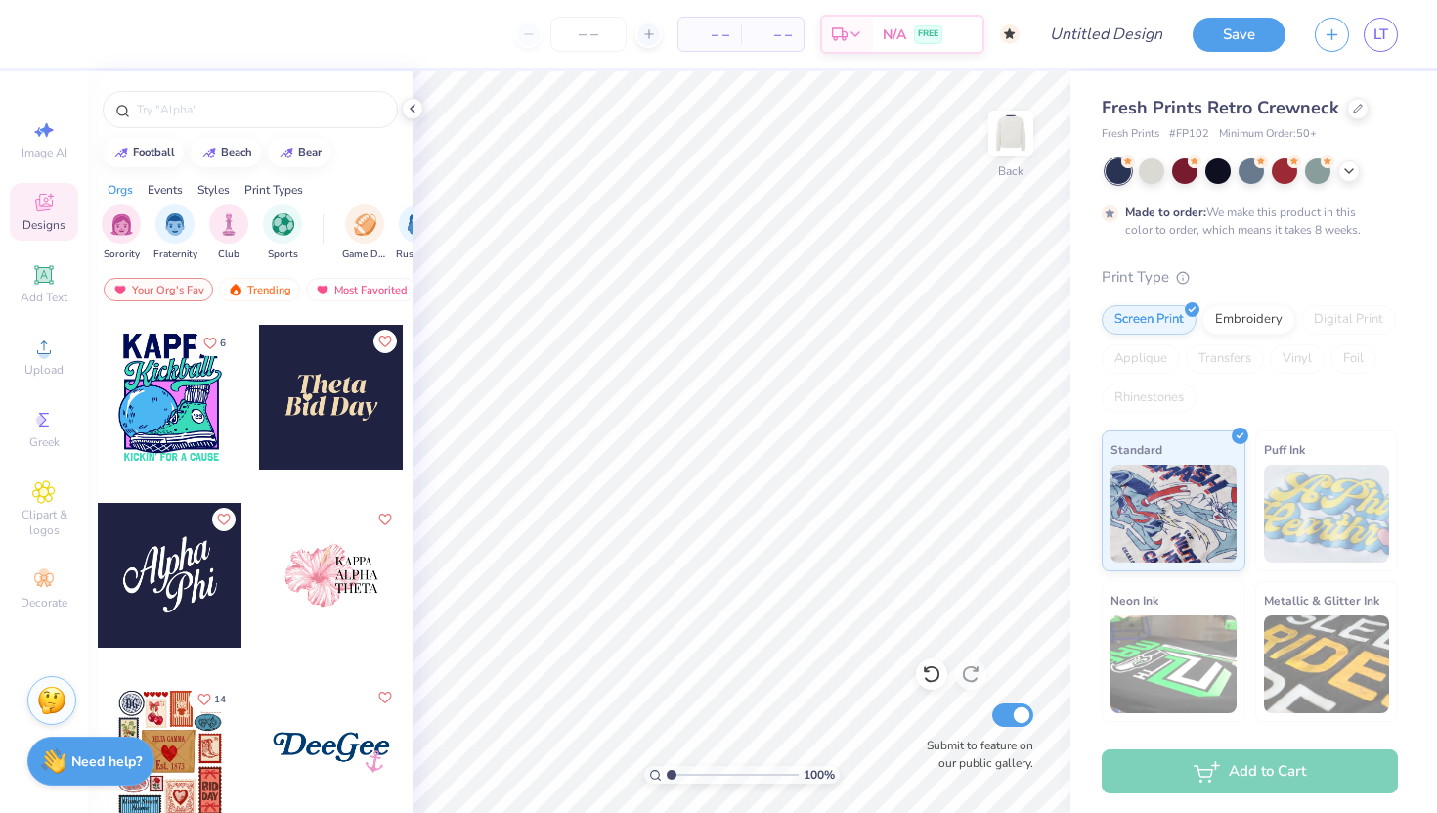
click at [171, 592] on div at bounding box center [170, 575] width 145 height 145
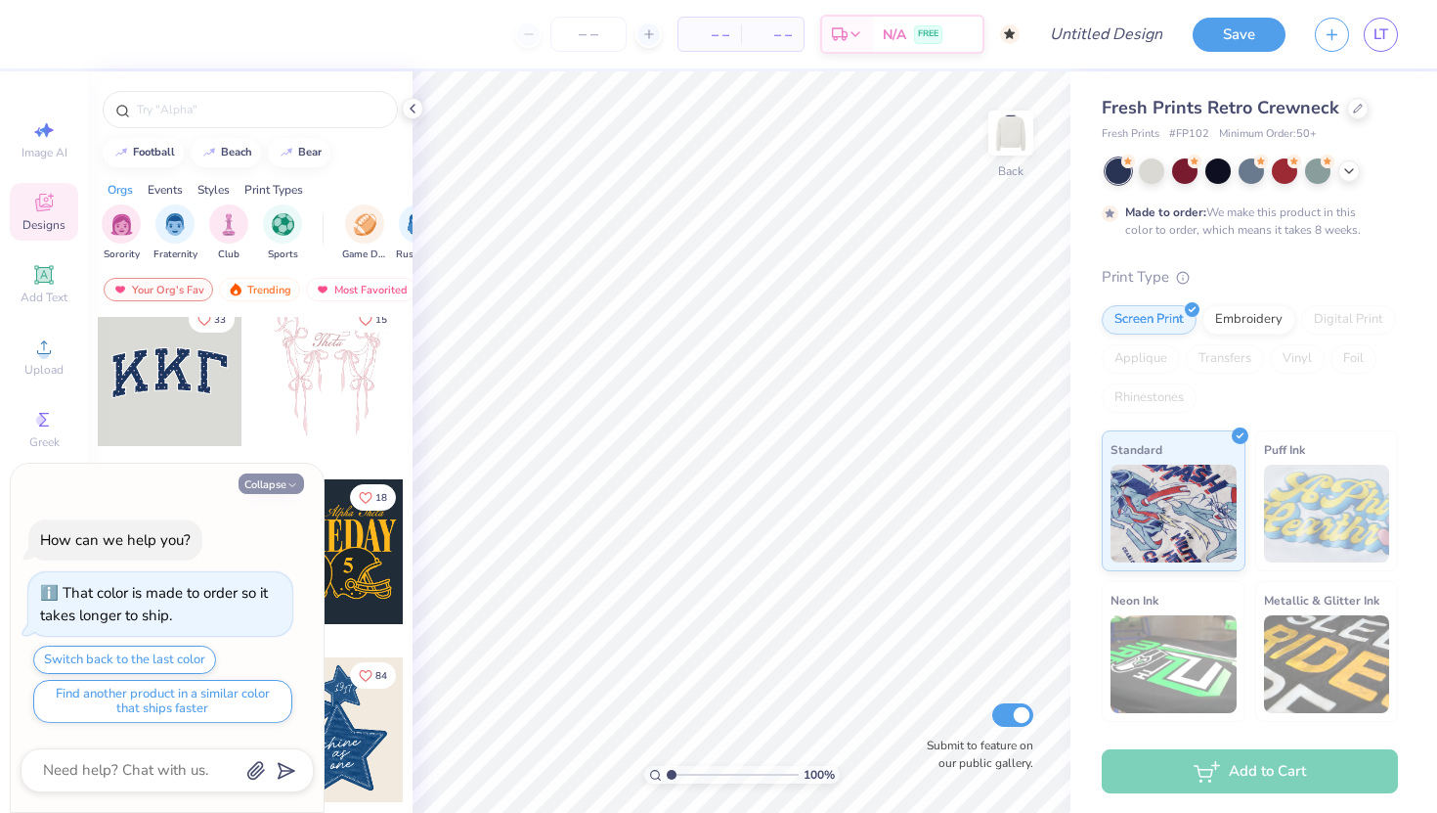
click at [286, 477] on button "Collapse" at bounding box center [272, 483] width 66 height 21
type textarea "x"
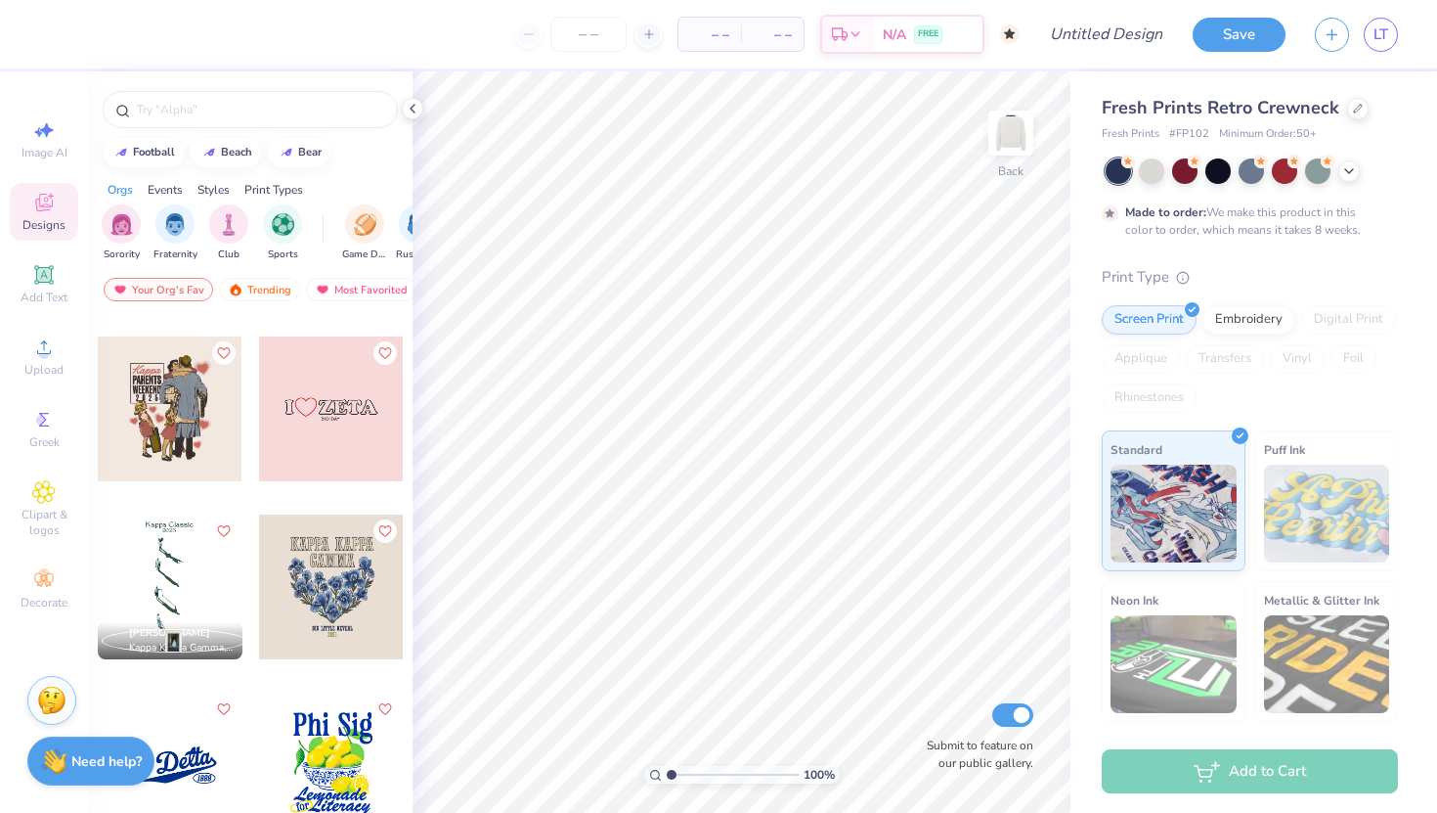
scroll to position [8683, 0]
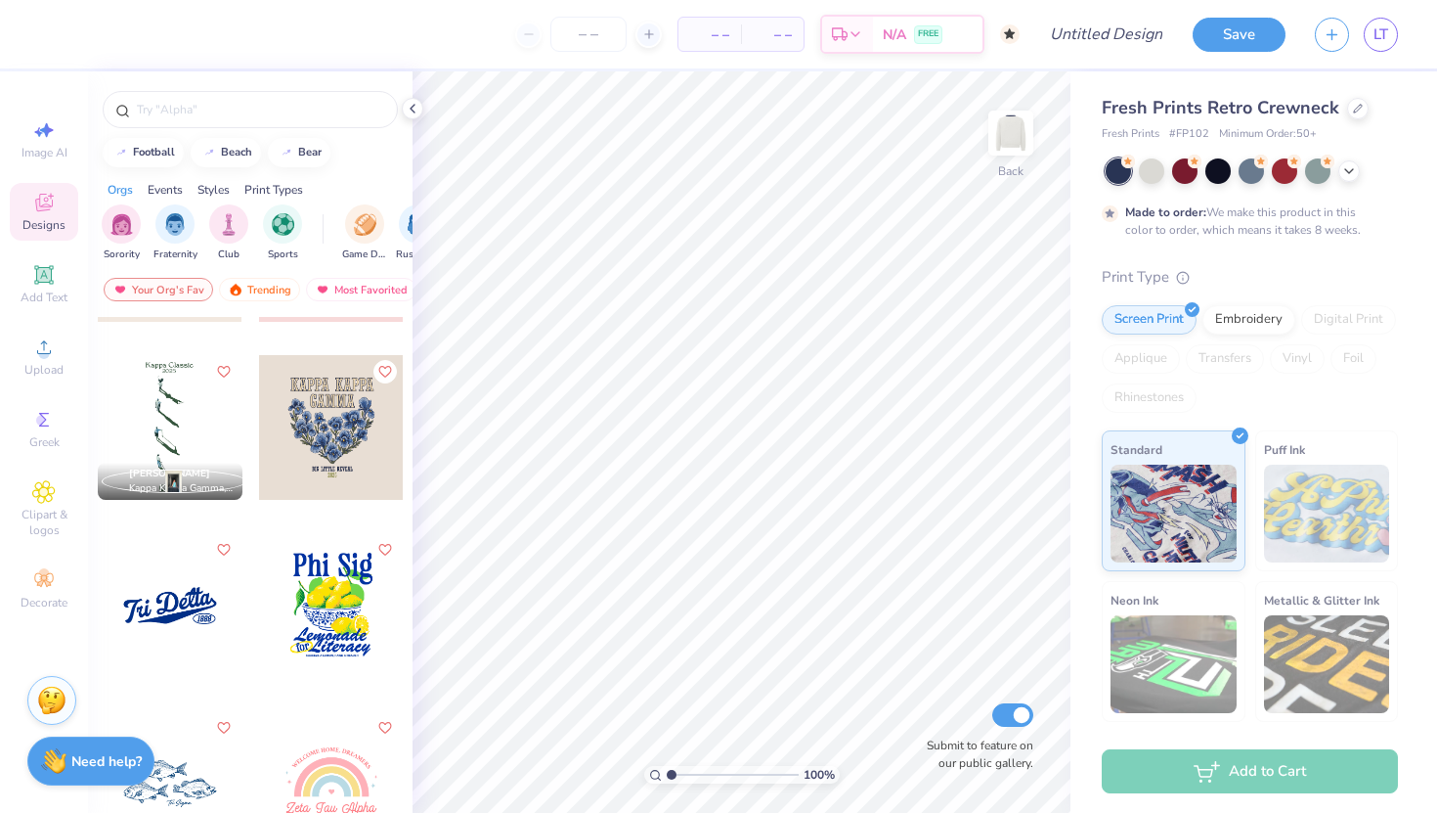
click at [200, 448] on div at bounding box center [170, 427] width 145 height 145
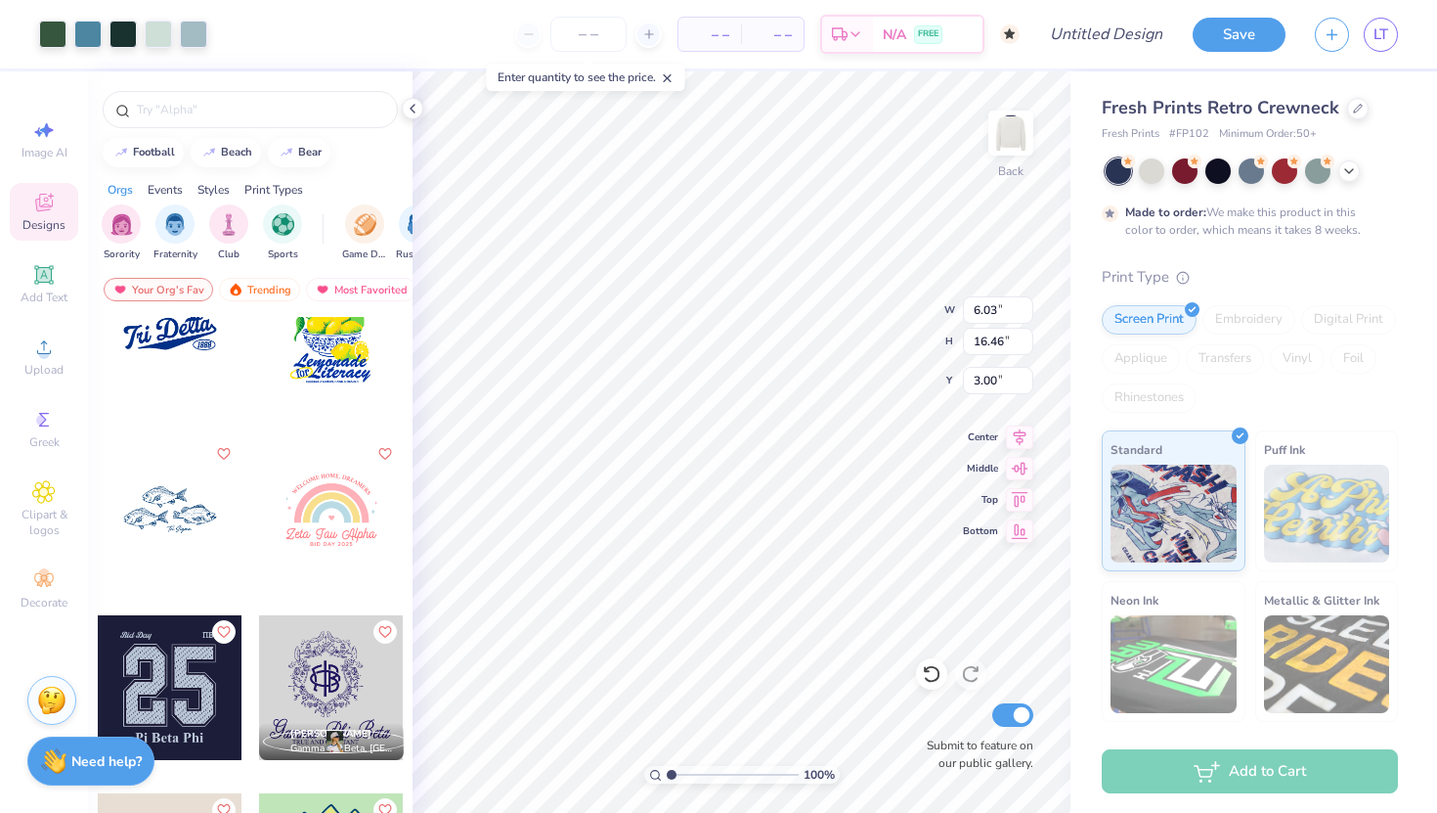
scroll to position [9003, 0]
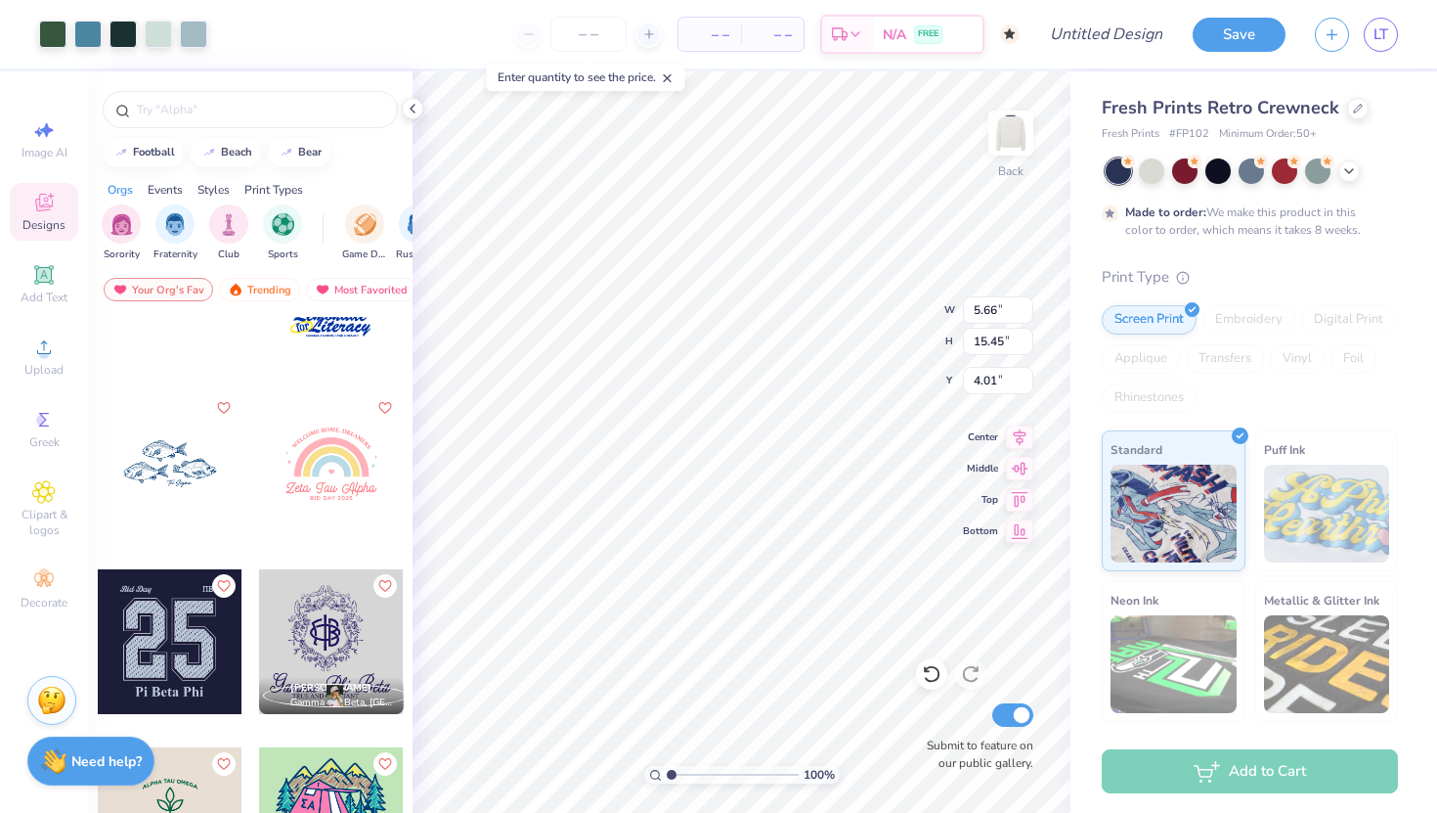
type input "5.66"
type input "15.45"
type input "3.00"
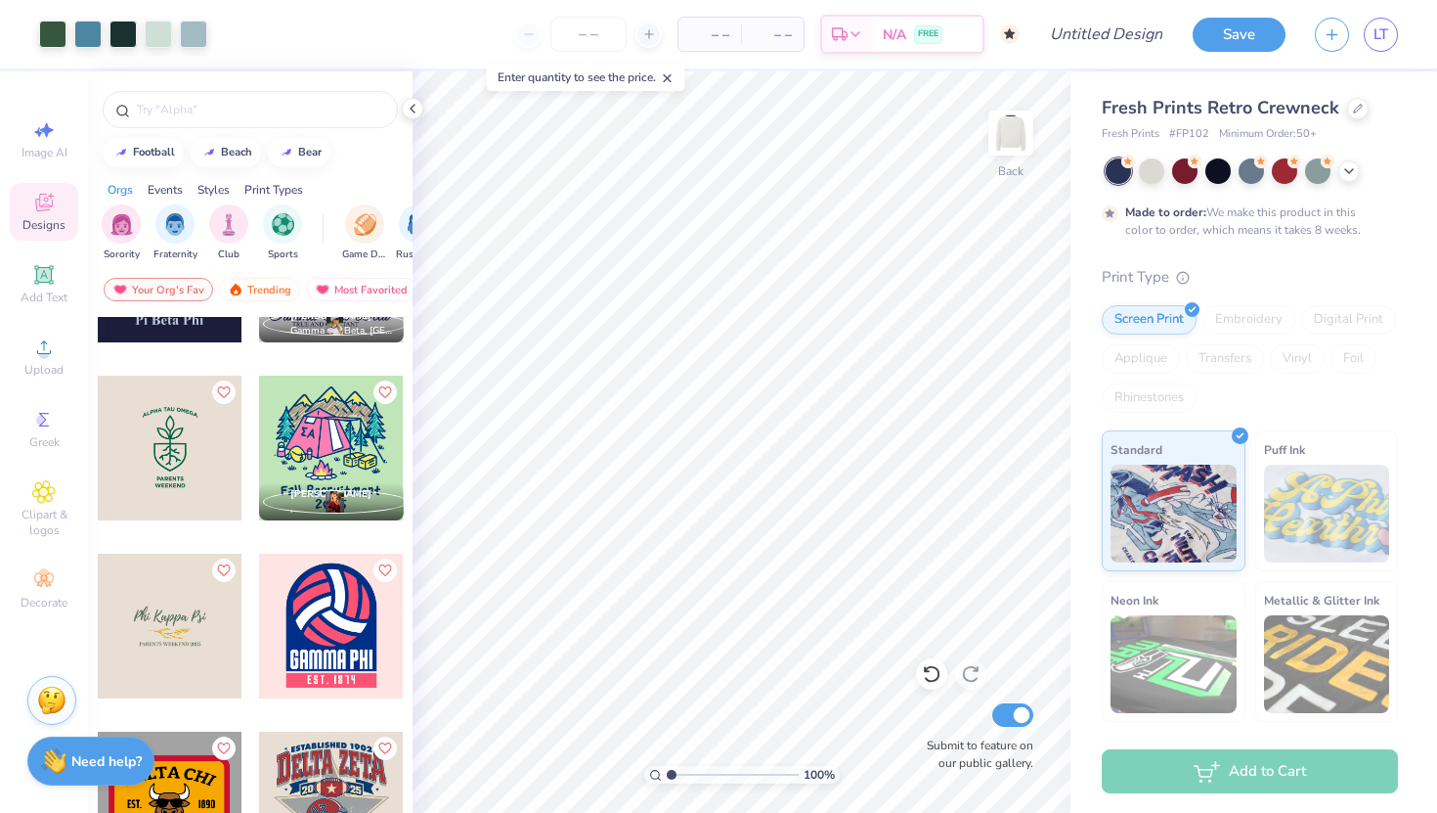
scroll to position [9770, 0]
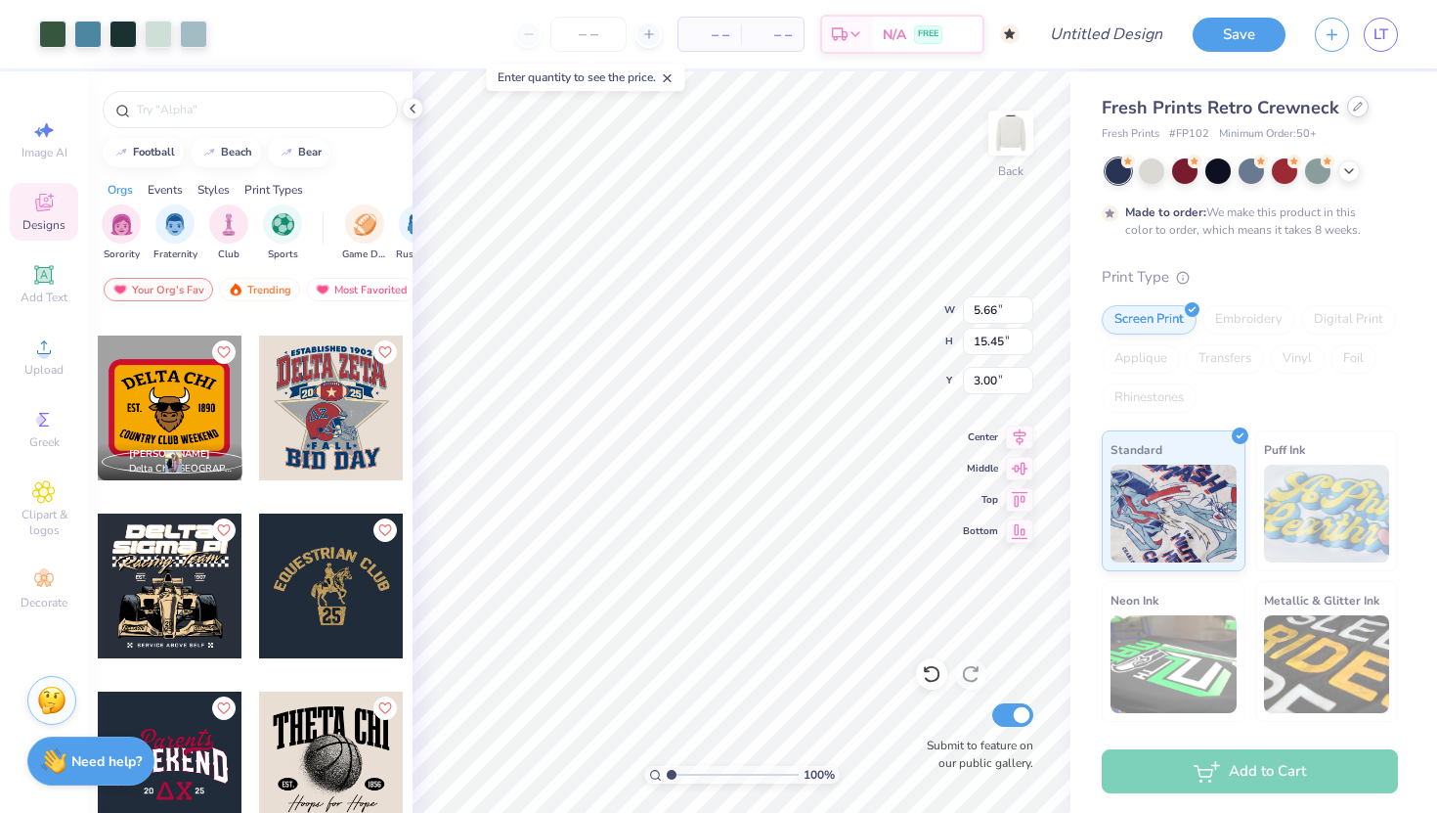
click at [1352, 111] on div at bounding box center [1358, 107] width 22 height 22
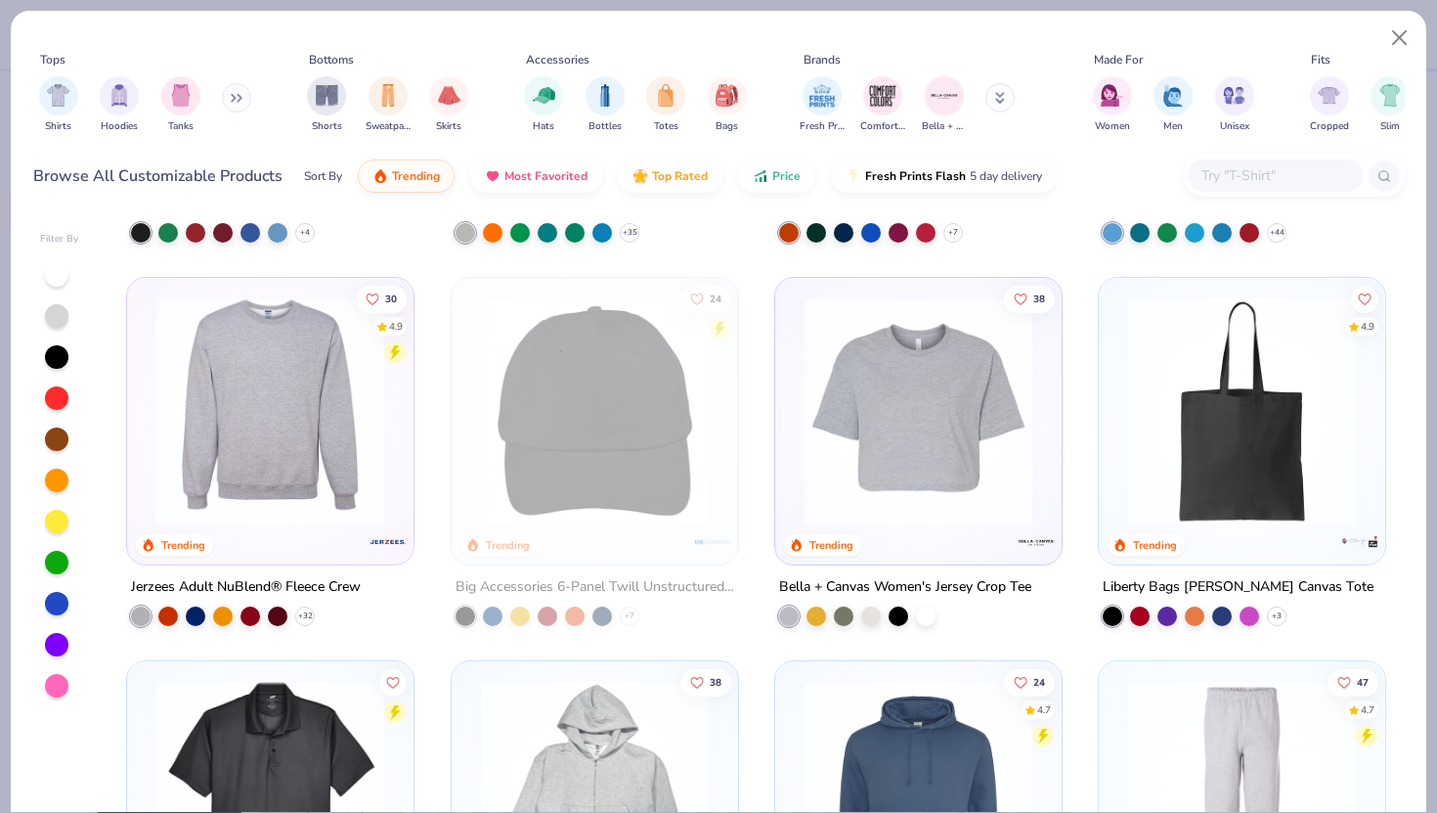
scroll to position [6626, 0]
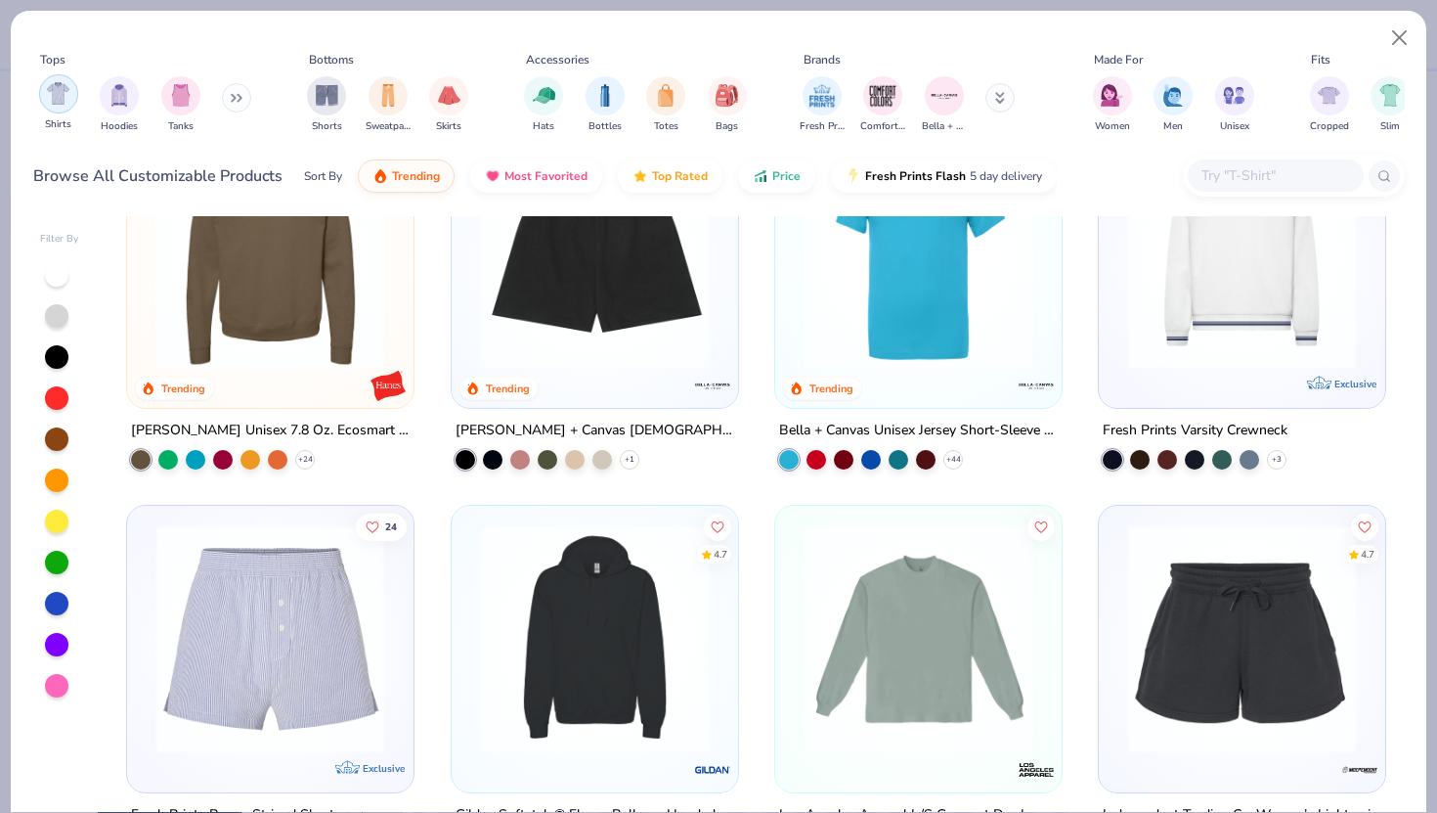
click at [49, 102] on img "filter for Shirts" at bounding box center [58, 93] width 22 height 22
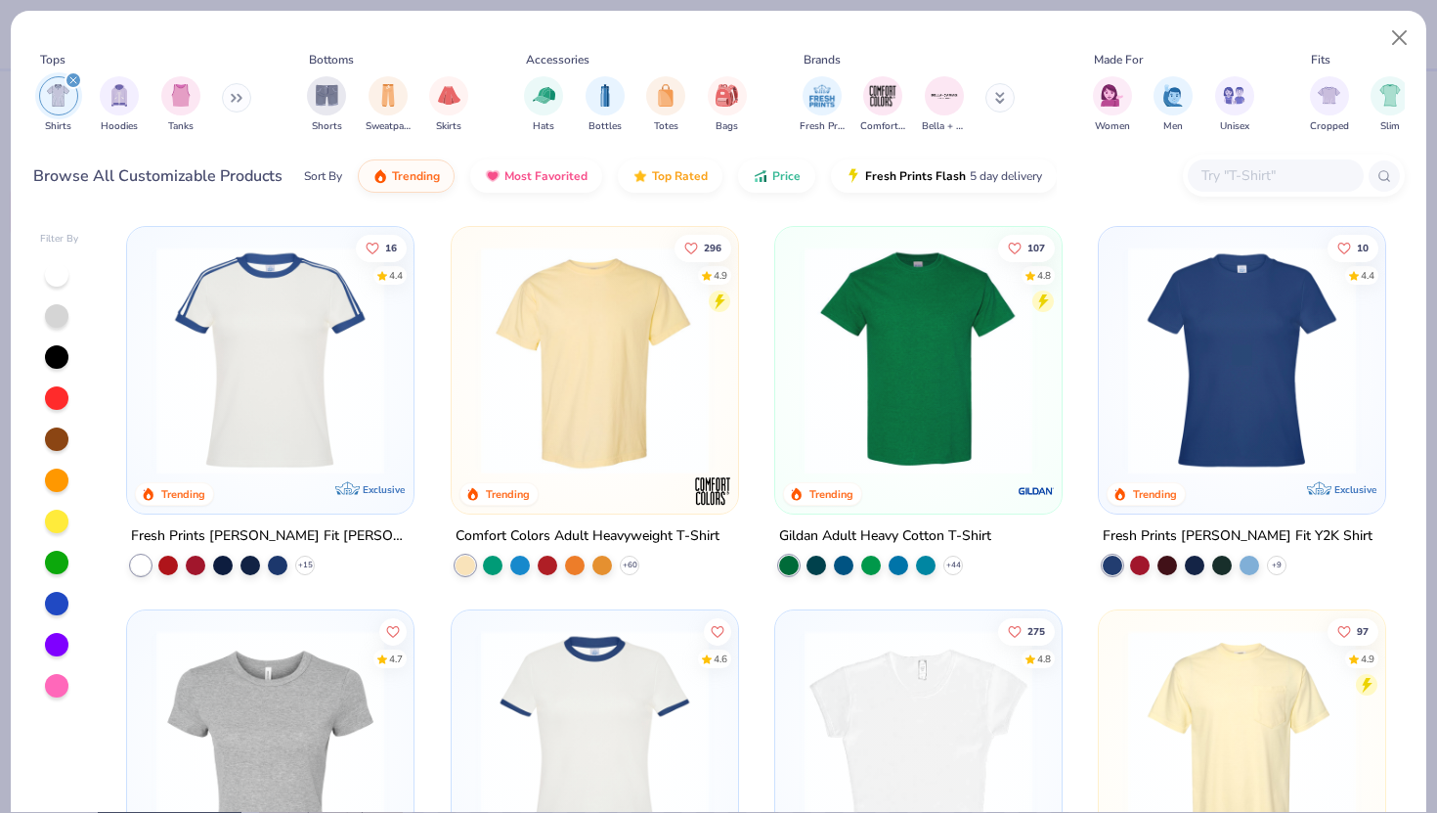
click at [595, 335] on img at bounding box center [594, 360] width 247 height 228
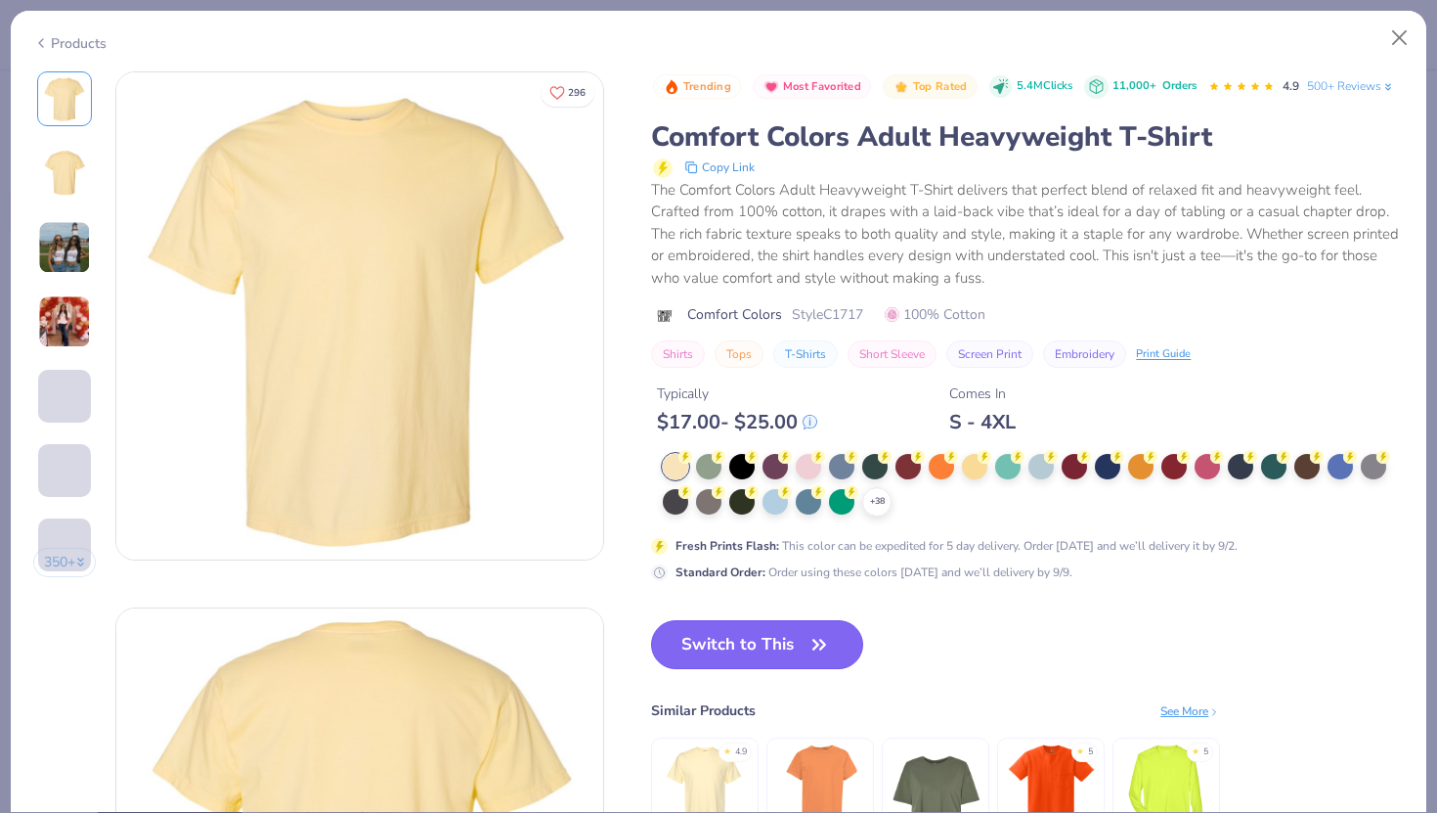
click at [772, 650] on button "Switch to This" at bounding box center [757, 644] width 212 height 49
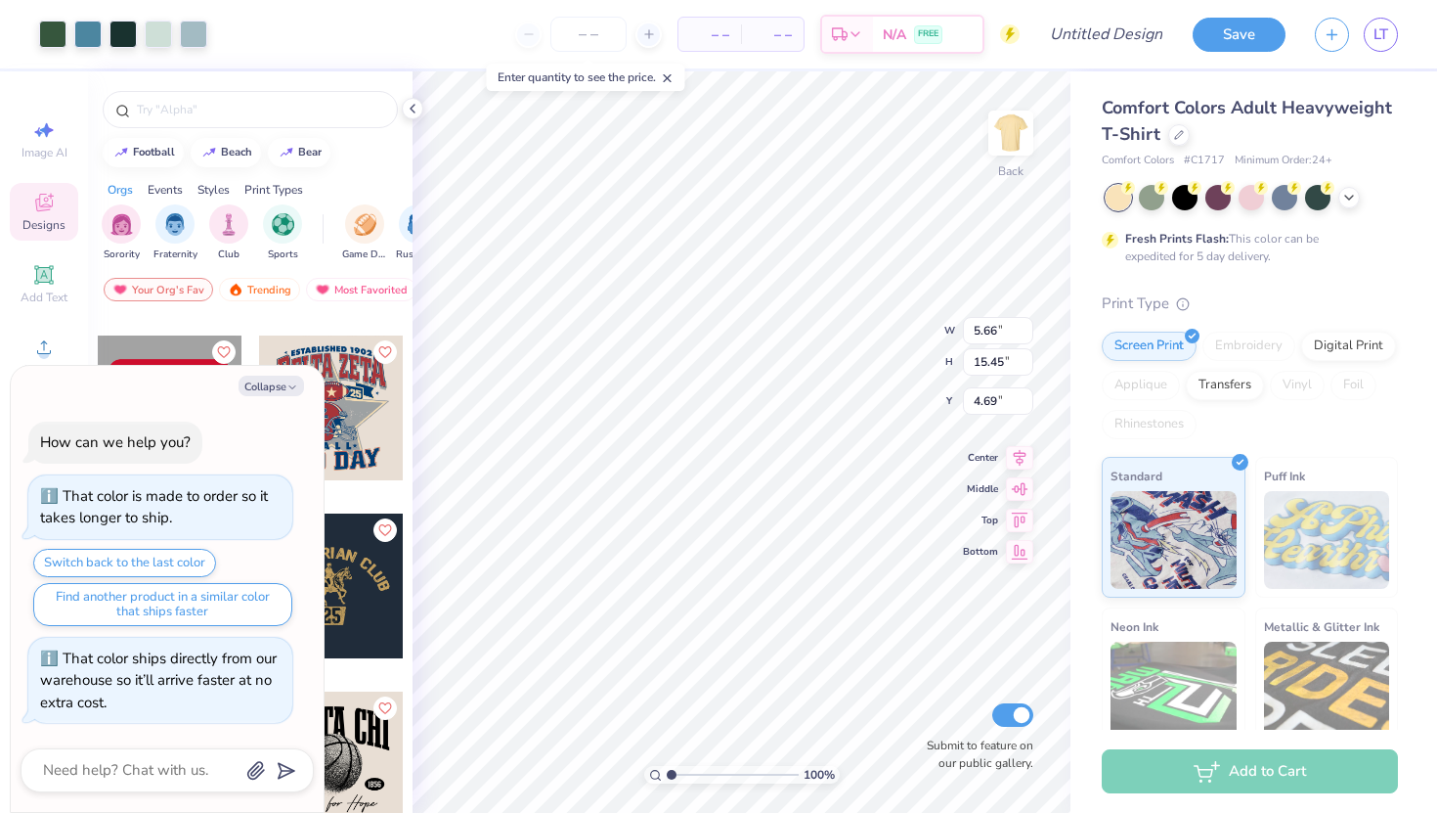
type textarea "x"
type input "3.00"
click at [291, 383] on icon "button" at bounding box center [292, 387] width 12 height 12
type textarea "x"
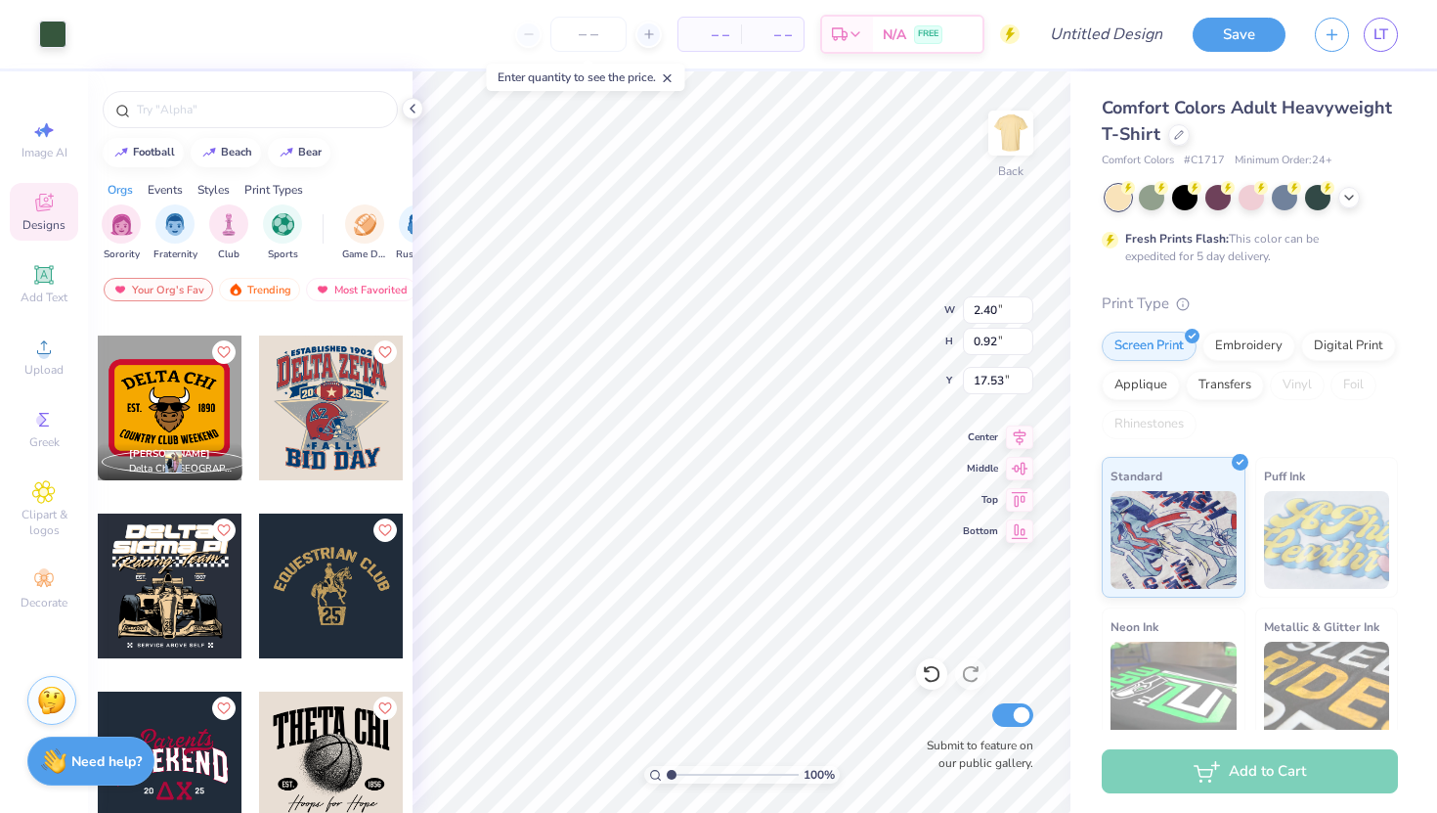
type input "2.40"
type input "0.92"
type input "17.53"
click at [1344, 198] on icon at bounding box center [1350, 196] width 16 height 16
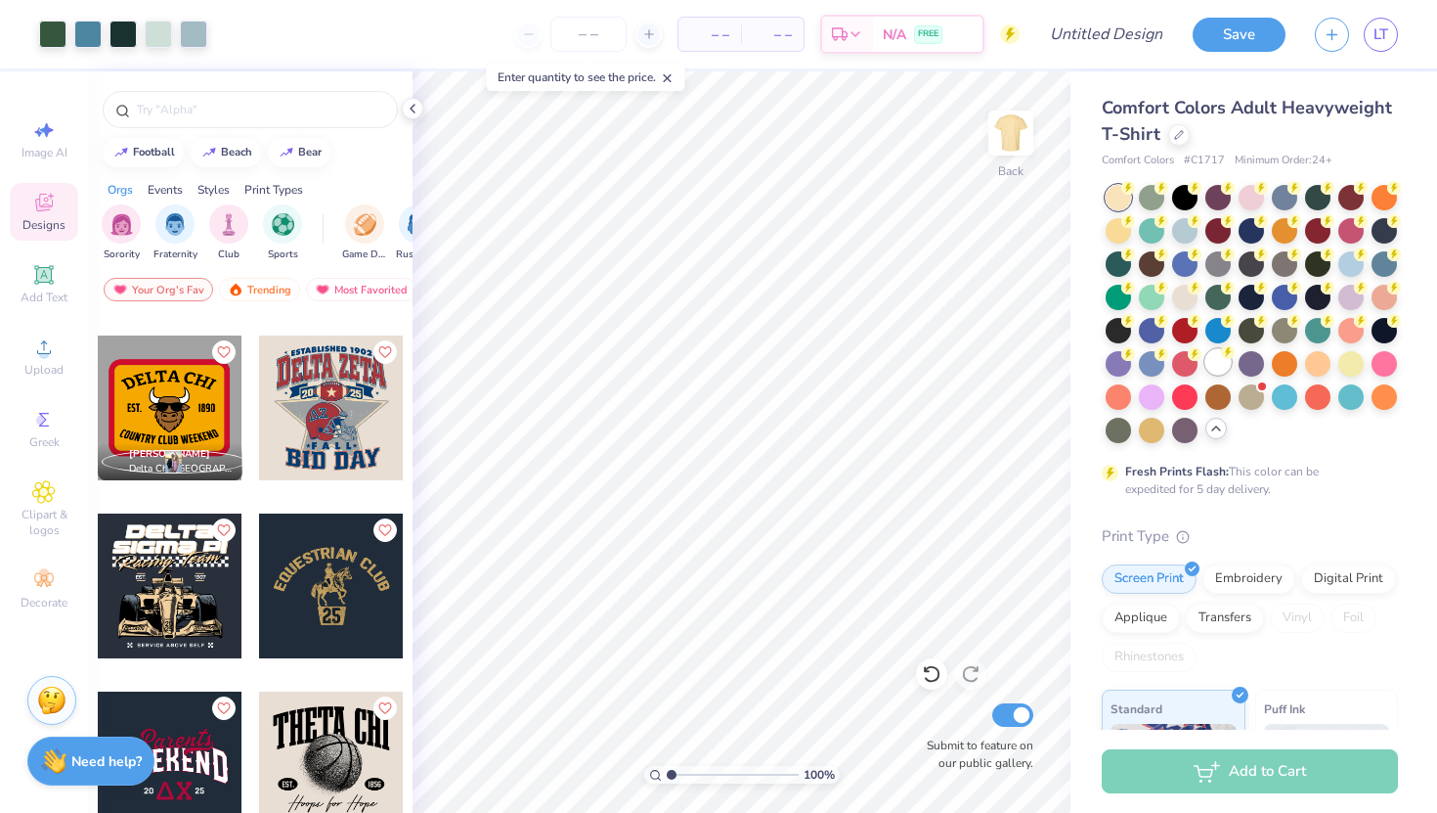
click at [1215, 365] on div at bounding box center [1218, 361] width 25 height 25
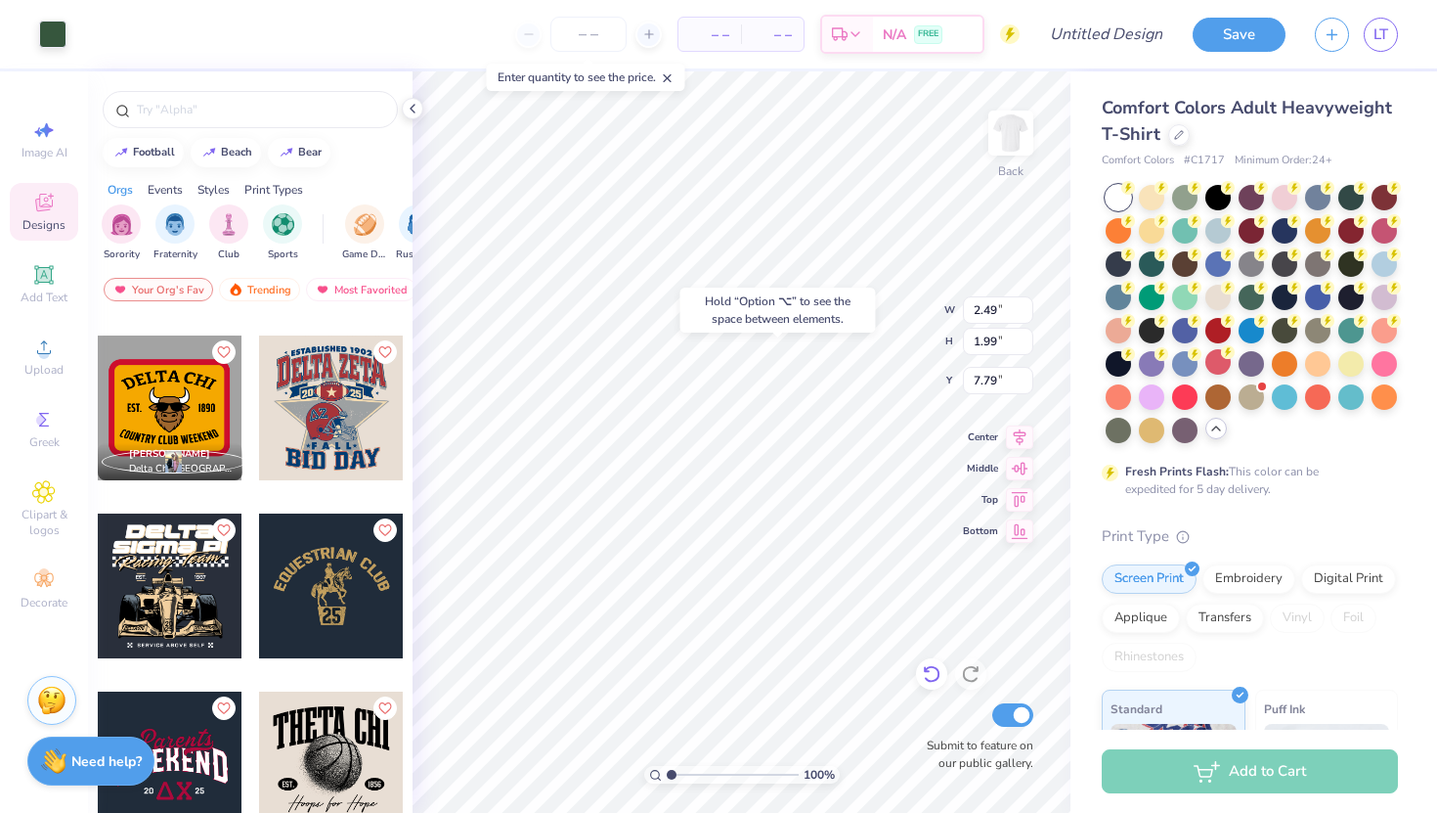
click at [932, 672] on icon at bounding box center [932, 674] width 20 height 20
type input "8.76"
click at [932, 672] on icon at bounding box center [932, 674] width 20 height 20
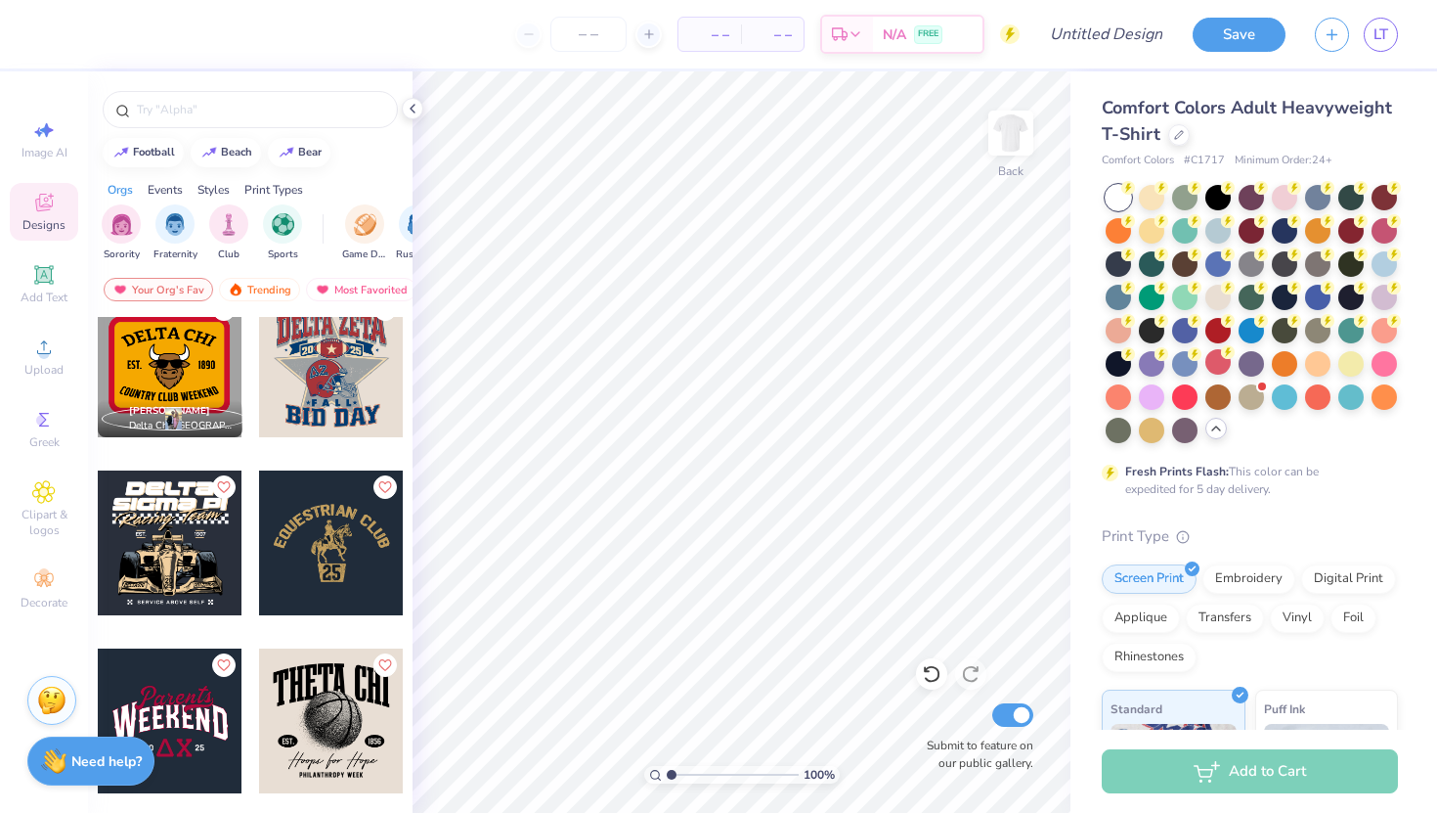
scroll to position [9814, 0]
click at [221, 87] on div at bounding box center [250, 104] width 325 height 66
click at [217, 106] on input "text" at bounding box center [260, 110] width 250 height 20
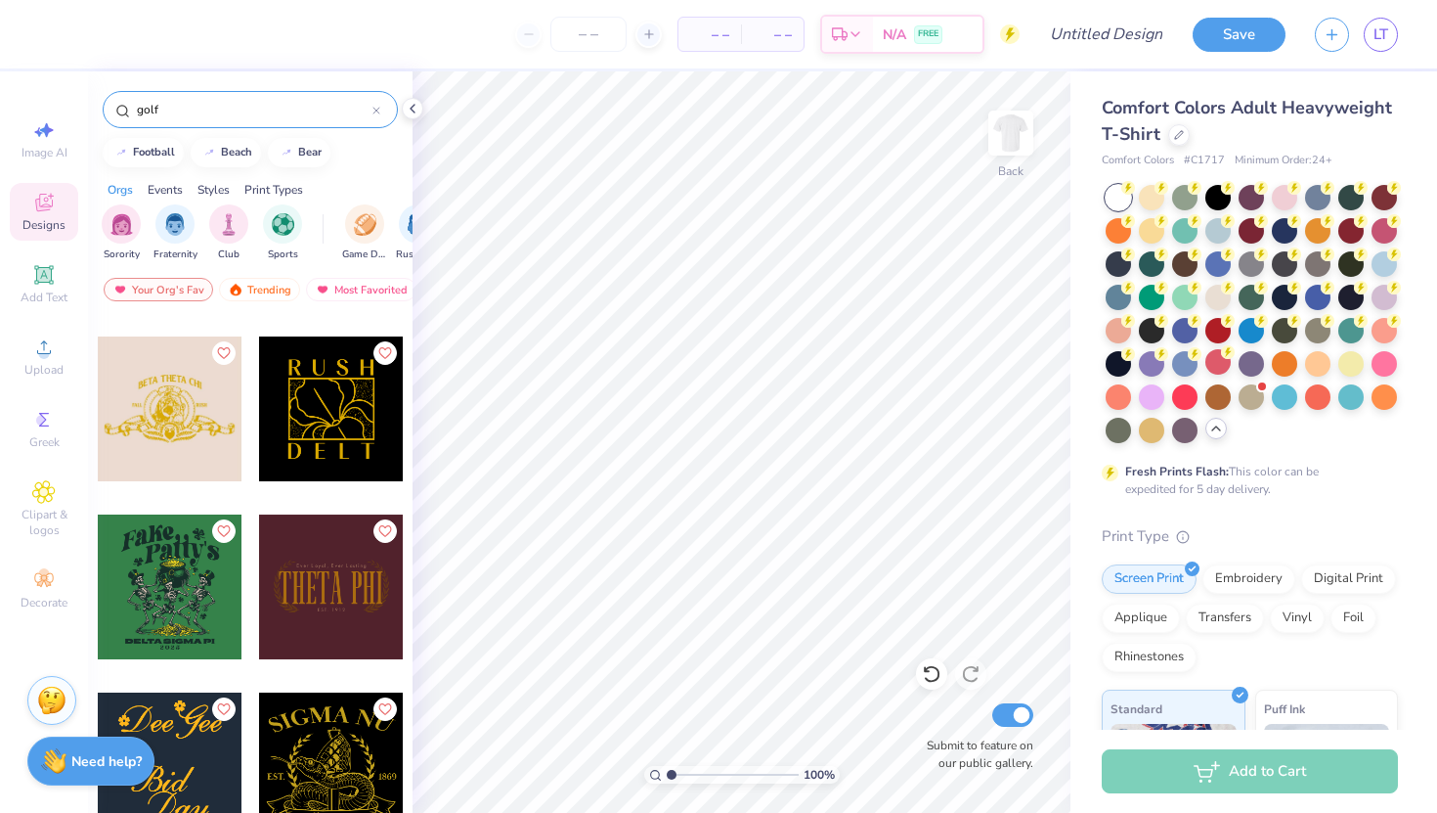
scroll to position [9126, 0]
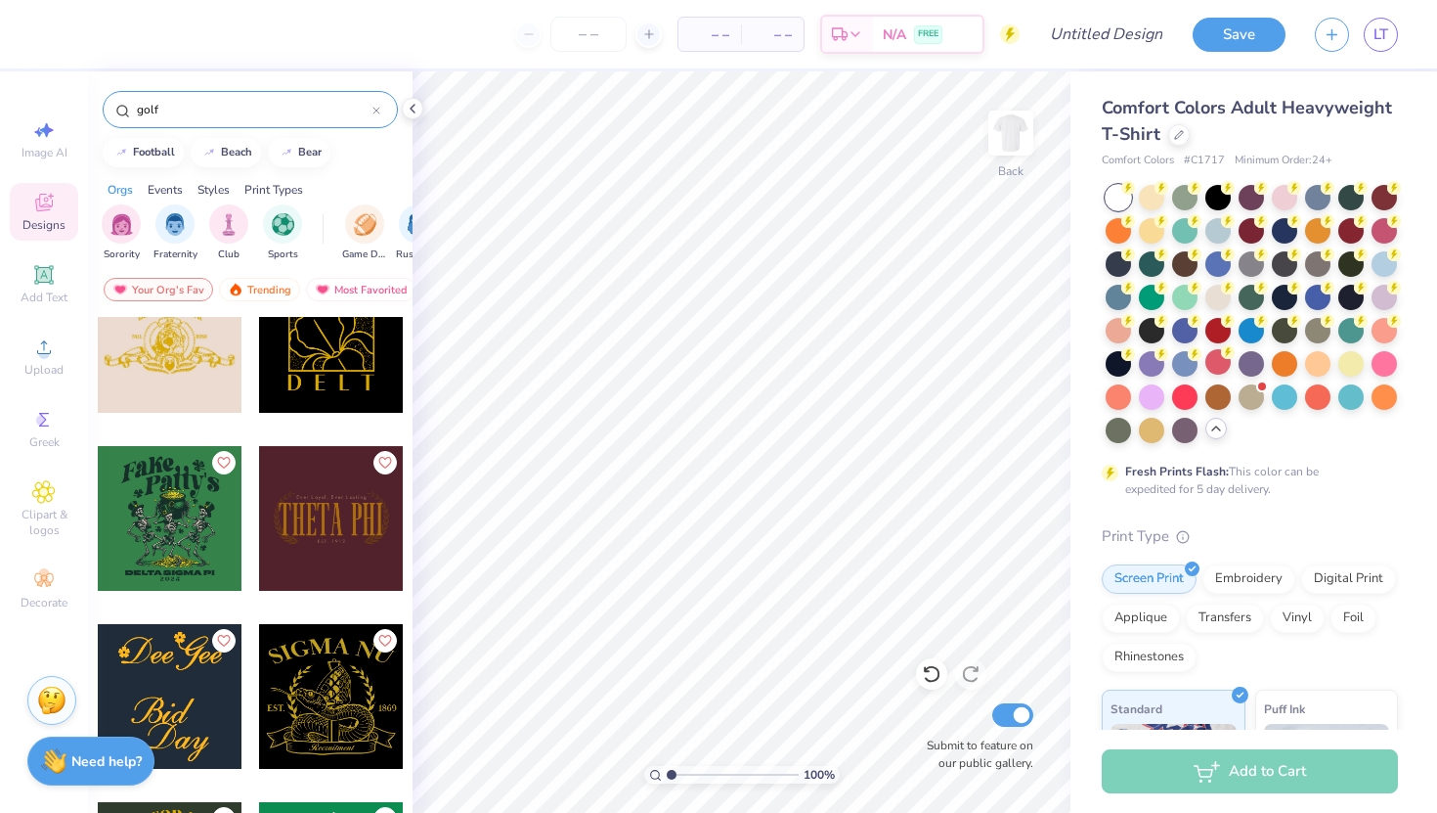
drag, startPoint x: 286, startPoint y: 110, endPoint x: 114, endPoint y: 108, distance: 171.1
click at [114, 108] on div "golf" at bounding box center [250, 109] width 295 height 37
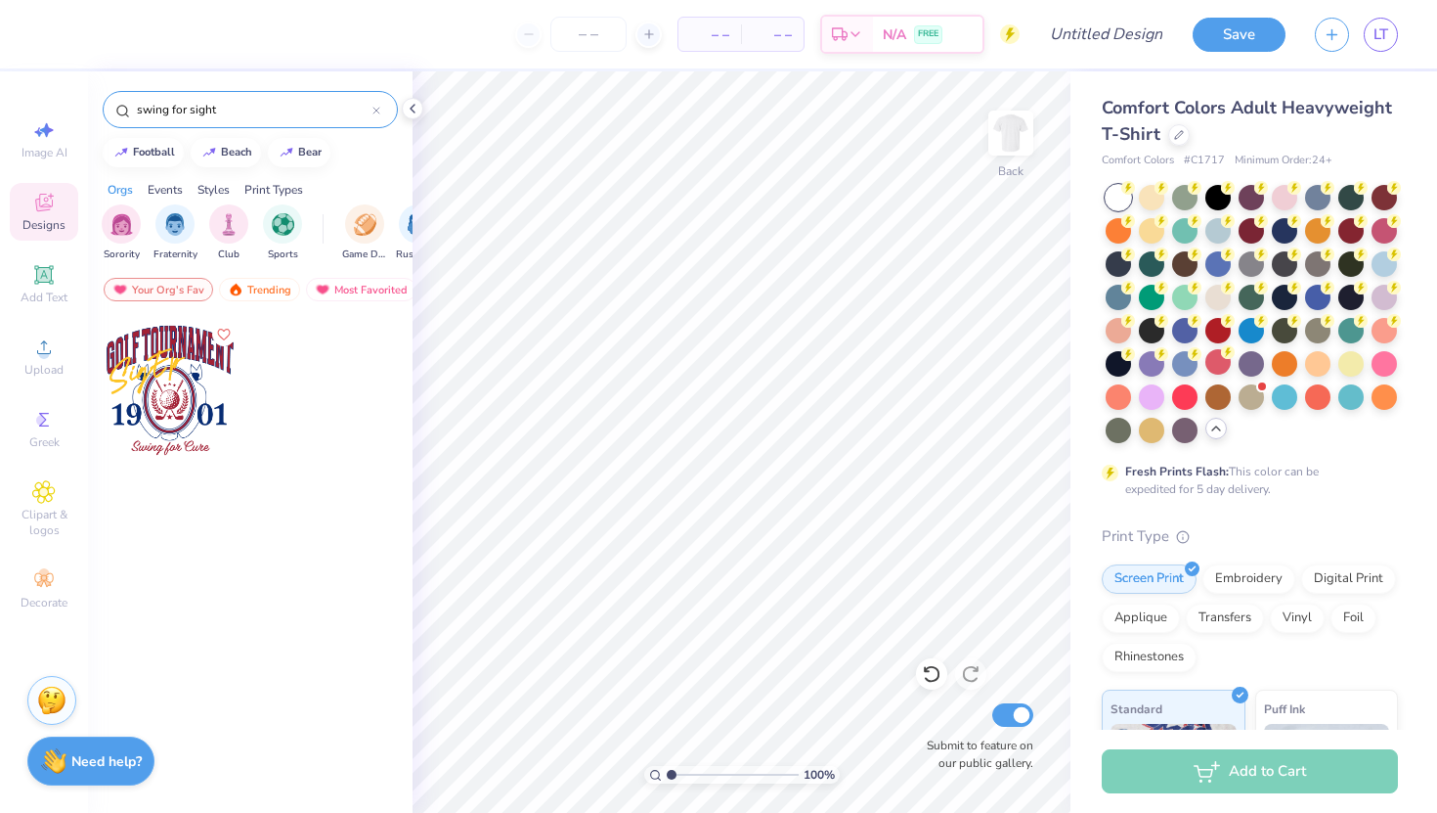
type input "swing for sight"
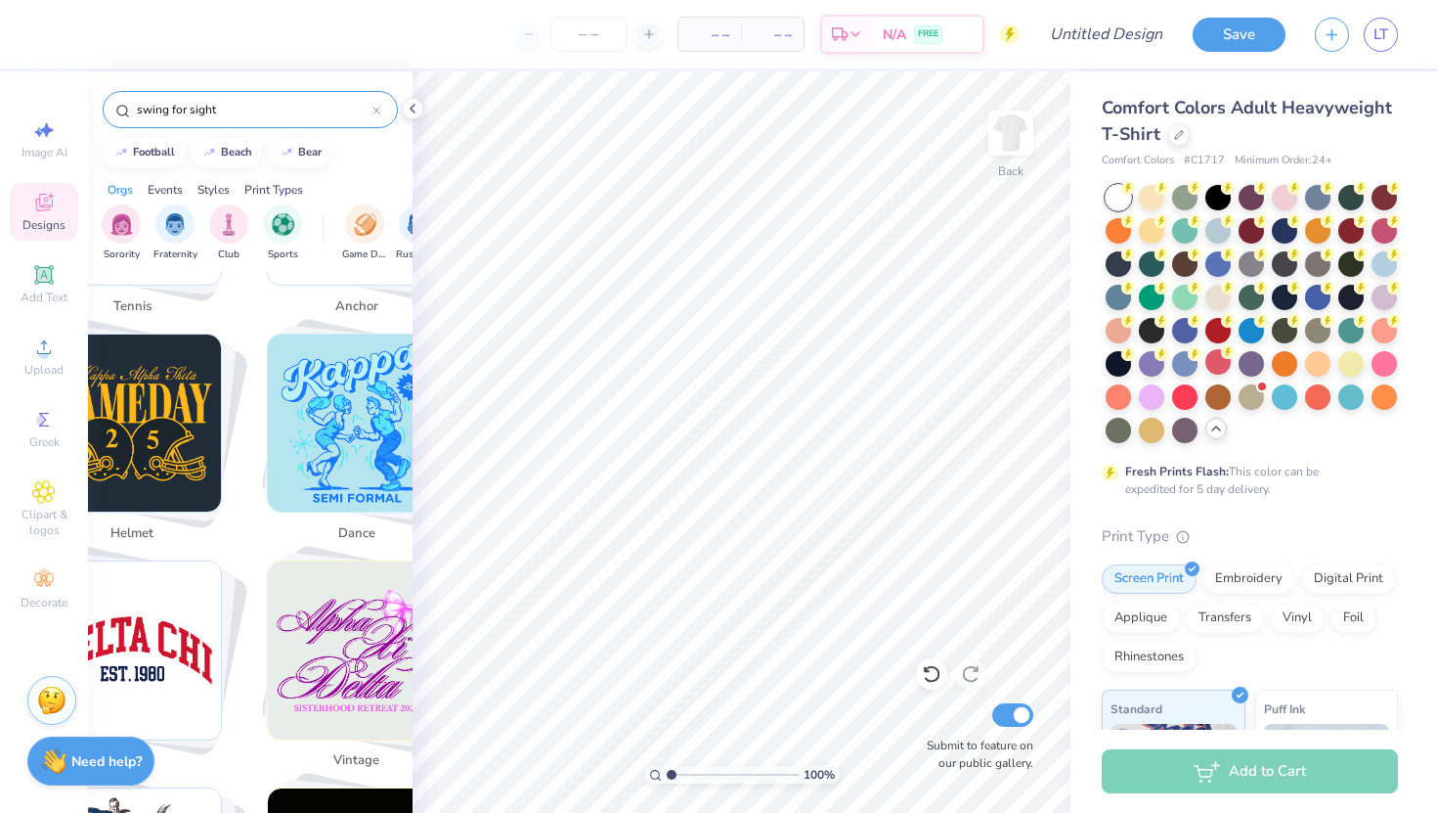
scroll to position [2604, 0]
